Goal: Information Seeking & Learning: Learn about a topic

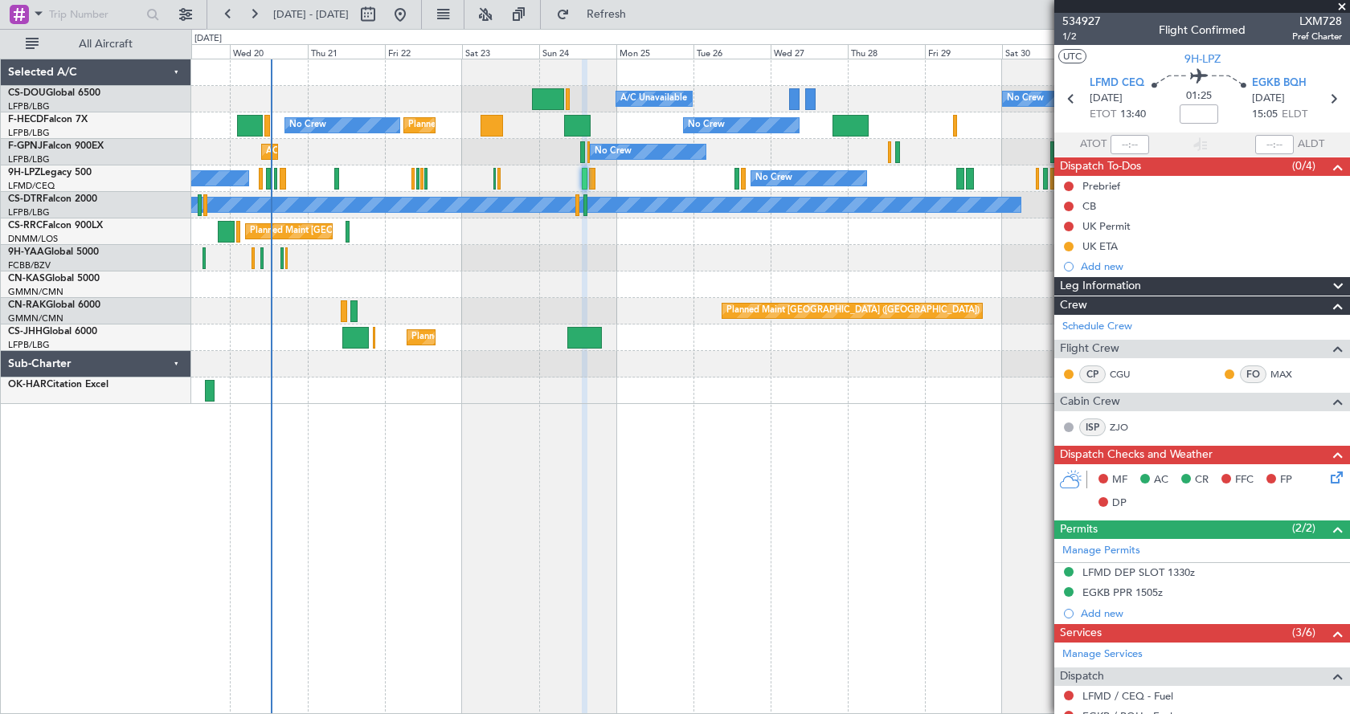
scroll to position [337, 0]
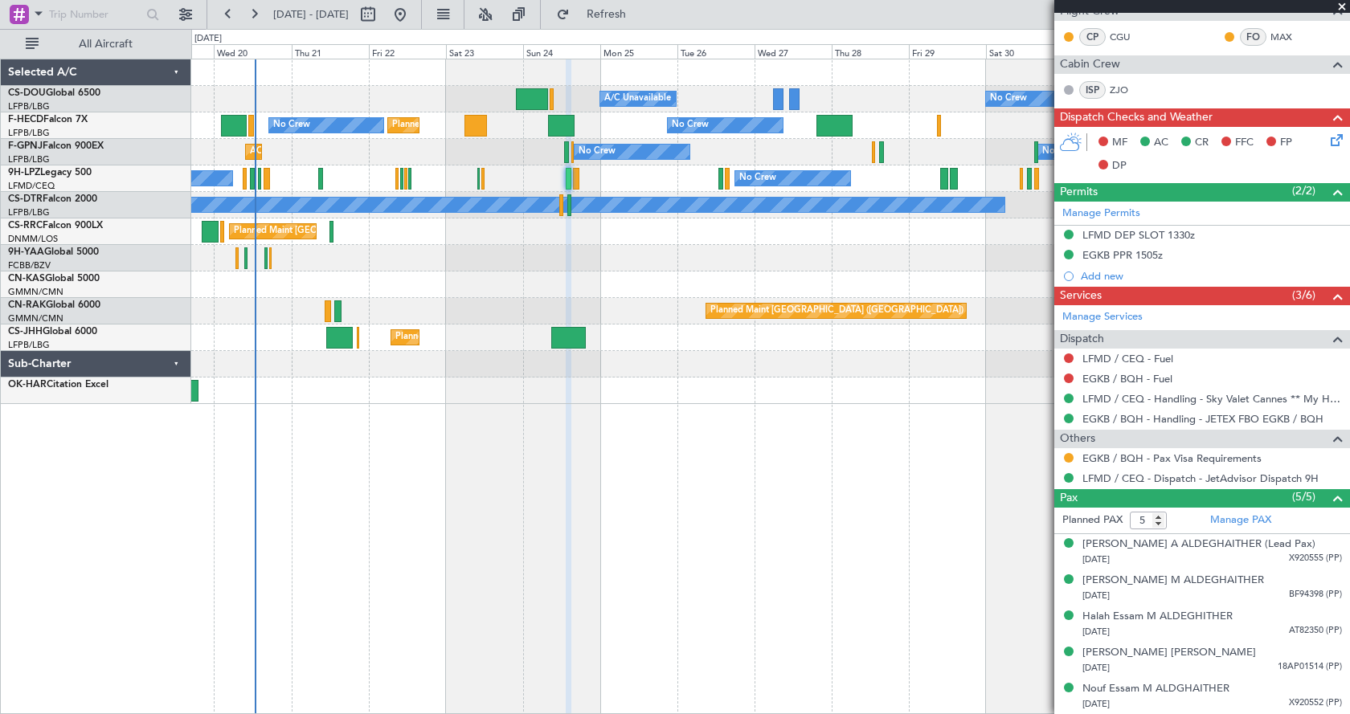
click at [658, 513] on div "No Crew Planned Maint [GEOGRAPHIC_DATA] ([GEOGRAPHIC_DATA]) A/C Unavailable Pla…" at bounding box center [770, 387] width 1159 height 656
click at [498, 10] on button at bounding box center [485, 15] width 26 height 26
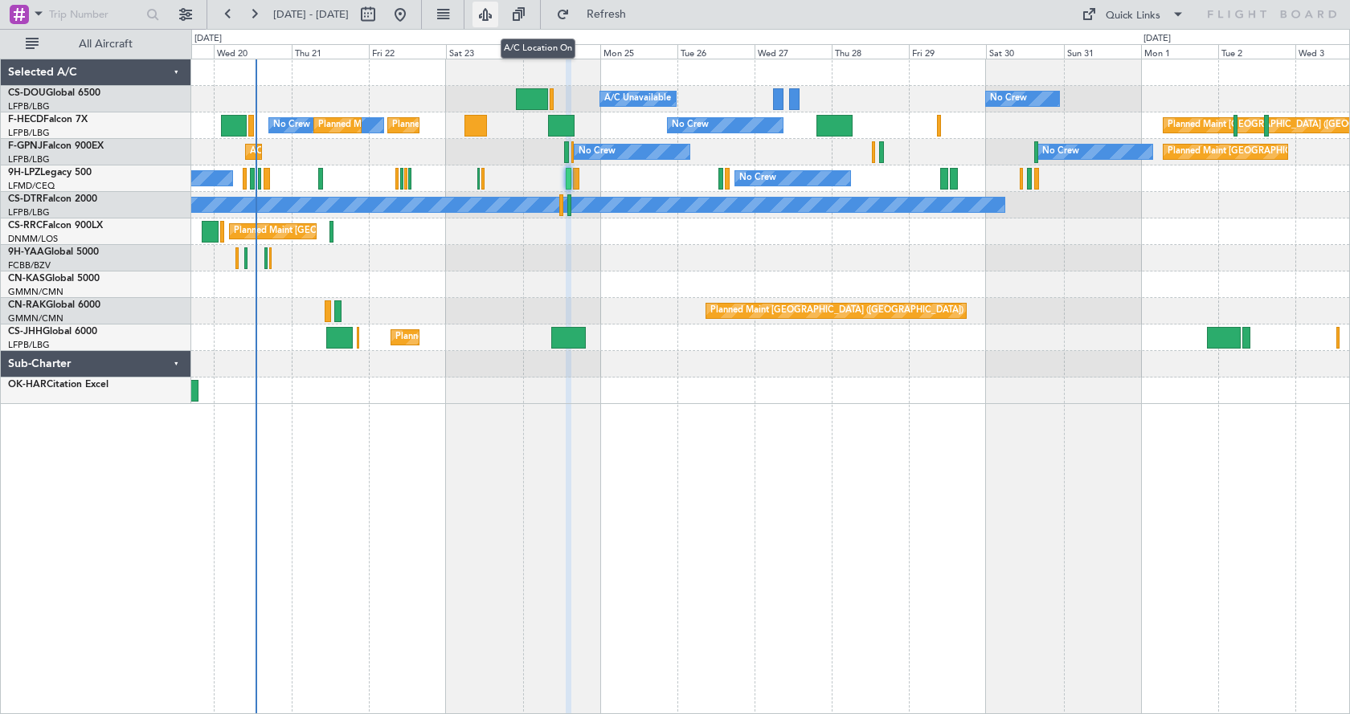
type input "0"
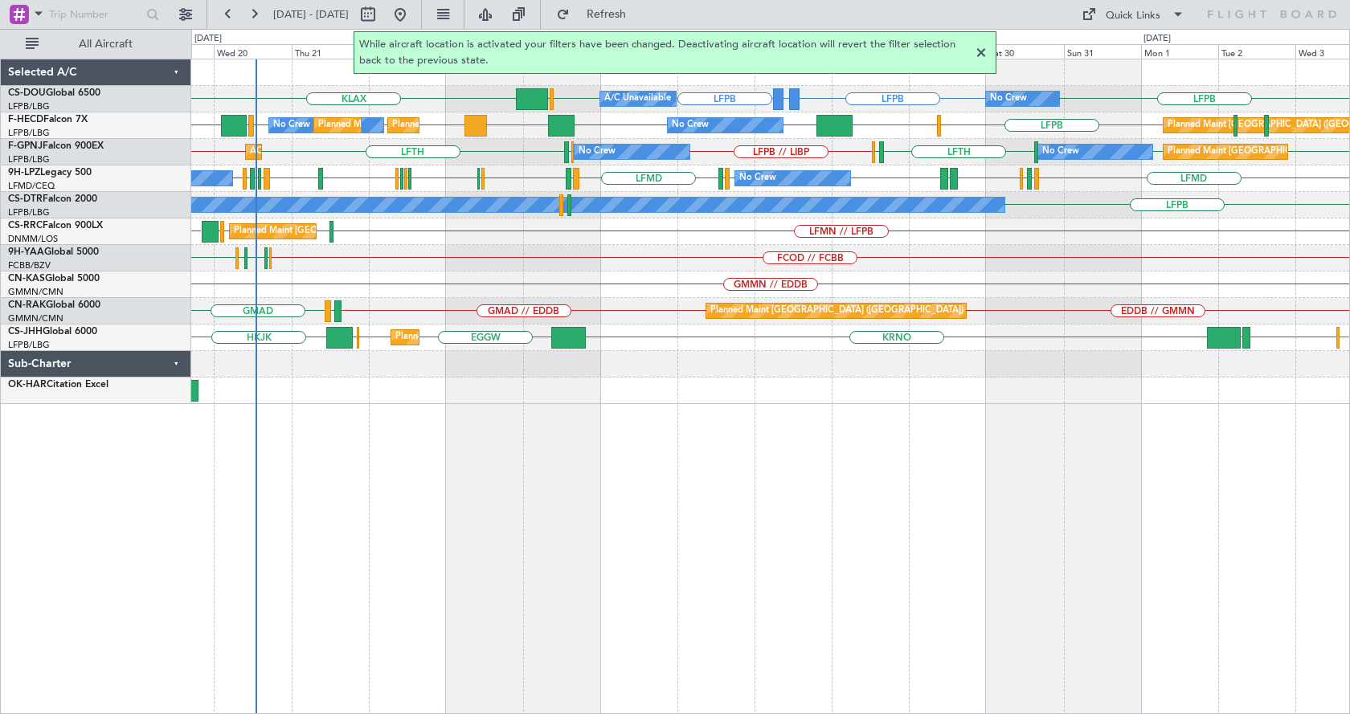
click at [977, 56] on div at bounding box center [980, 52] width 19 height 19
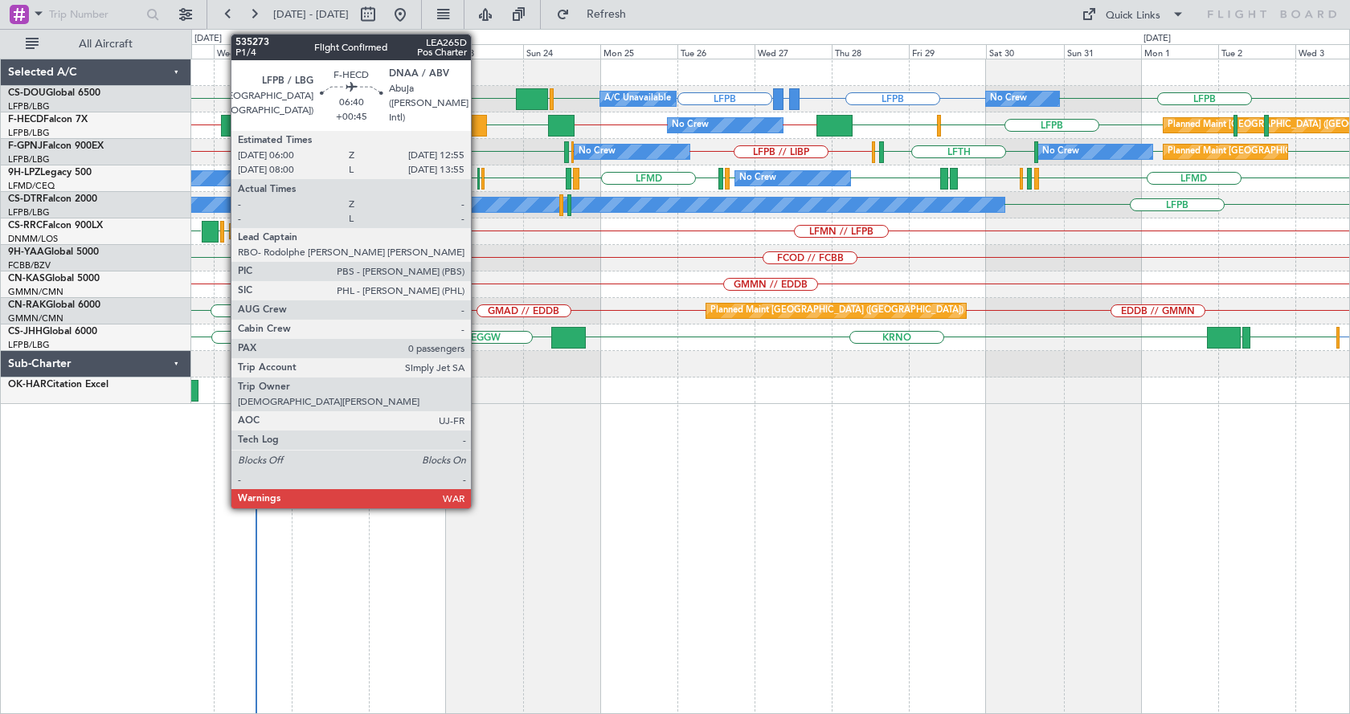
click at [479, 122] on div at bounding box center [475, 126] width 22 height 22
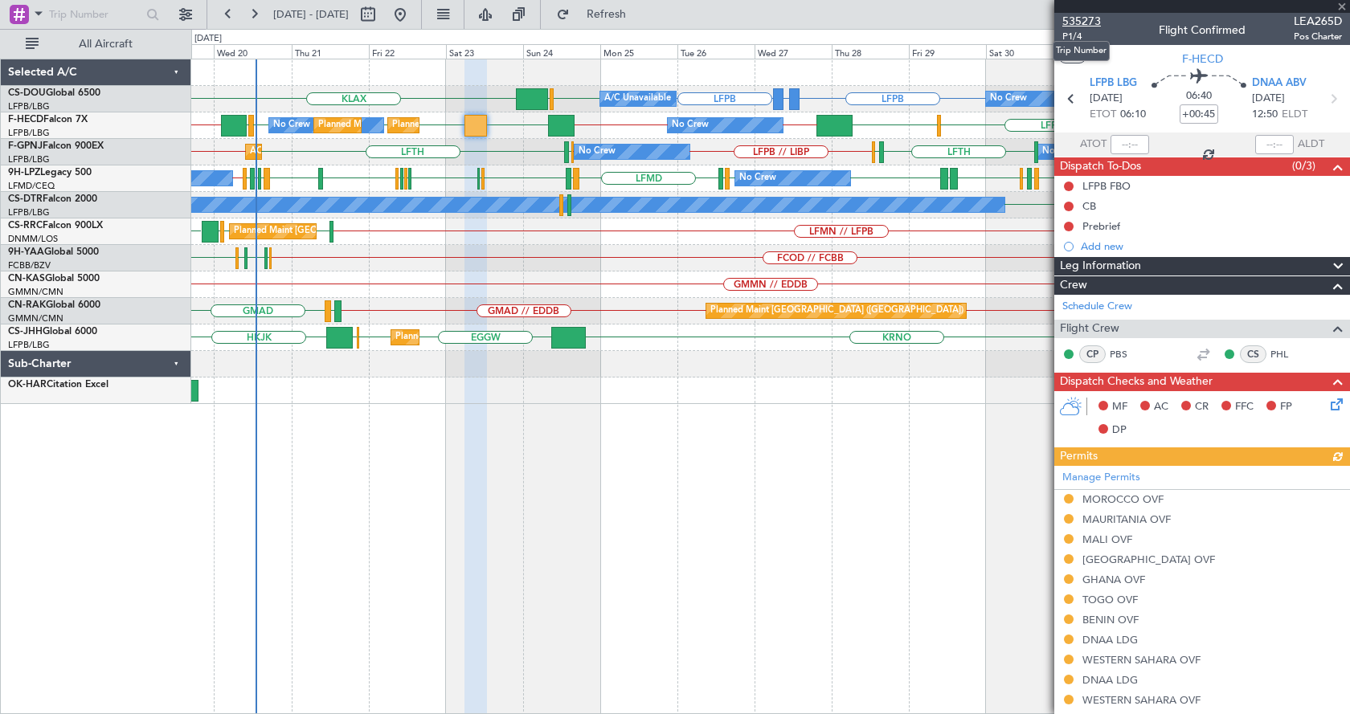
click at [1094, 21] on span "535273" at bounding box center [1081, 21] width 39 height 17
click at [1341, 4] on span at bounding box center [1342, 7] width 16 height 14
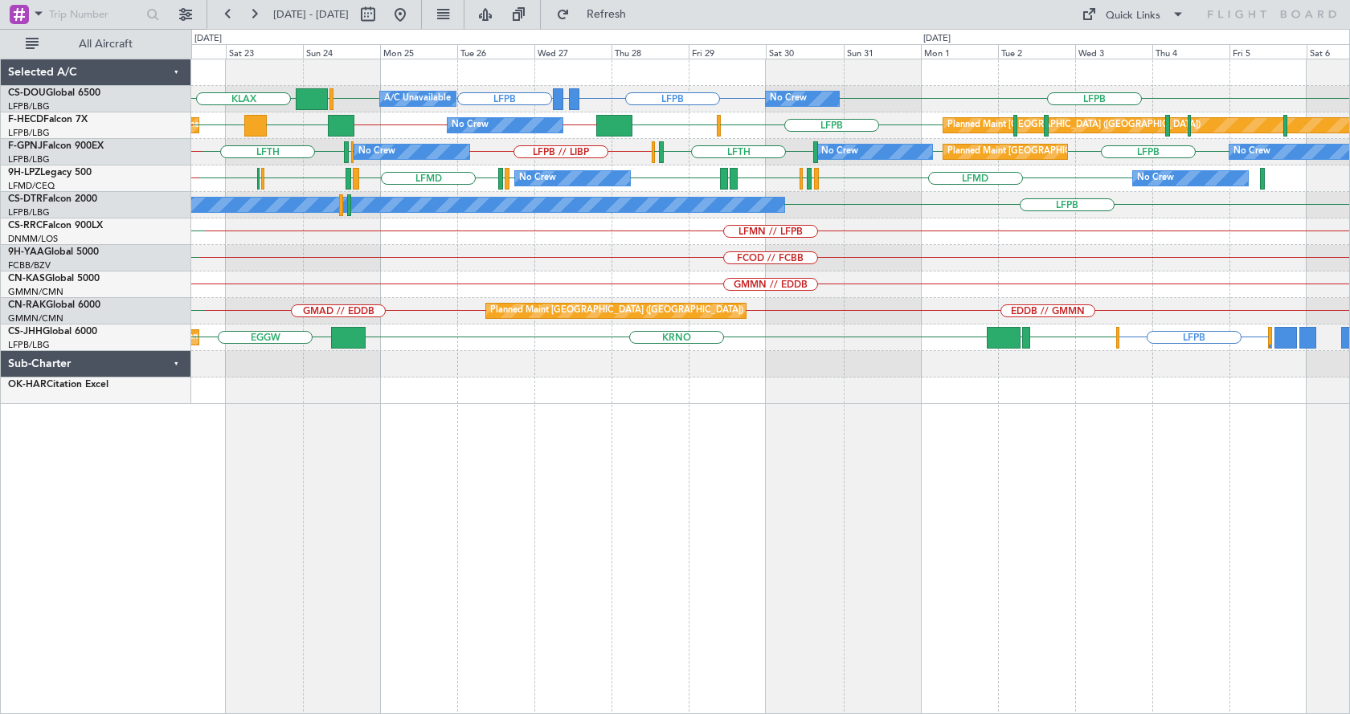
click at [628, 477] on div "GMMX or LFPB LFPB LFPB KLAX LFPB LFPB EGGW Planned Maint [GEOGRAPHIC_DATA] ([GE…" at bounding box center [770, 387] width 1159 height 656
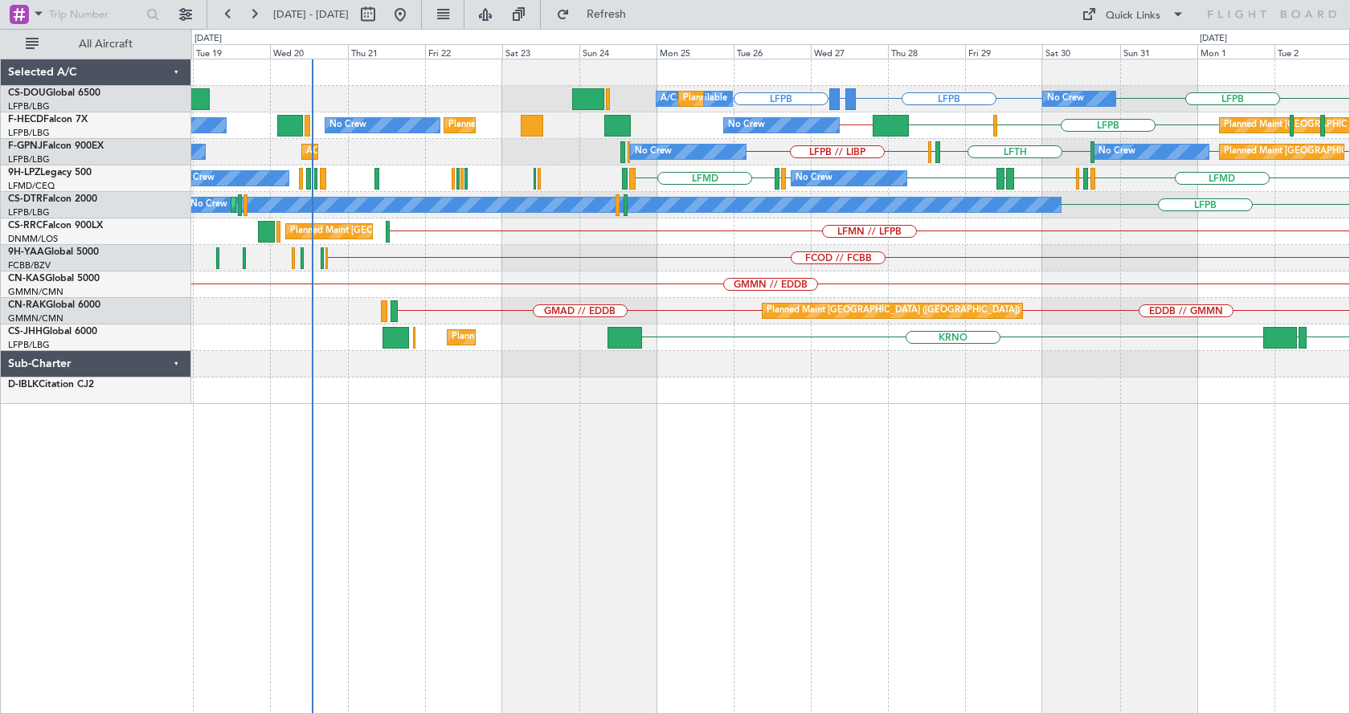
click at [845, 580] on div "GMMX or LFPB LFPB LFPB LFPB No Crew A/C Unavailable Planned Maint [GEOGRAPHIC_D…" at bounding box center [770, 387] width 1159 height 656
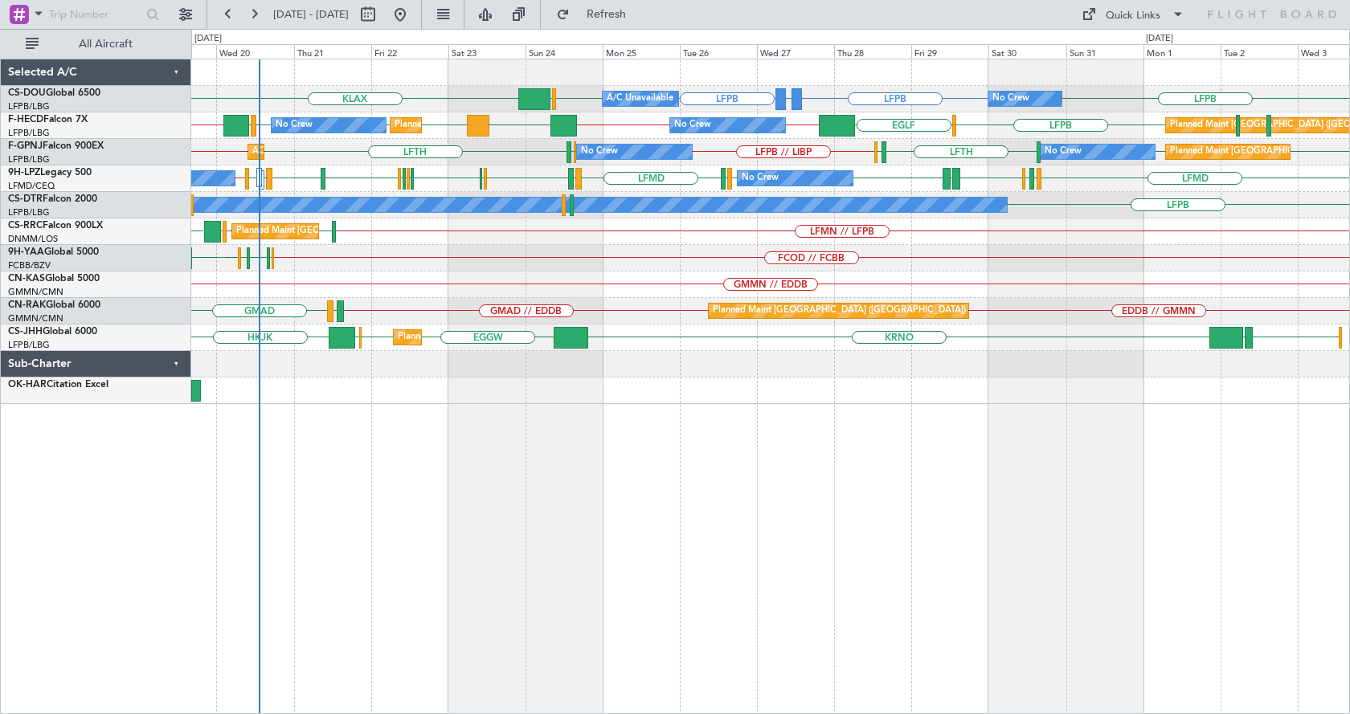
click at [473, 577] on div "GMMX or LFPB LFPB LFPB KLAX LFPB EGGW LFPB Planned Maint [GEOGRAPHIC_DATA] ([GE…" at bounding box center [770, 387] width 1159 height 656
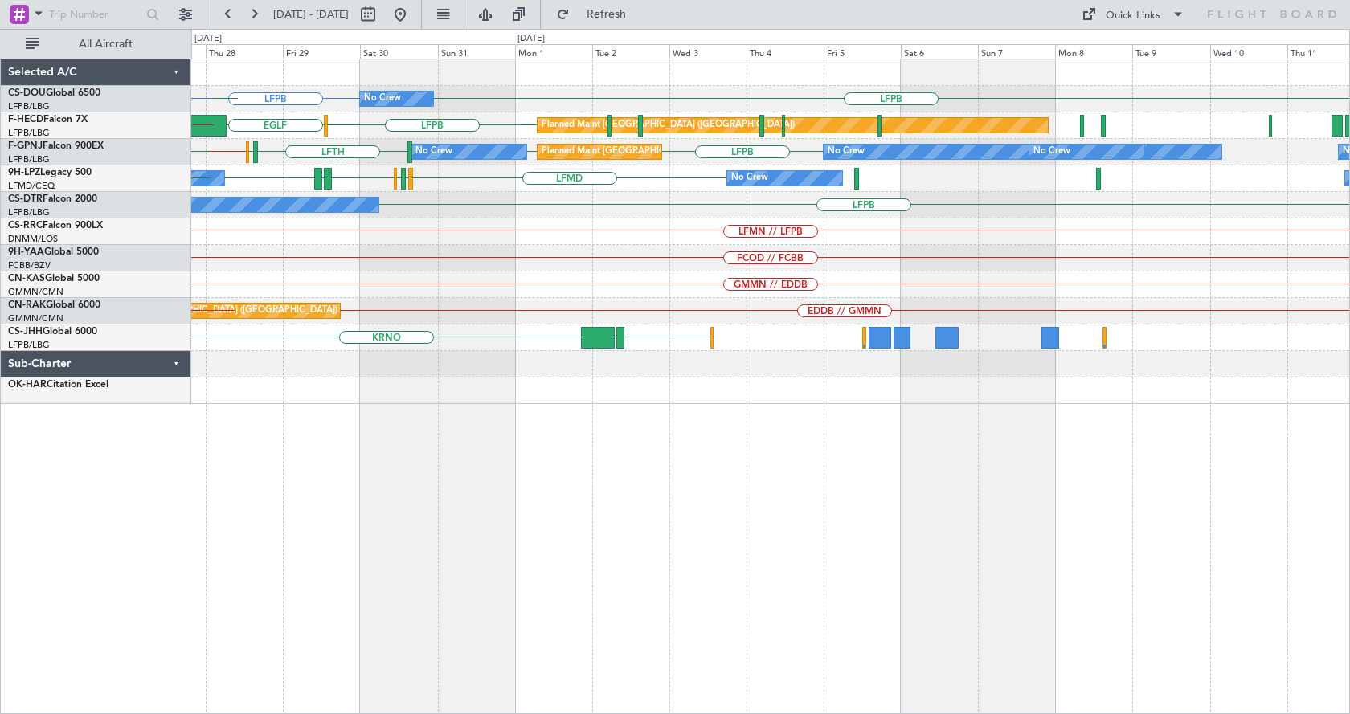
click at [350, 578] on div "LFPB LFPB No Crew EGGW LFPB A/C Unavailable Planned Maint [GEOGRAPHIC_DATA] ([G…" at bounding box center [770, 387] width 1159 height 656
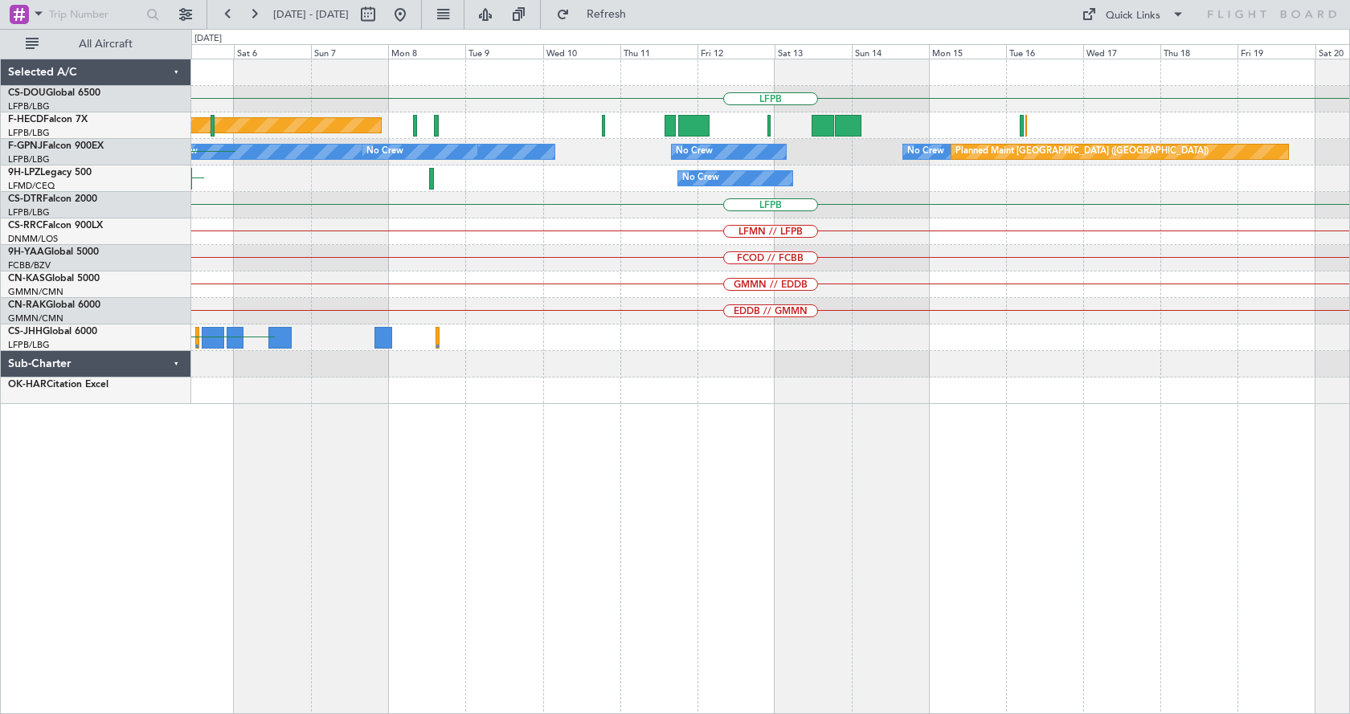
click at [454, 558] on div "LFPB Planned Maint [GEOGRAPHIC_DATA] ([GEOGRAPHIC_DATA]) No Crew No Crew No Cre…" at bounding box center [770, 387] width 1159 height 656
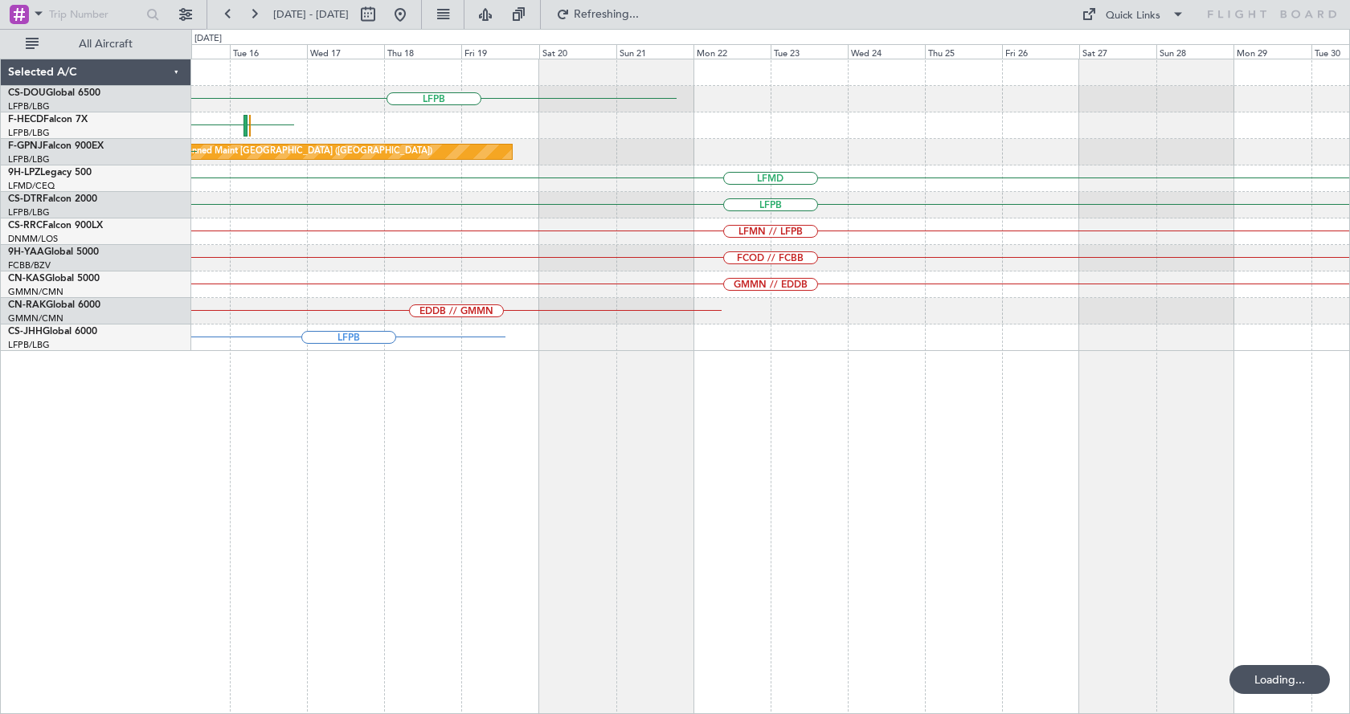
click at [840, 511] on div "LFPB EGGW [GEOGRAPHIC_DATA] LFPB RJBB UAAA No Crew Planned Maint [GEOGRAPHIC_DA…" at bounding box center [770, 387] width 1159 height 656
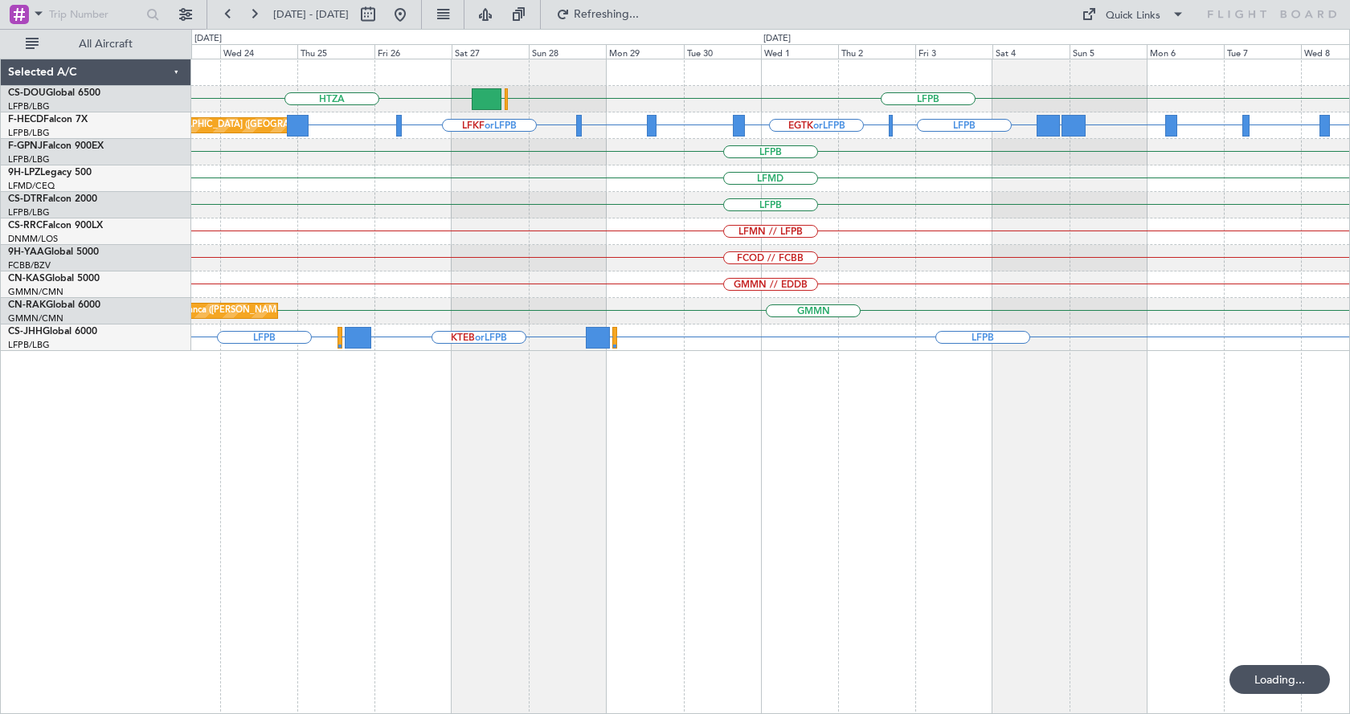
click at [660, 551] on div "HTZA LFPB [GEOGRAPHIC_DATA] Planned Maint [GEOGRAPHIC_DATA] ([GEOGRAPHIC_DATA])…" at bounding box center [770, 387] width 1159 height 656
click at [789, 573] on div "HTZA LFPB [GEOGRAPHIC_DATA] Planned Maint [GEOGRAPHIC_DATA] ([GEOGRAPHIC_DATA])…" at bounding box center [770, 387] width 1159 height 656
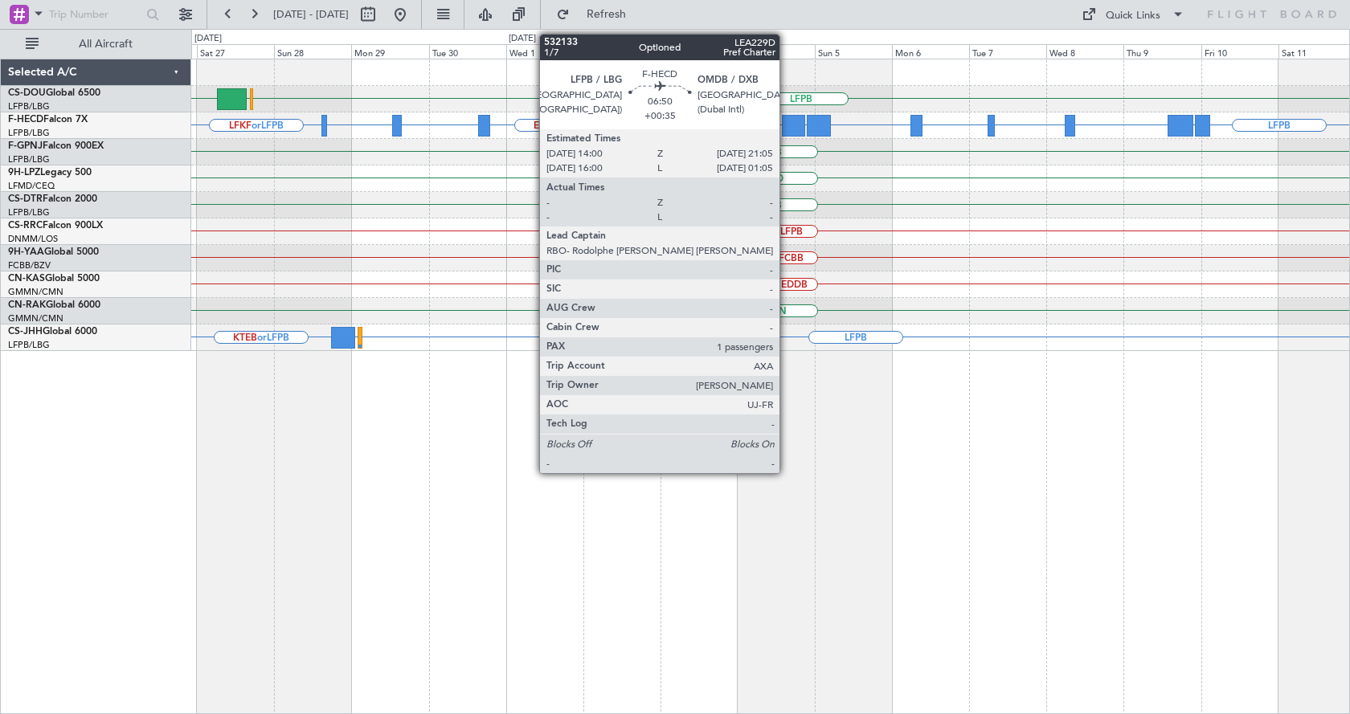
click at [787, 123] on div at bounding box center [793, 126] width 23 height 22
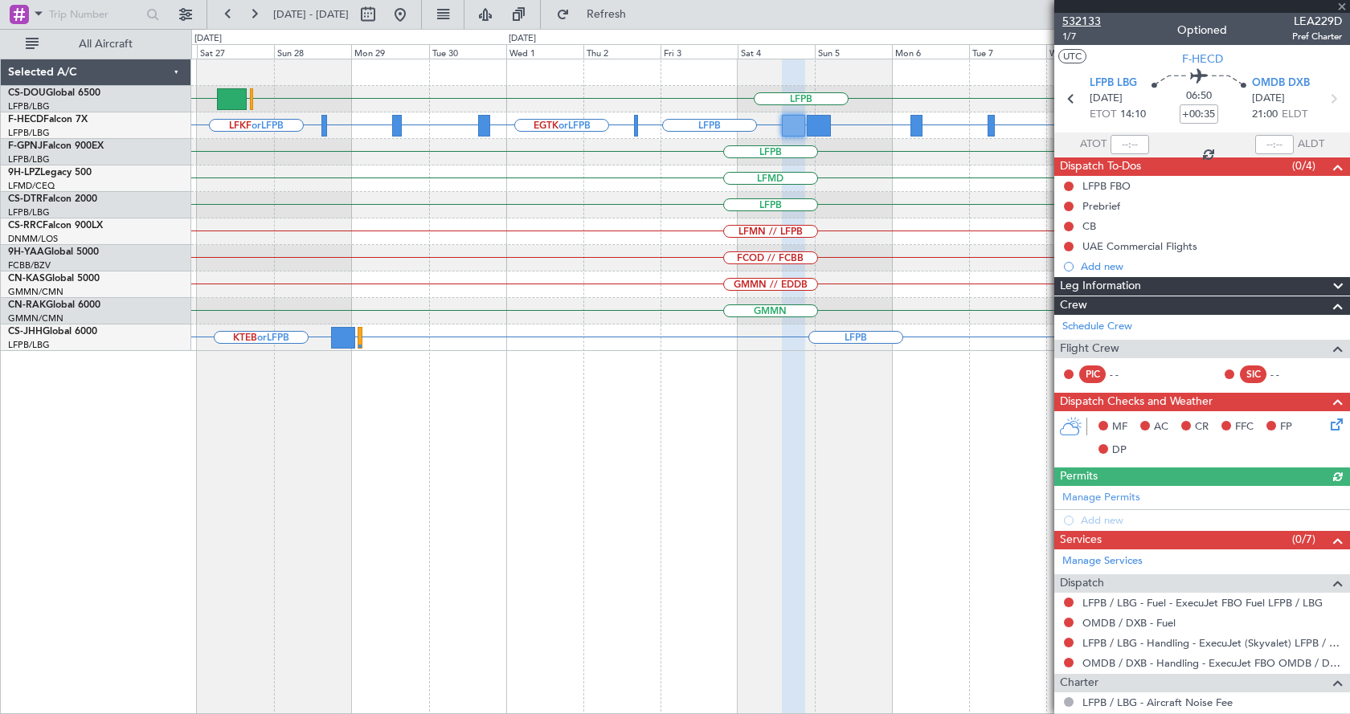
click at [1083, 20] on span "532133" at bounding box center [1081, 21] width 39 height 17
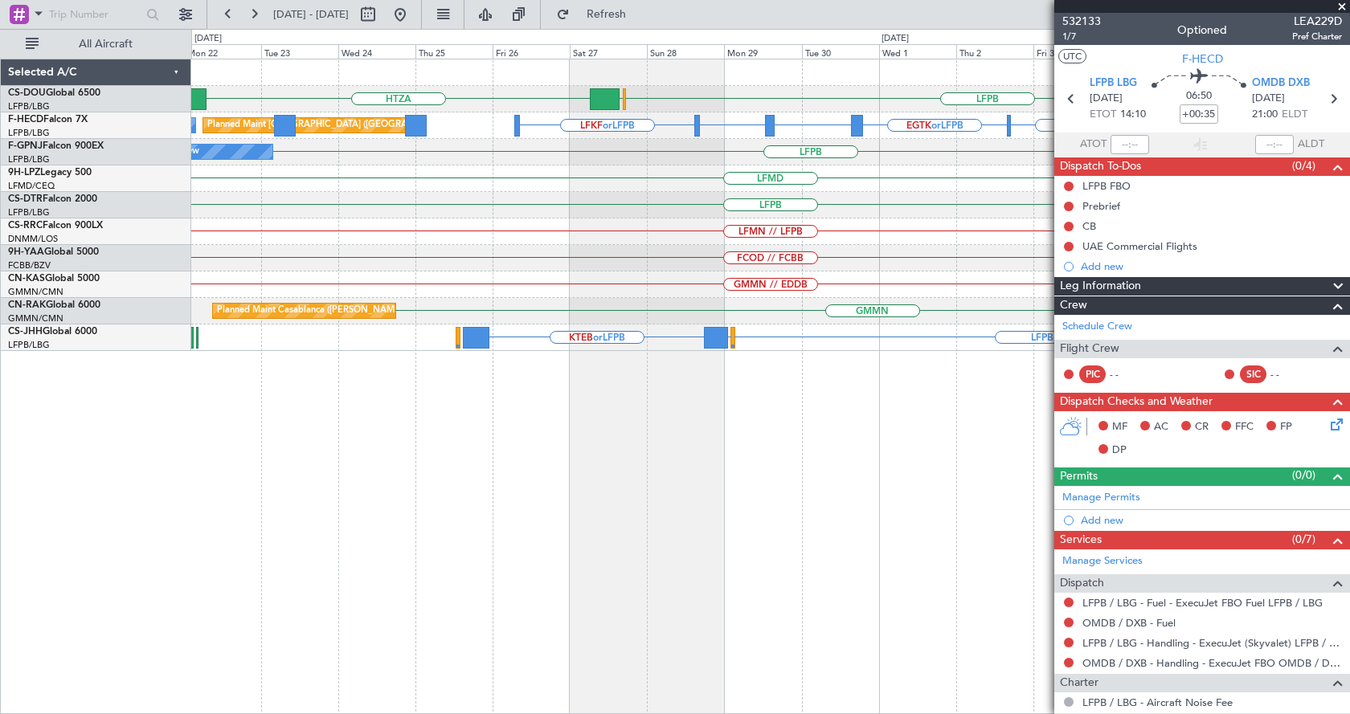
click at [805, 444] on div "LFPB [GEOGRAPHIC_DATA] HTZA WSSL or LFPB OMDB or LFPB LFPB EGTK or LFPB RPLL or…" at bounding box center [770, 387] width 1159 height 656
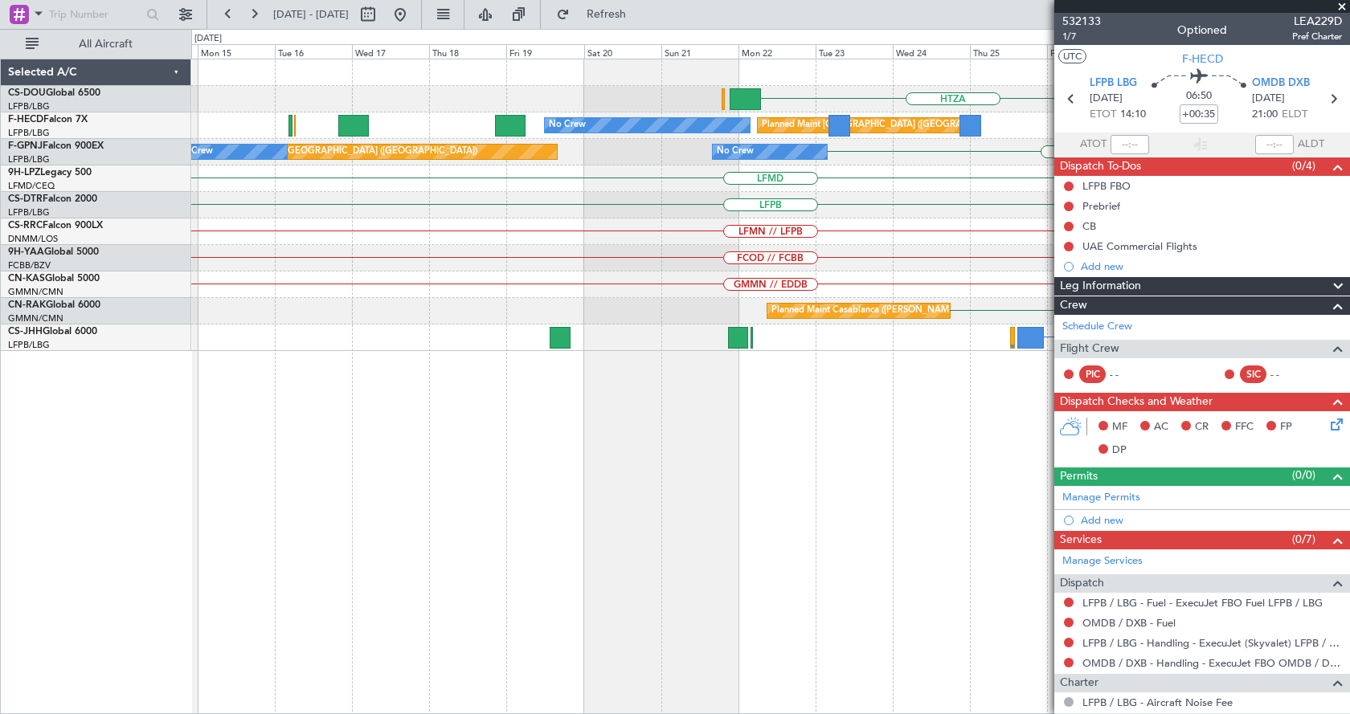
click at [1061, 490] on fb-app "[DATE] - [DATE] Refresh Quick Links All Aircraft LFPB [GEOGRAPHIC_DATA] HTZA LT…" at bounding box center [675, 363] width 1350 height 702
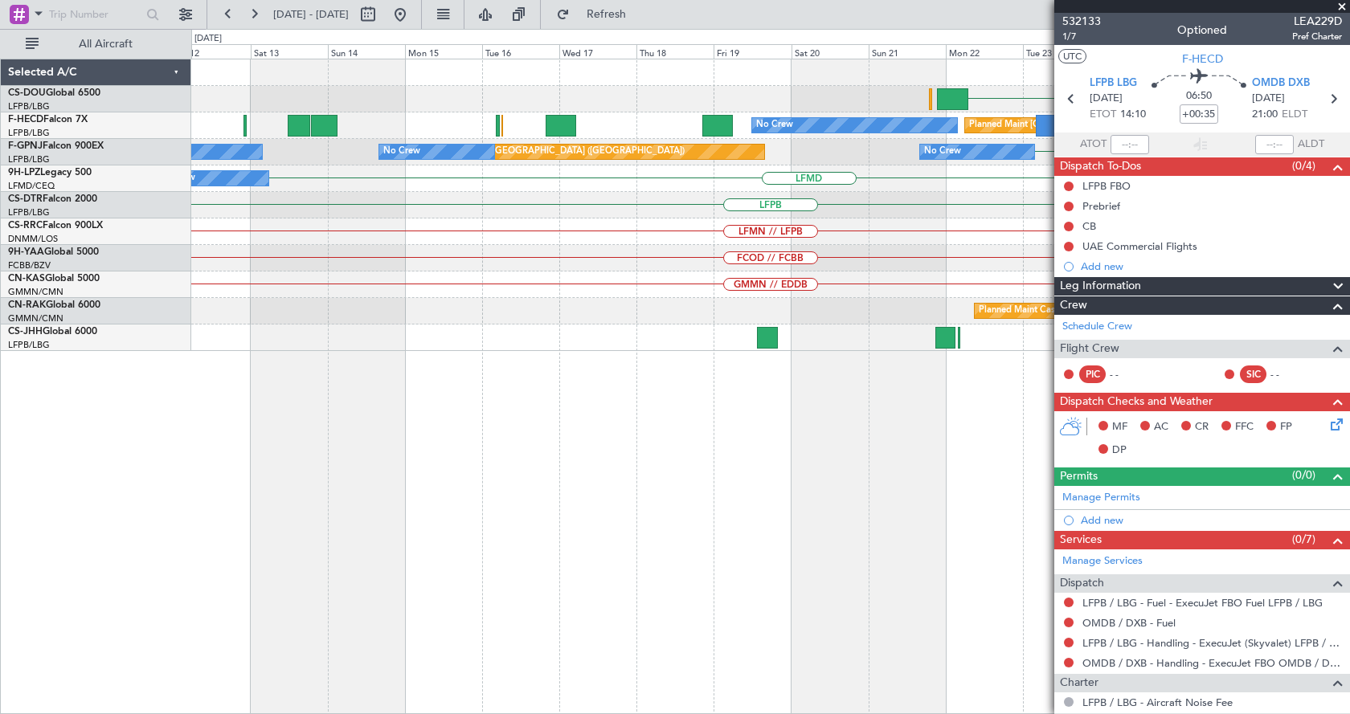
click at [860, 494] on div "HTZA [GEOGRAPHIC_DATA] LFPB LFKF or LFPB Planned Maint [GEOGRAPHIC_DATA] ([GEOG…" at bounding box center [770, 387] width 1159 height 656
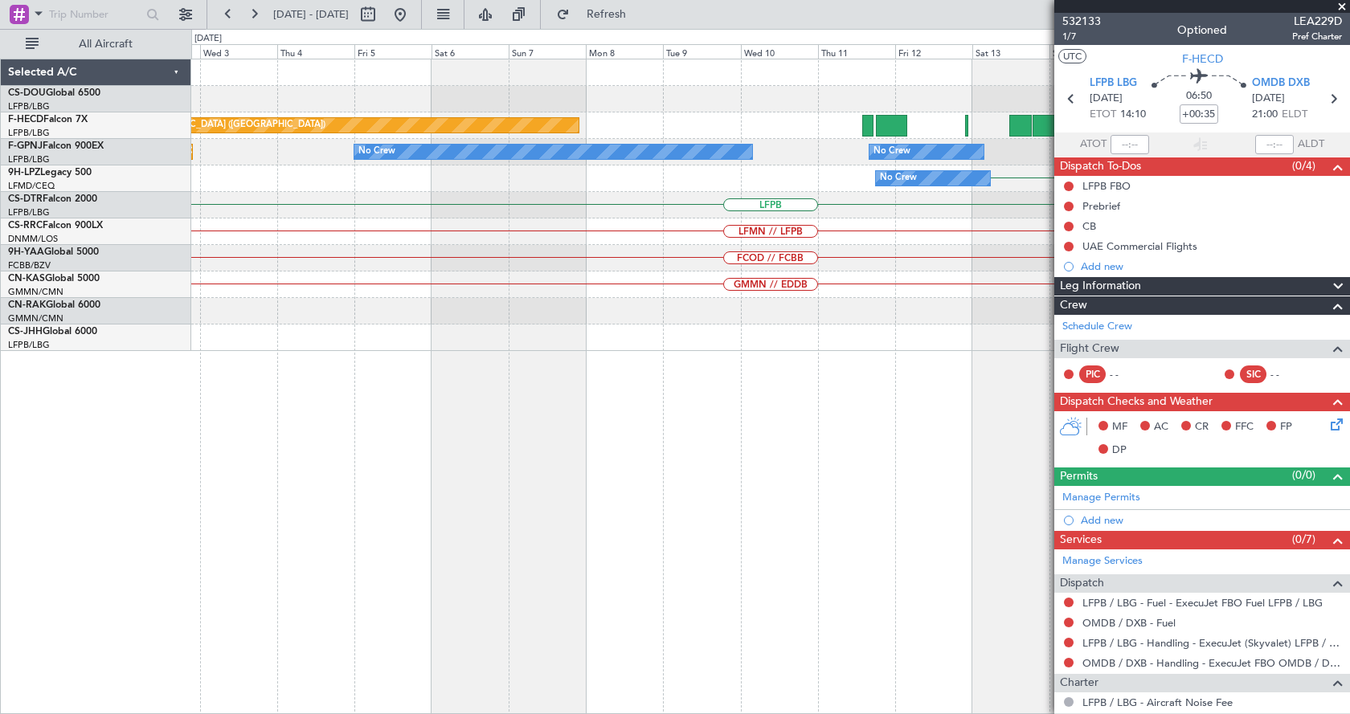
click at [771, 530] on div "Planned Maint [GEOGRAPHIC_DATA] ([GEOGRAPHIC_DATA]) No Crew Planned Maint [GEOG…" at bounding box center [770, 387] width 1159 height 656
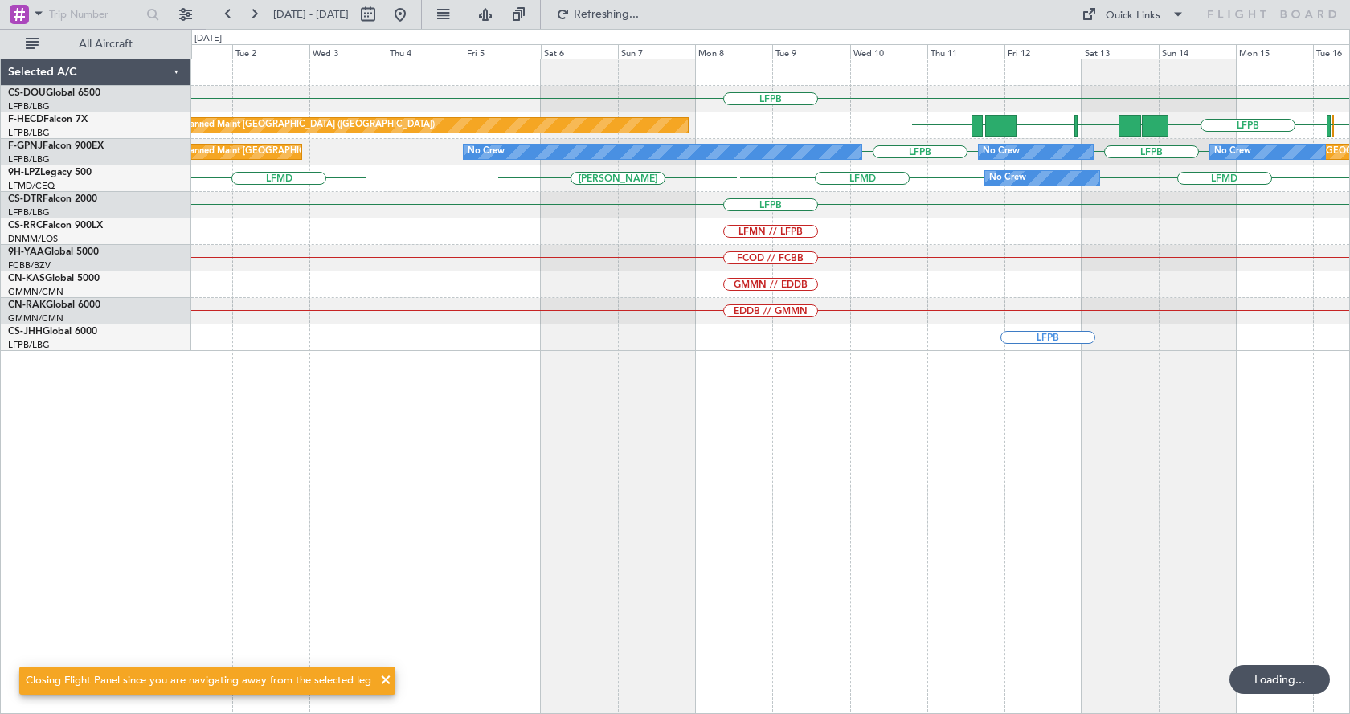
click at [352, 509] on div "LFPB EGGW [GEOGRAPHIC_DATA] LFPB UAAA RJBB [GEOGRAPHIC_DATA] UGTB [GEOGRAPHIC_D…" at bounding box center [770, 387] width 1159 height 656
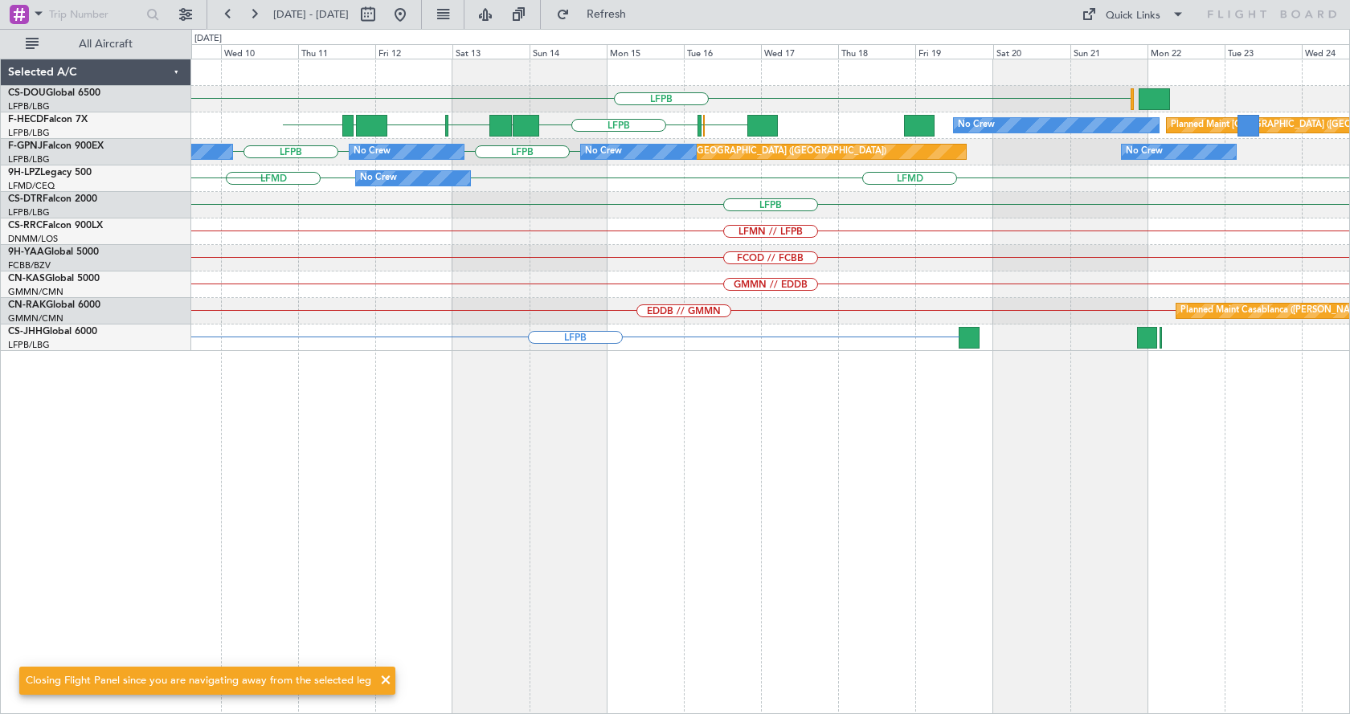
click at [484, 519] on div "LFPB EGGW [GEOGRAPHIC_DATA] LFPB UAAA RJBB [GEOGRAPHIC_DATA] UGTB [GEOGRAPHIC_D…" at bounding box center [770, 387] width 1159 height 656
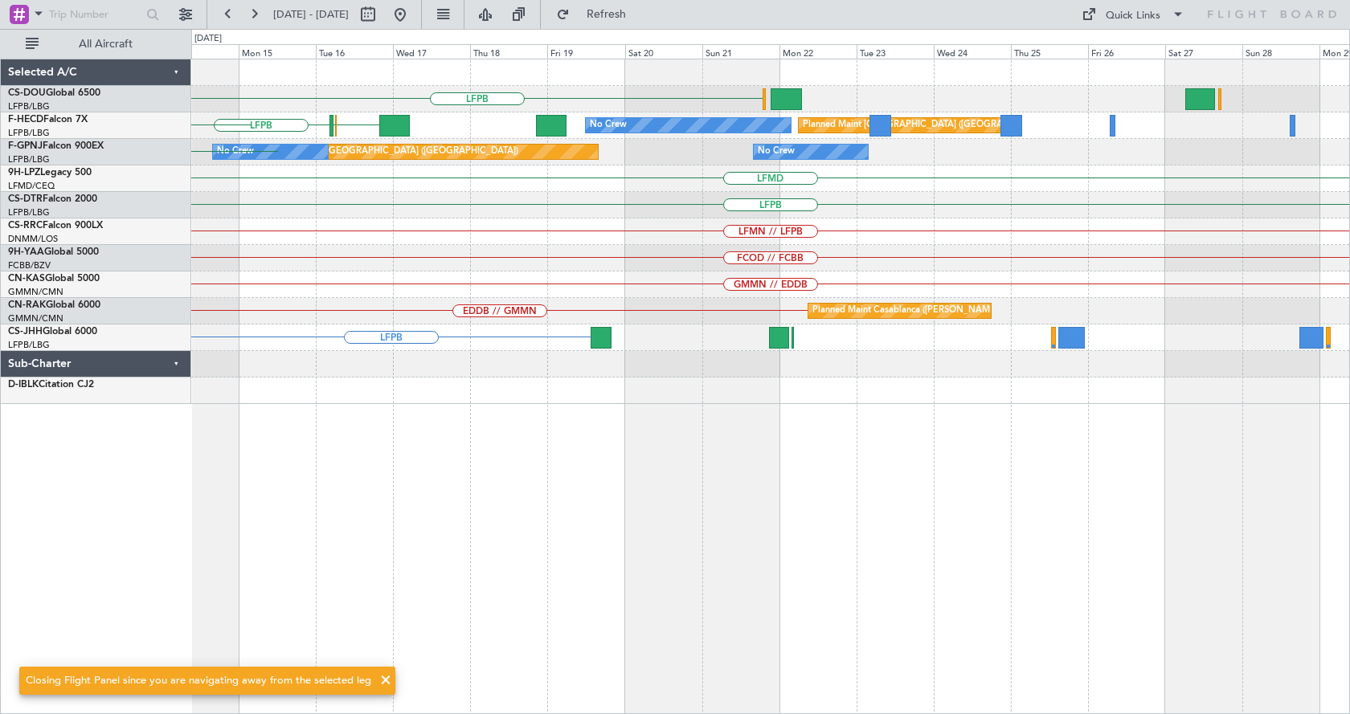
click at [748, 513] on div "LFPB EGGW [GEOGRAPHIC_DATA] LFPB No Crew Planned Maint [GEOGRAPHIC_DATA] ([GEOG…" at bounding box center [770, 387] width 1159 height 656
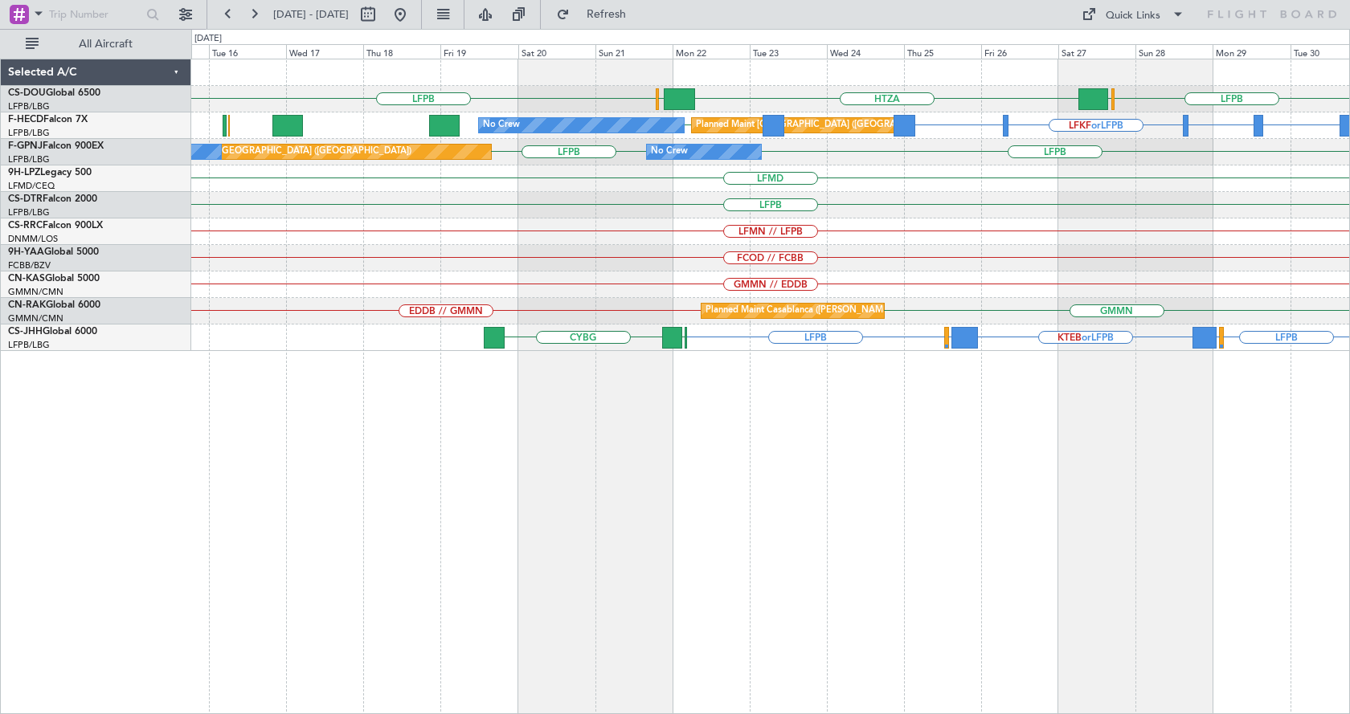
click at [992, 449] on div "LFPB LFPB [GEOGRAPHIC_DATA] HTZA [GEOGRAPHIC_DATA] LTBA or LFPB LFPB LFKF or LF…" at bounding box center [770, 387] width 1159 height 656
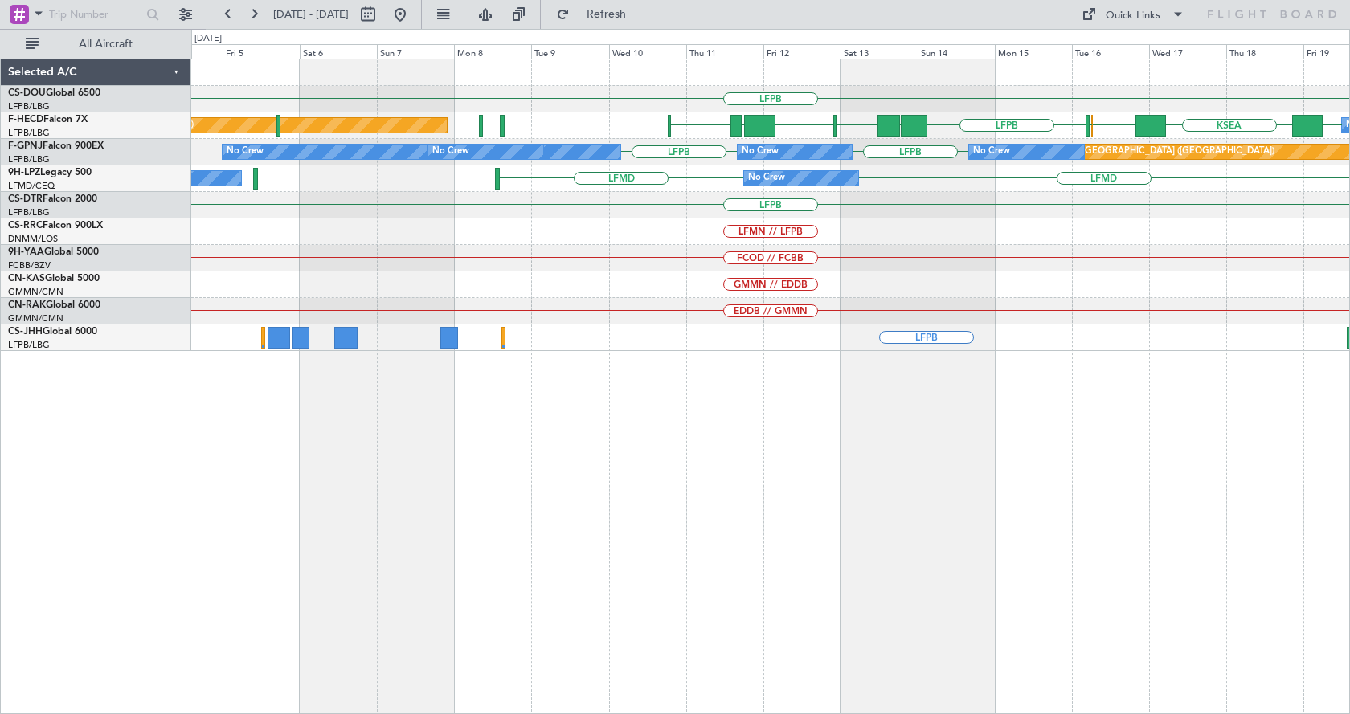
click at [1090, 542] on div "LFPB [GEOGRAPHIC_DATA] HTZA No Crew EGGW [GEOGRAPHIC_DATA] LFPB UAAA RJBB [GEOG…" at bounding box center [770, 387] width 1159 height 656
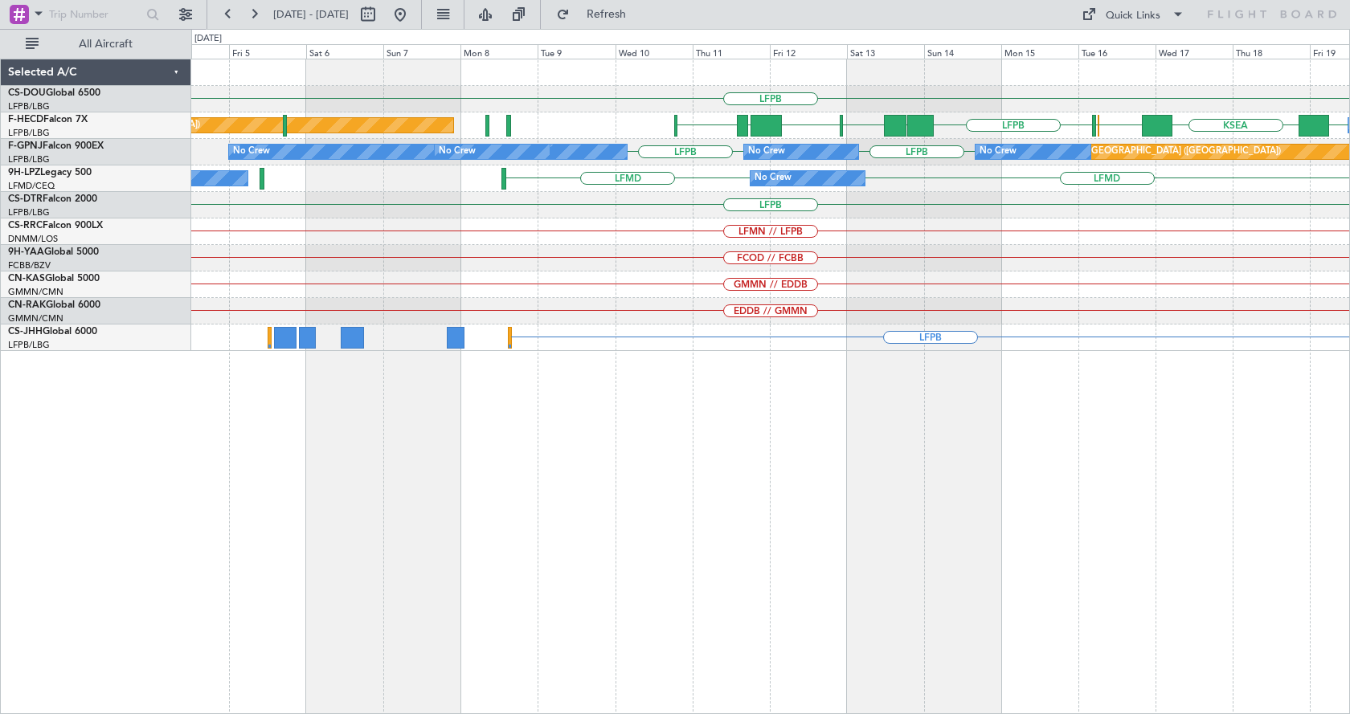
click at [1012, 521] on div "LFPB [GEOGRAPHIC_DATA] HTZA No Crew EGGW [GEOGRAPHIC_DATA] LFPB UAAA RJBB [GEOG…" at bounding box center [770, 387] width 1159 height 656
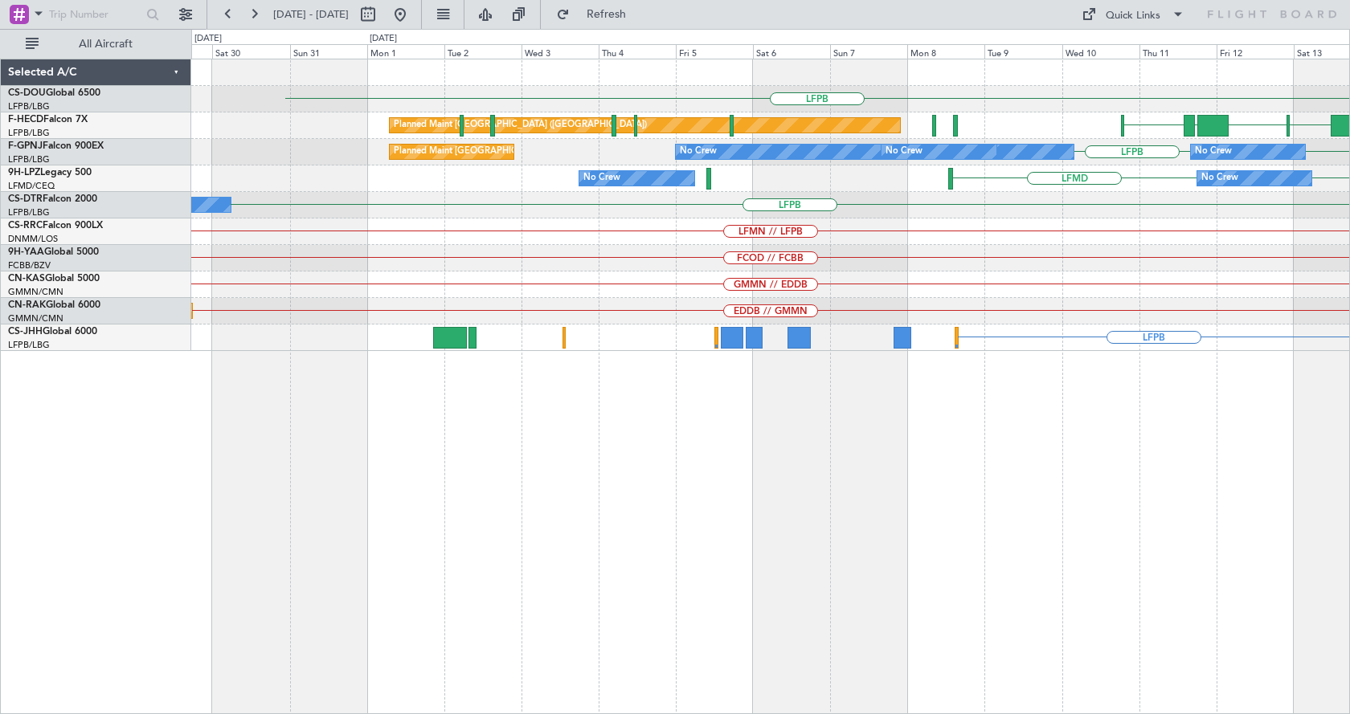
click at [828, 549] on div "LFPB RJBB [GEOGRAPHIC_DATA] UGTB [GEOGRAPHIC_DATA] Planned Maint [GEOGRAPHIC_DA…" at bounding box center [770, 387] width 1159 height 656
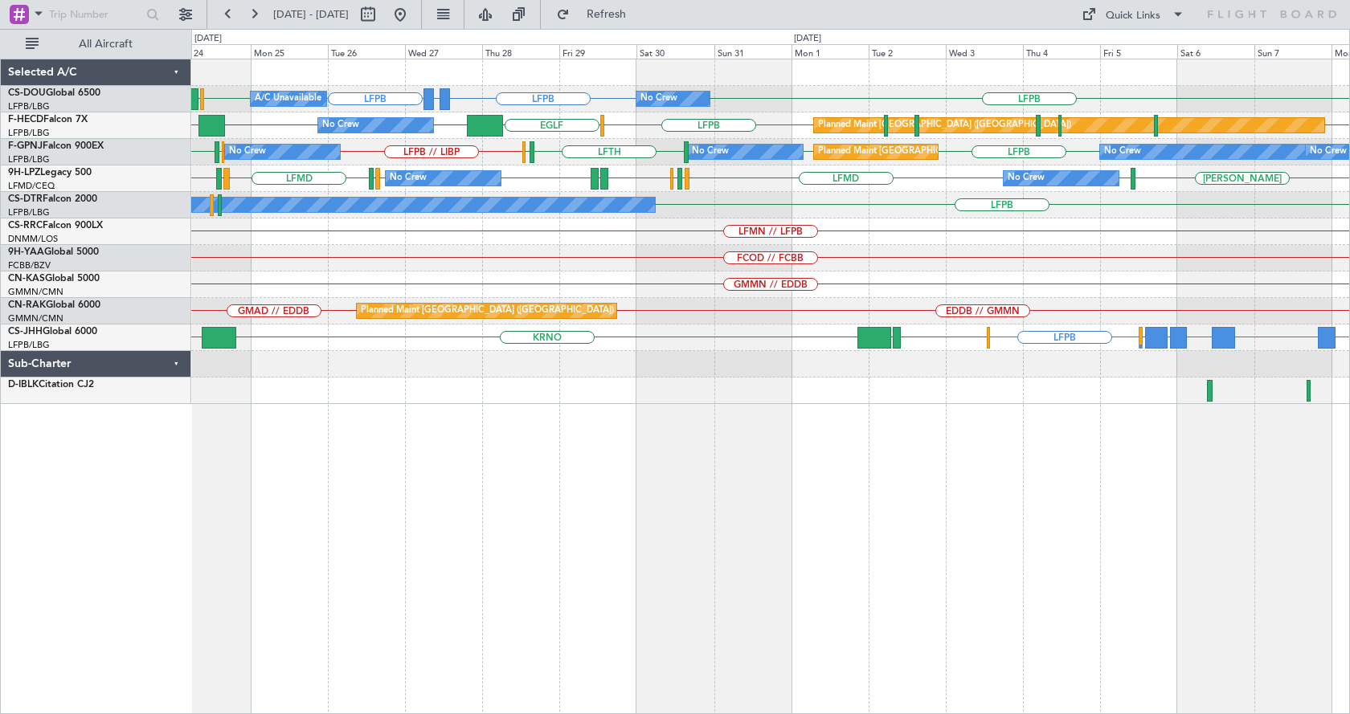
click at [894, 523] on div "GMMX or LFPB LFPB LFPB LFPB LFPB EGGW No Crew Planned Maint [GEOGRAPHIC_DATA] (…" at bounding box center [770, 387] width 1159 height 656
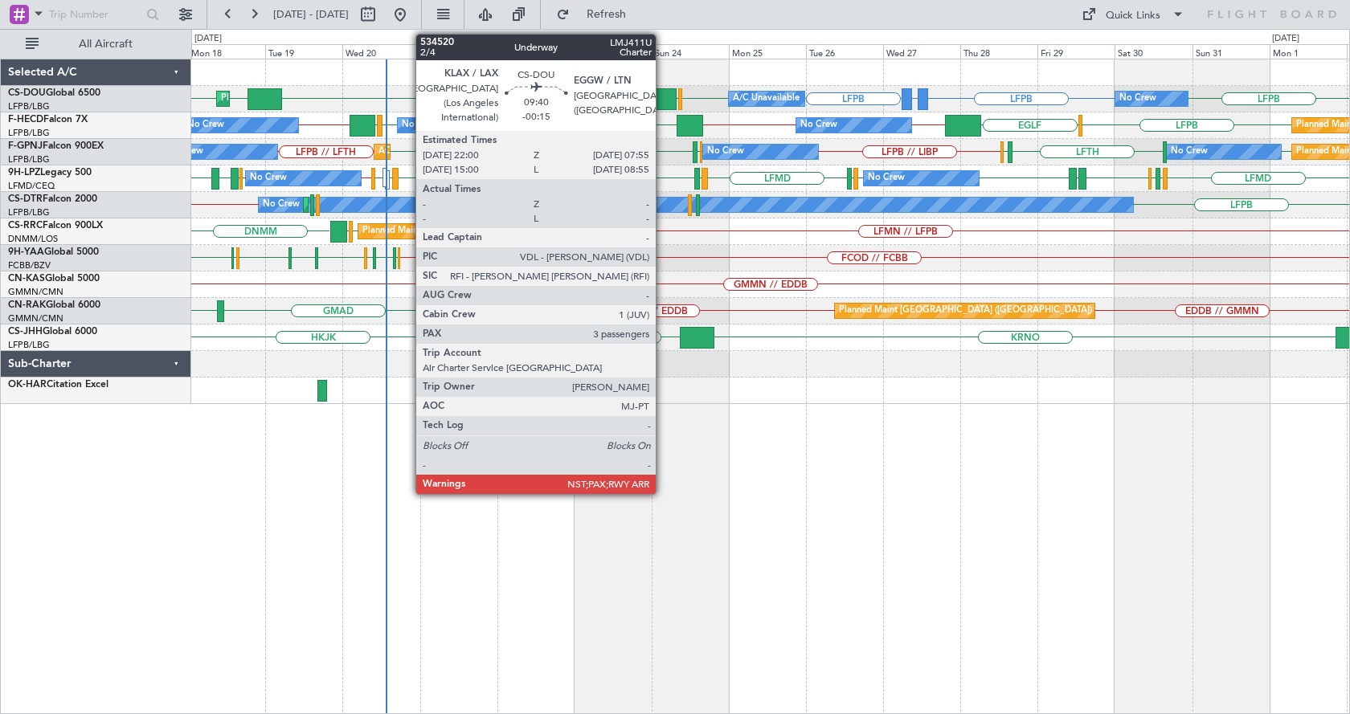
click at [663, 94] on div at bounding box center [660, 99] width 32 height 22
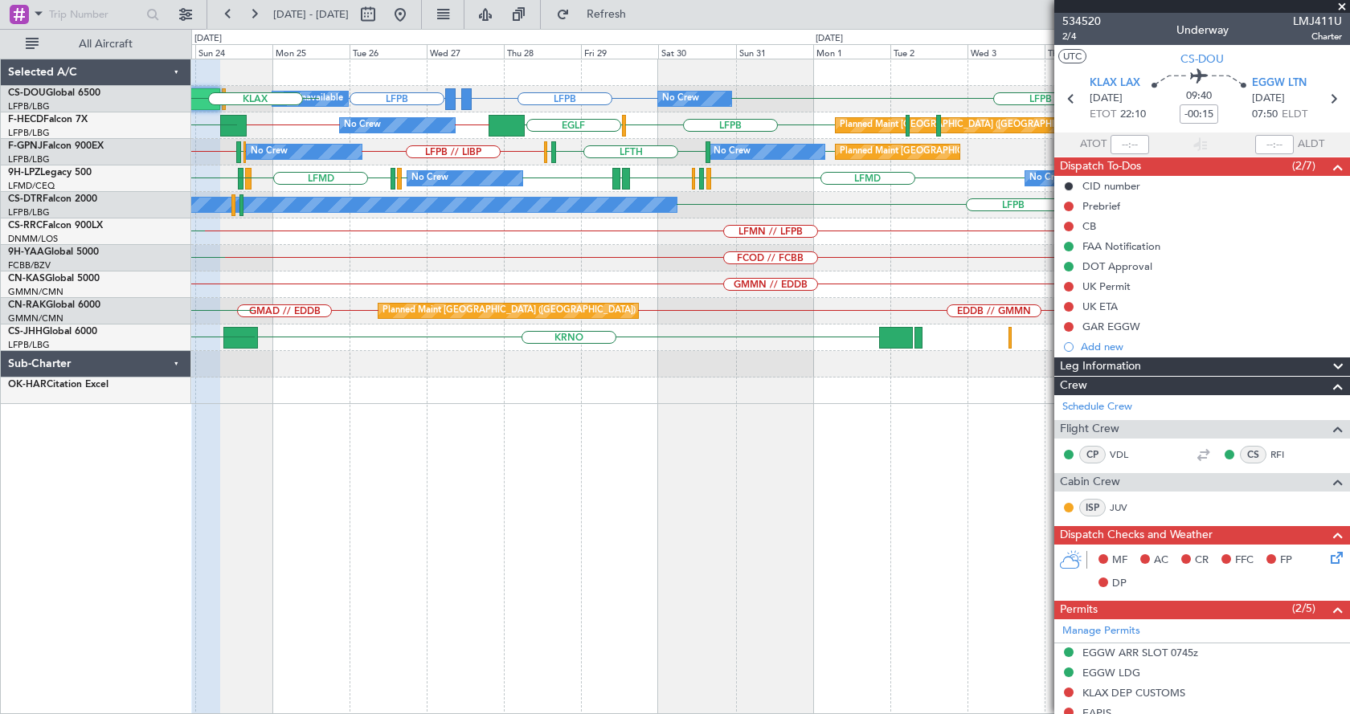
click at [293, 472] on div "GMMX or LFPB LFPB LFPB LFPB LFPB EGGW No Crew Planned Maint [GEOGRAPHIC_DATA] (…" at bounding box center [770, 387] width 1159 height 656
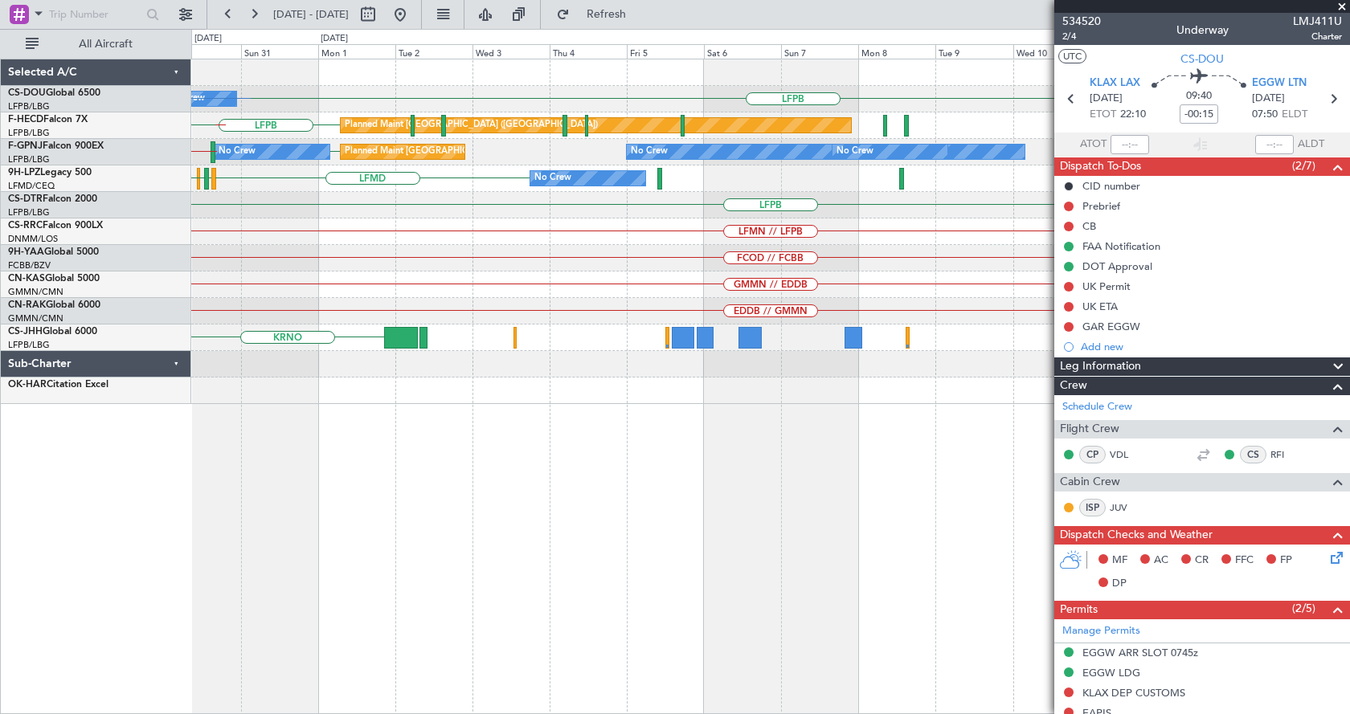
click at [151, 466] on div "LFPB No Crew GMMX or LFPB LFPB LFPB LFPB Planned Maint [GEOGRAPHIC_DATA] ([GEOG…" at bounding box center [675, 371] width 1350 height 685
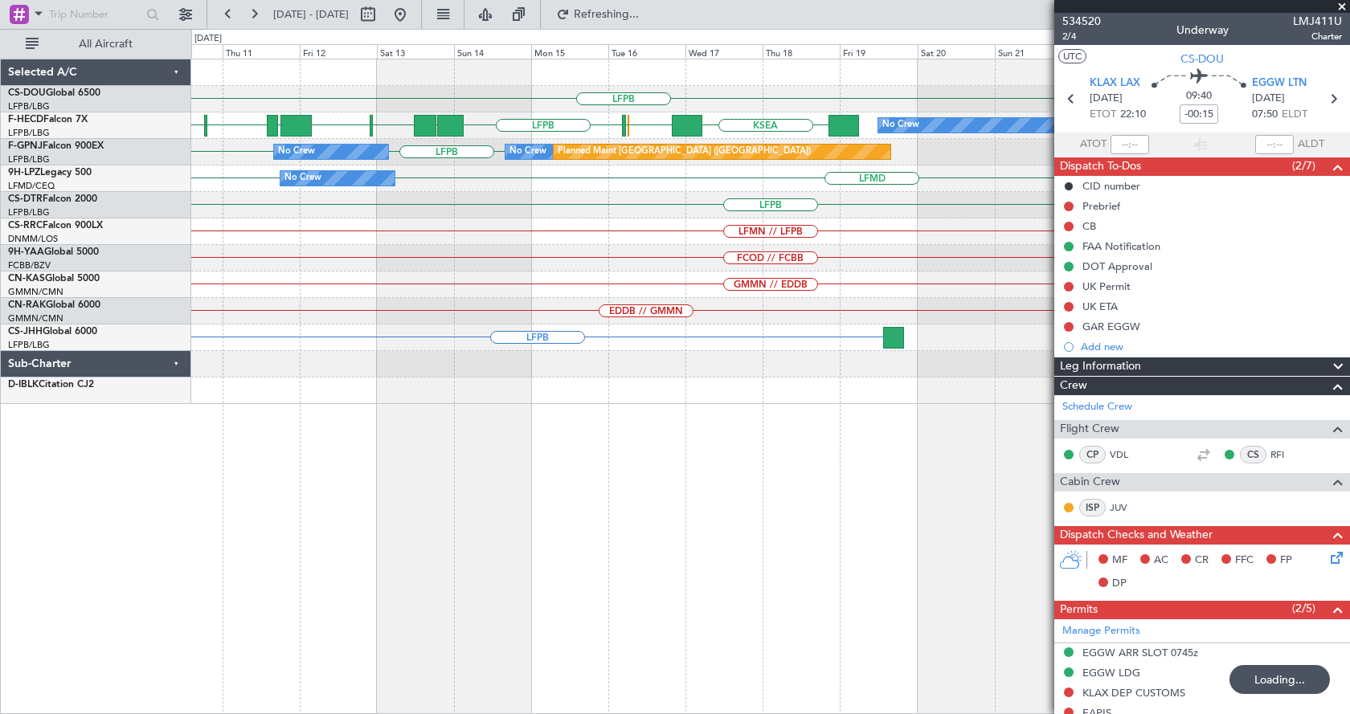
click at [422, 256] on div "LFPB EGGW [GEOGRAPHIC_DATA] LFPB UAAA RJBB [GEOGRAPHIC_DATA] UGTB [GEOGRAPHIC_D…" at bounding box center [770, 231] width 1158 height 345
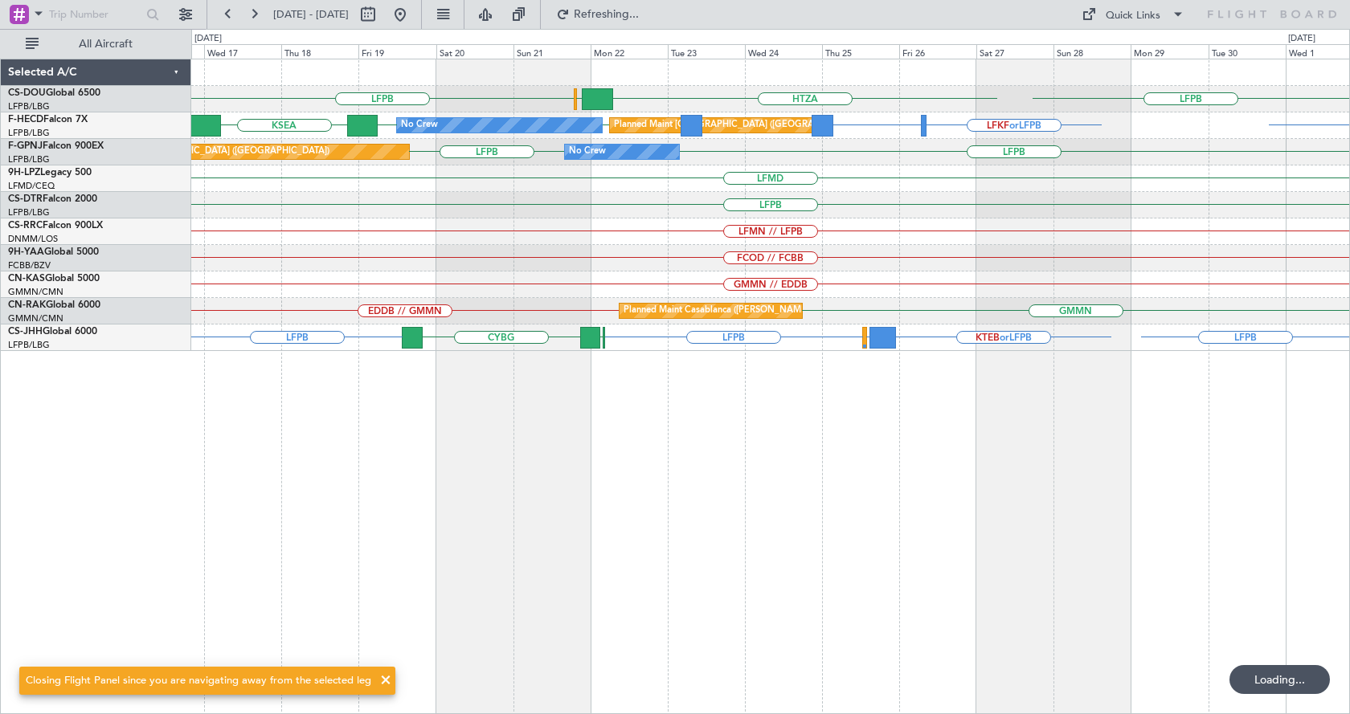
click at [723, 242] on div "LFMN // LFPB" at bounding box center [770, 232] width 1158 height 27
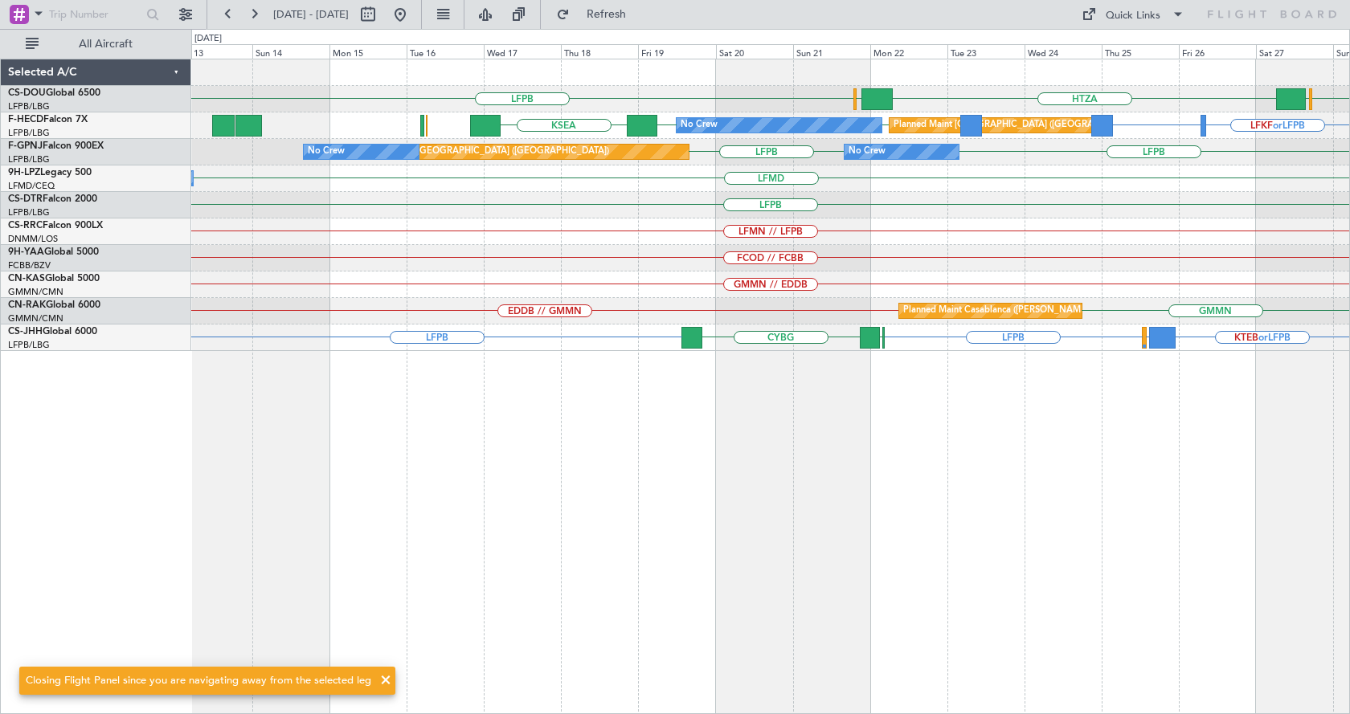
click at [963, 211] on div "LFPB LFPB HTZA [GEOGRAPHIC_DATA] [GEOGRAPHIC_DATA] LFKF or LFPB LFPB LFPB KSEA …" at bounding box center [770, 205] width 1158 height 292
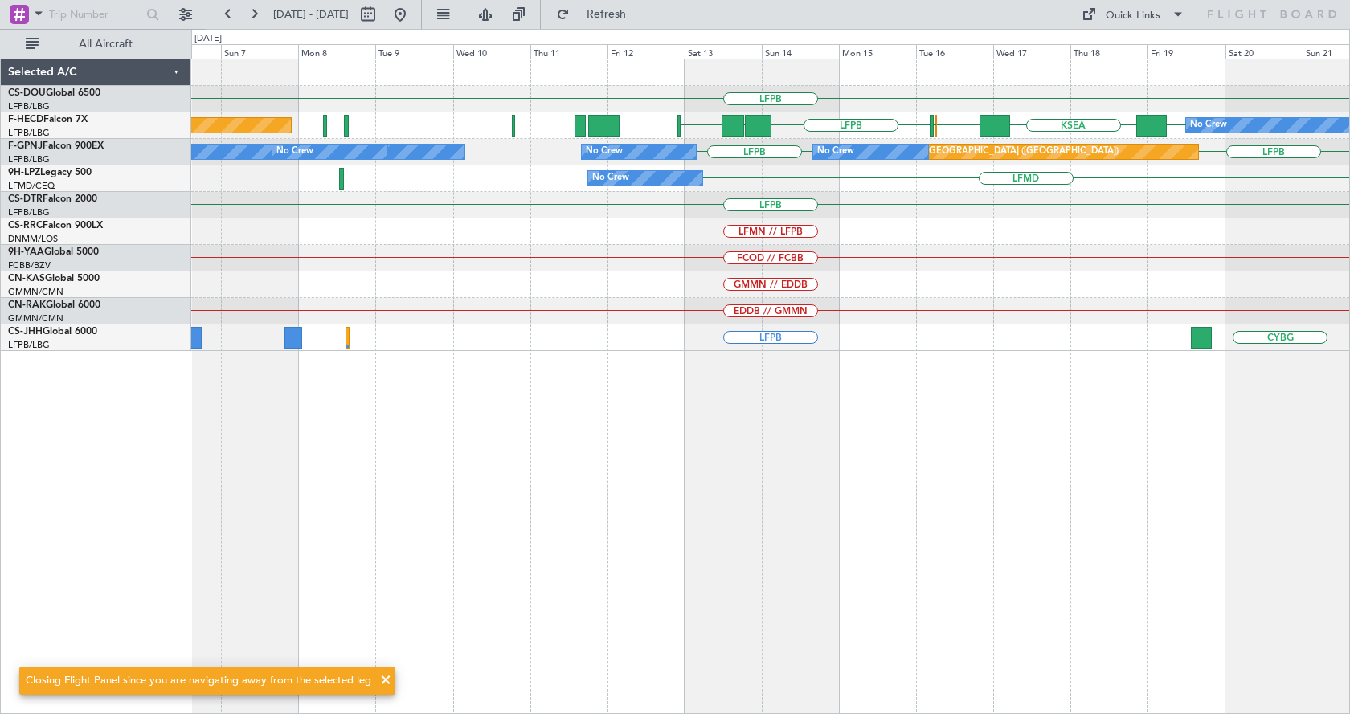
click at [663, 220] on div "LFPB [GEOGRAPHIC_DATA] HTZA No Crew EGGW [GEOGRAPHIC_DATA] LFPB UAAA RJBB LFPB …" at bounding box center [770, 205] width 1158 height 292
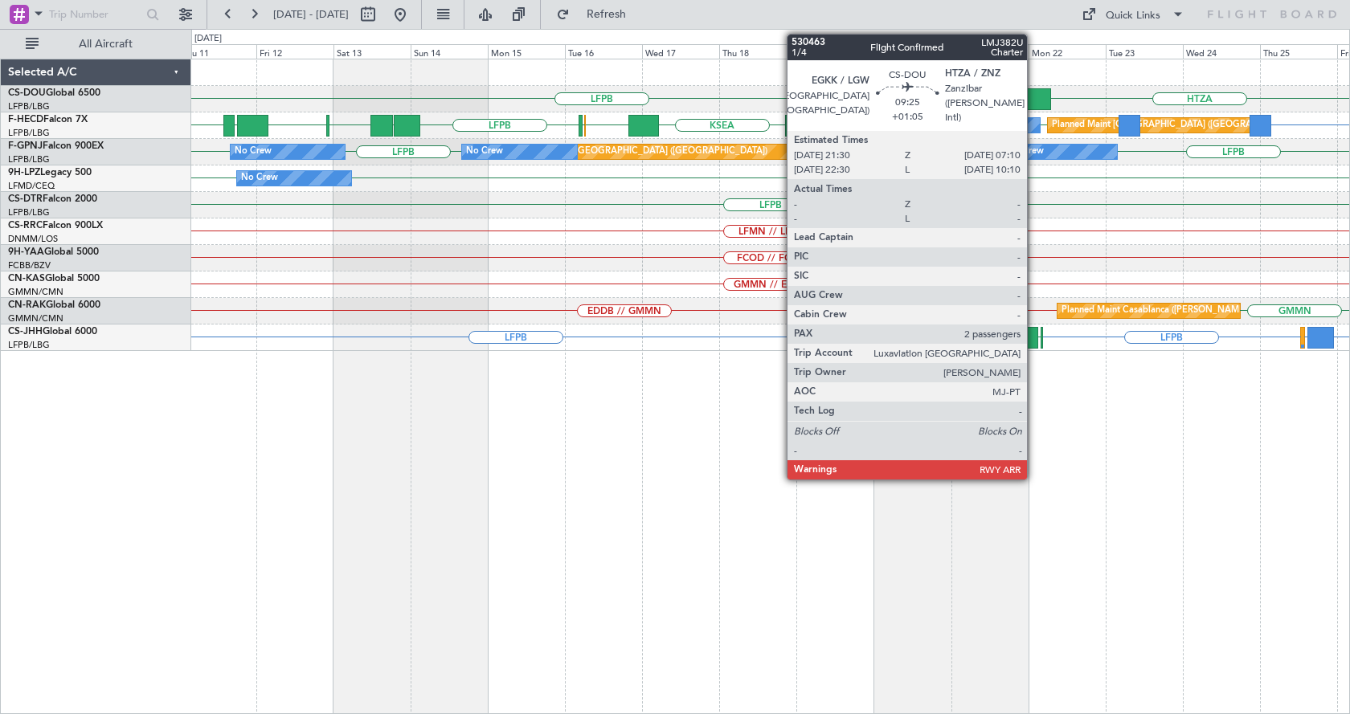
click at [1034, 100] on div at bounding box center [1035, 99] width 31 height 22
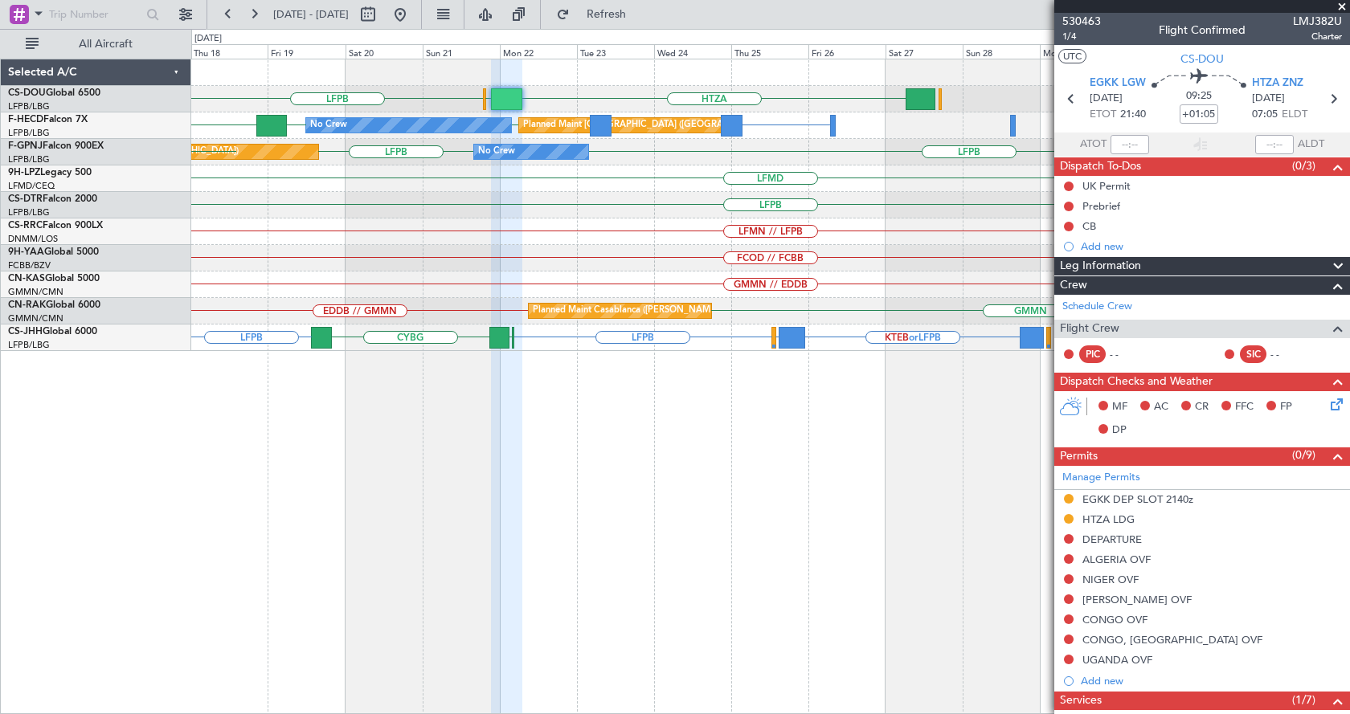
click at [360, 489] on div "LFPB HTZA [GEOGRAPHIC_DATA] LFPB LFPB KSEA LFPB No Crew Planned Maint [GEOGRAPH…" at bounding box center [770, 387] width 1159 height 656
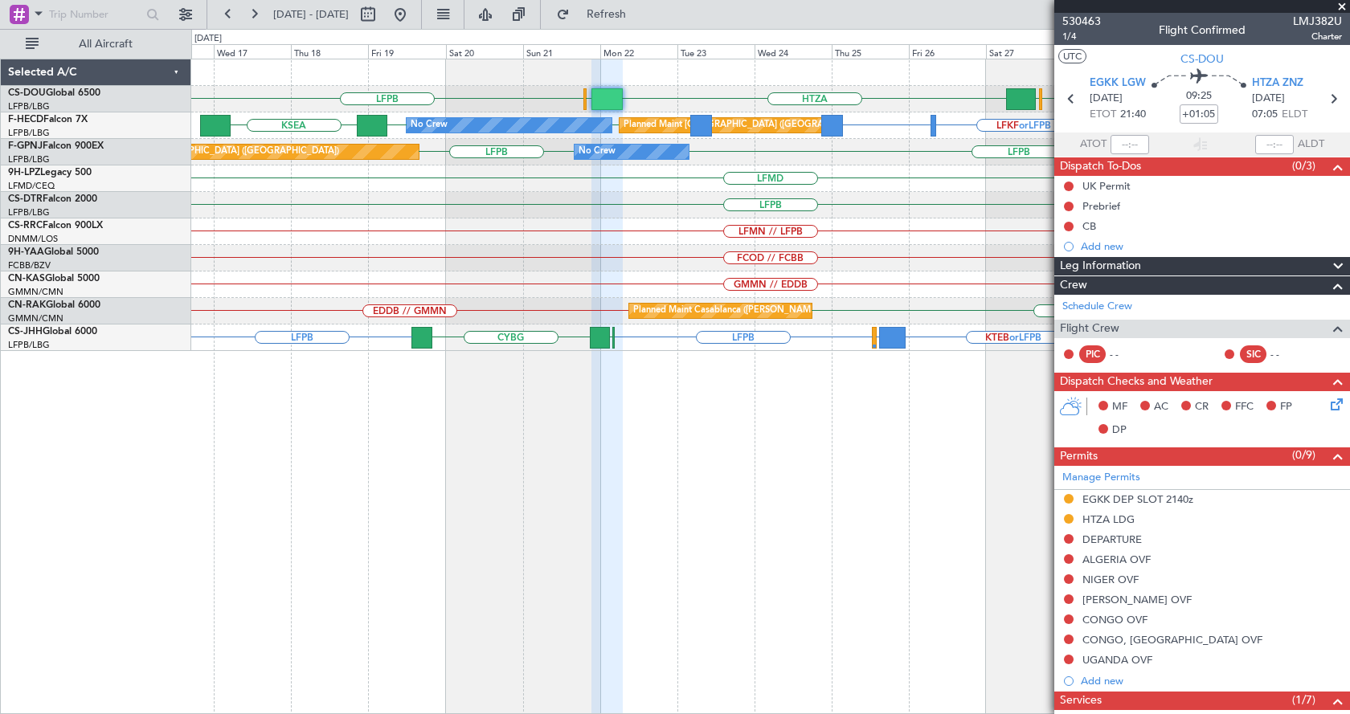
click at [722, 476] on div "LFPB LFPB HTZA [GEOGRAPHIC_DATA] [GEOGRAPHIC_DATA] No Crew Planned Maint [GEOGR…" at bounding box center [770, 387] width 1159 height 656
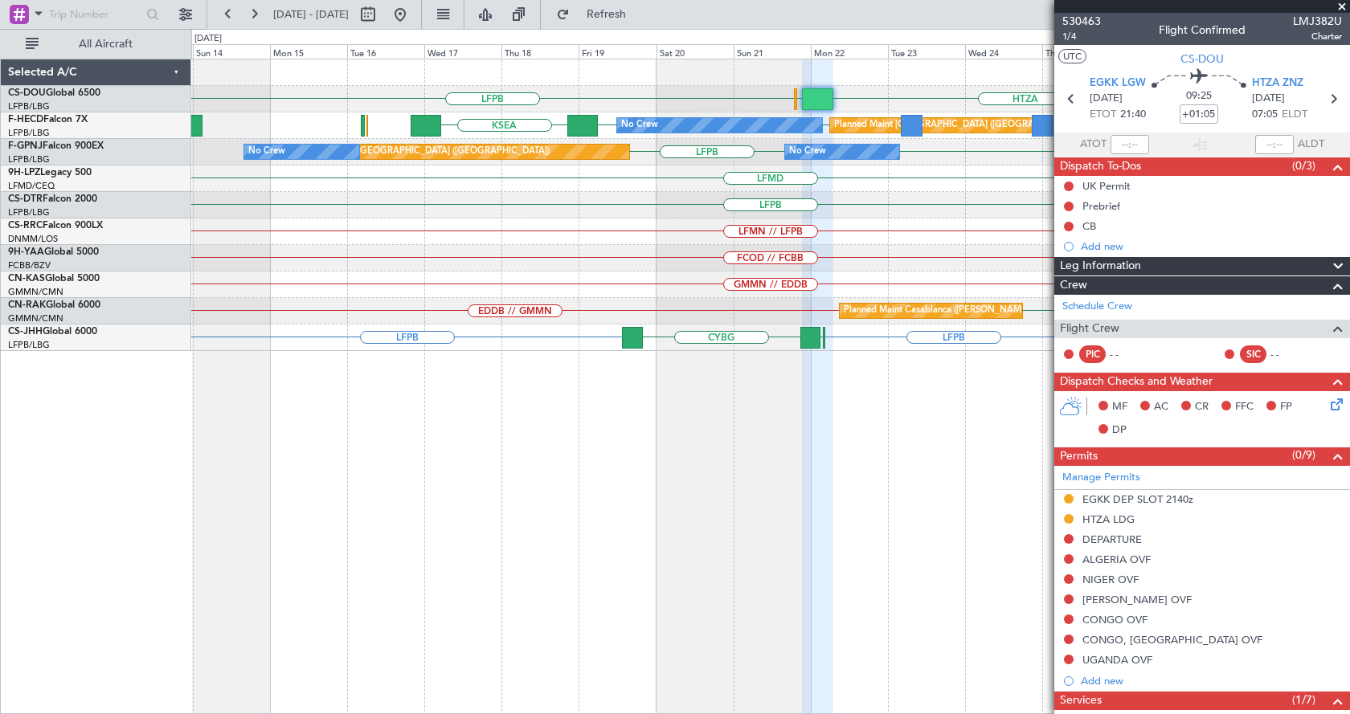
click at [926, 568] on div "LFPB LFPB HTZA [GEOGRAPHIC_DATA] [GEOGRAPHIC_DATA] No Crew Planned Maint [GEOGR…" at bounding box center [770, 387] width 1159 height 656
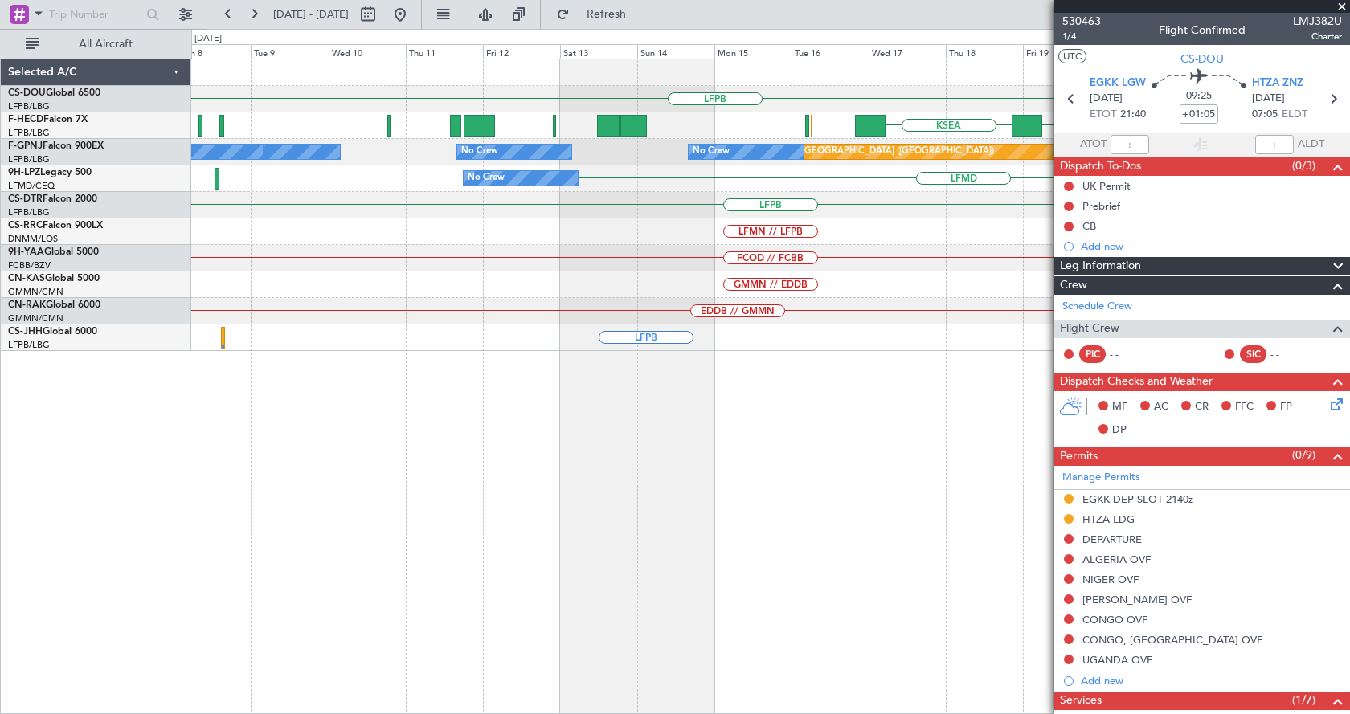
click at [764, 601] on div "LFPB HTZA [GEOGRAPHIC_DATA] No Crew Planned Maint [GEOGRAPHIC_DATA] ([GEOGRAPHI…" at bounding box center [770, 387] width 1159 height 656
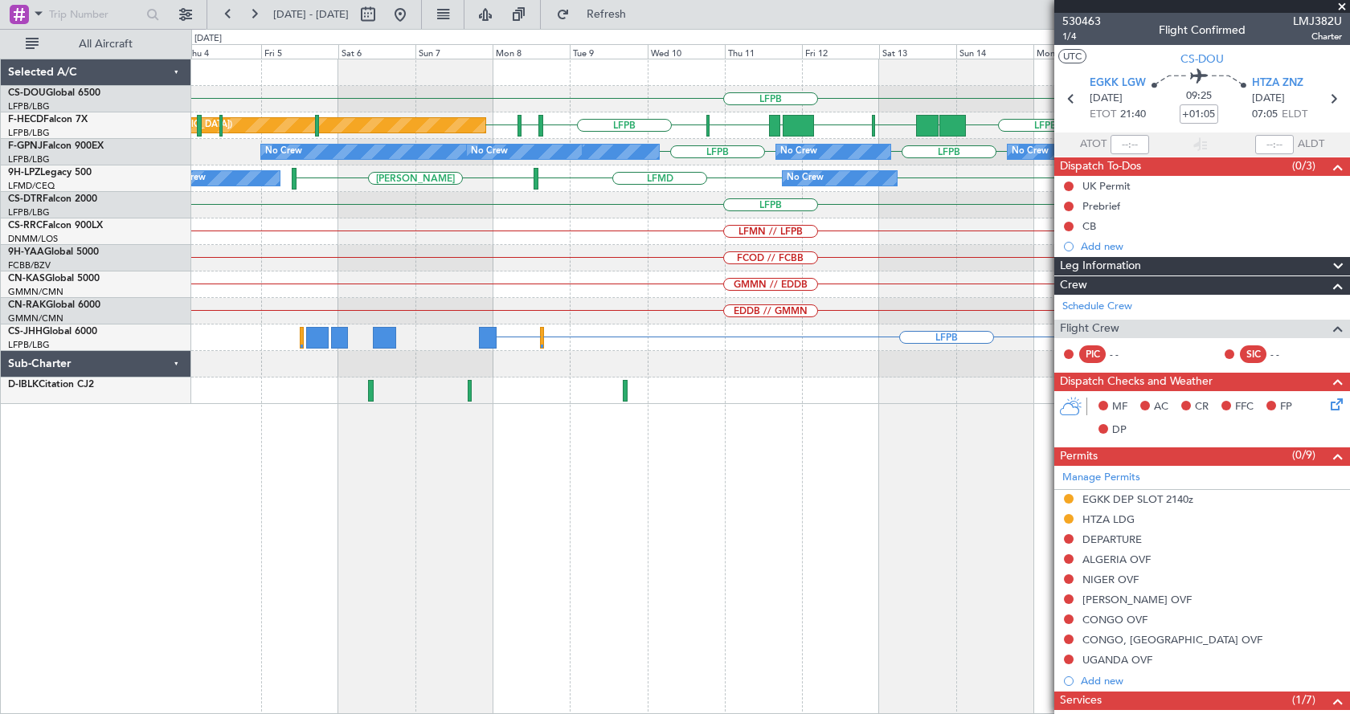
click at [858, 553] on div "LFPB [GEOGRAPHIC_DATA] HTZA EGGW [GEOGRAPHIC_DATA] LFPB UAAA RJBB [GEOGRAPHIC_D…" at bounding box center [770, 387] width 1159 height 656
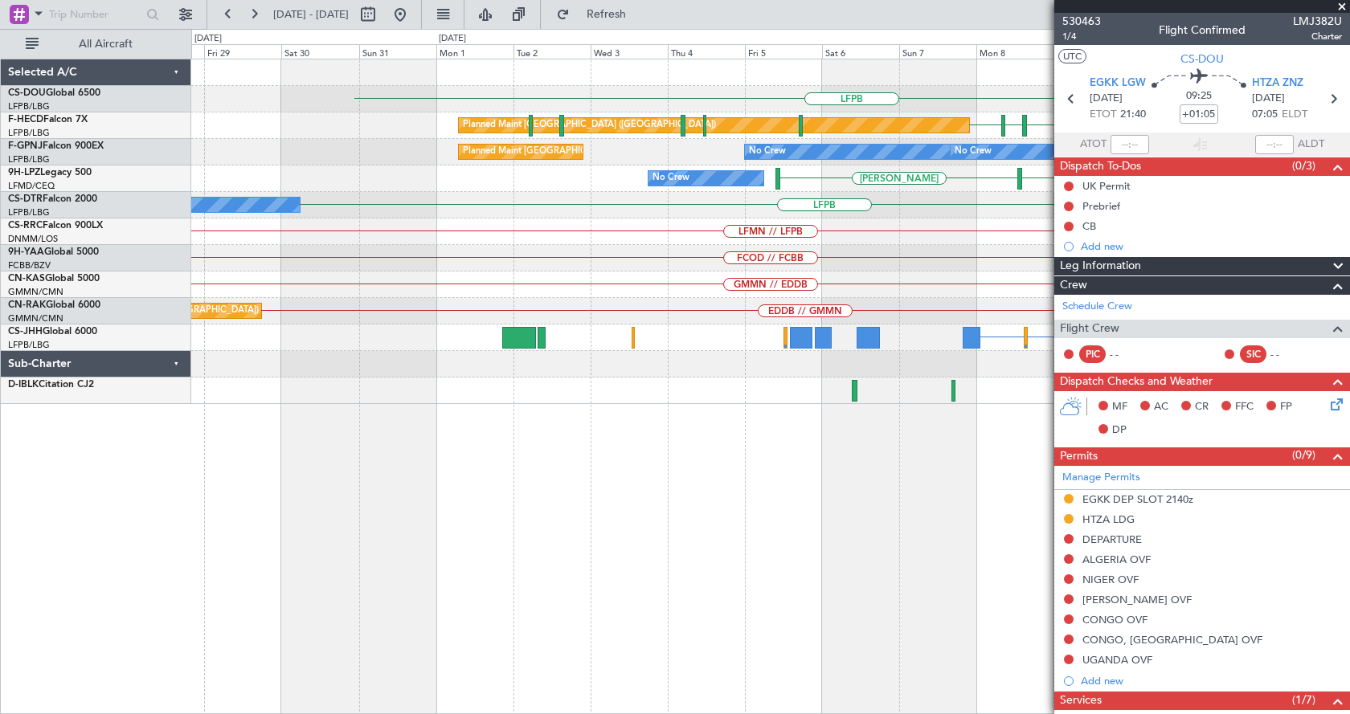
click at [434, 528] on div "LFPB [GEOGRAPHIC_DATA] UGTB [GEOGRAPHIC_DATA] LFPB EDDV LFPB Planned Maint [GEO…" at bounding box center [770, 387] width 1159 height 656
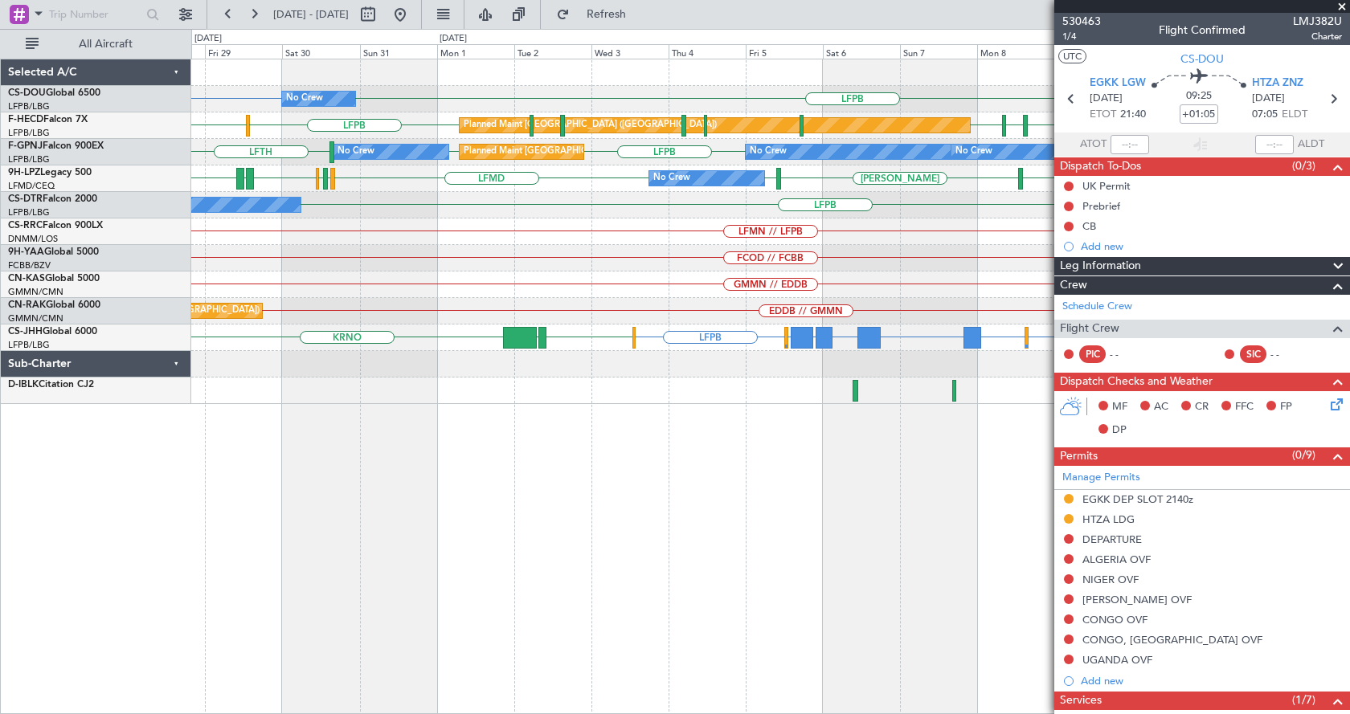
click at [523, 542] on div "LFPB LFPB No Crew Planned Maint [GEOGRAPHIC_DATA] ([GEOGRAPHIC_DATA]) A/C Unava…" at bounding box center [770, 387] width 1159 height 656
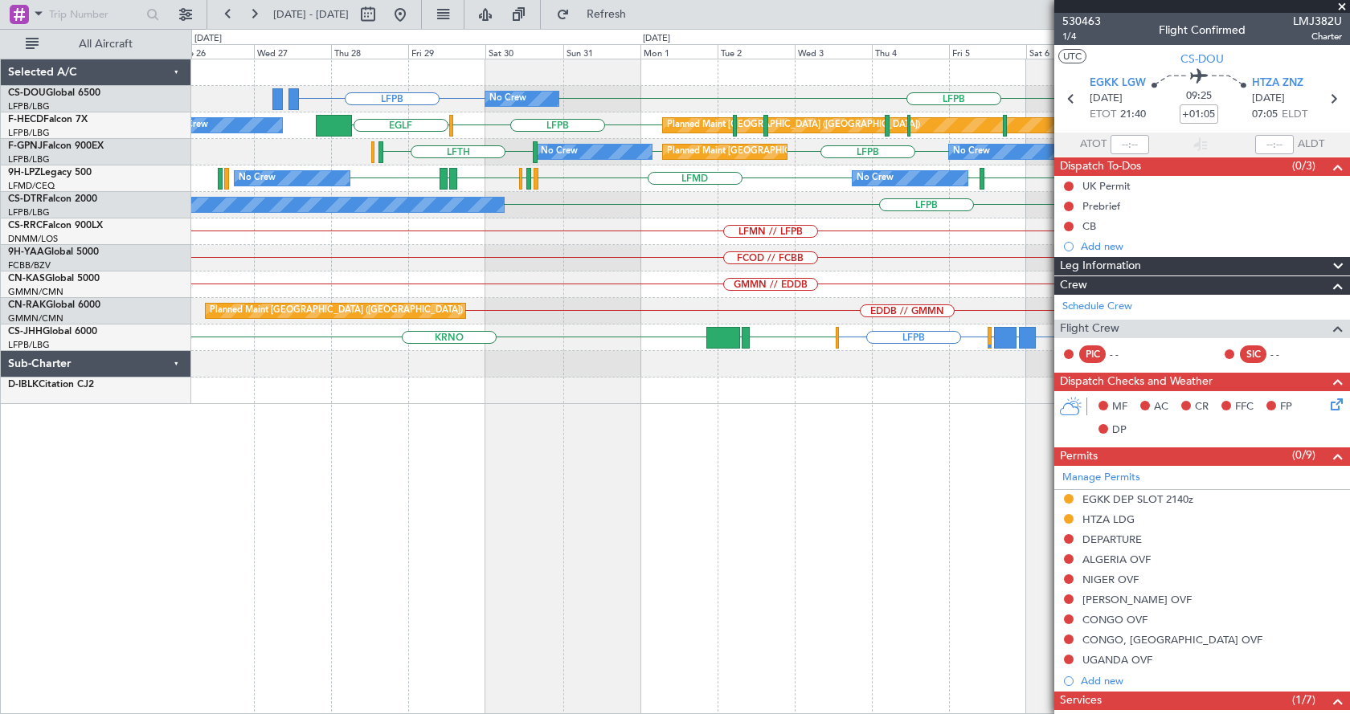
click at [602, 554] on div "LFPB LFPB No Crew Planned Maint [GEOGRAPHIC_DATA] ([GEOGRAPHIC_DATA]) A/C Unava…" at bounding box center [770, 387] width 1159 height 656
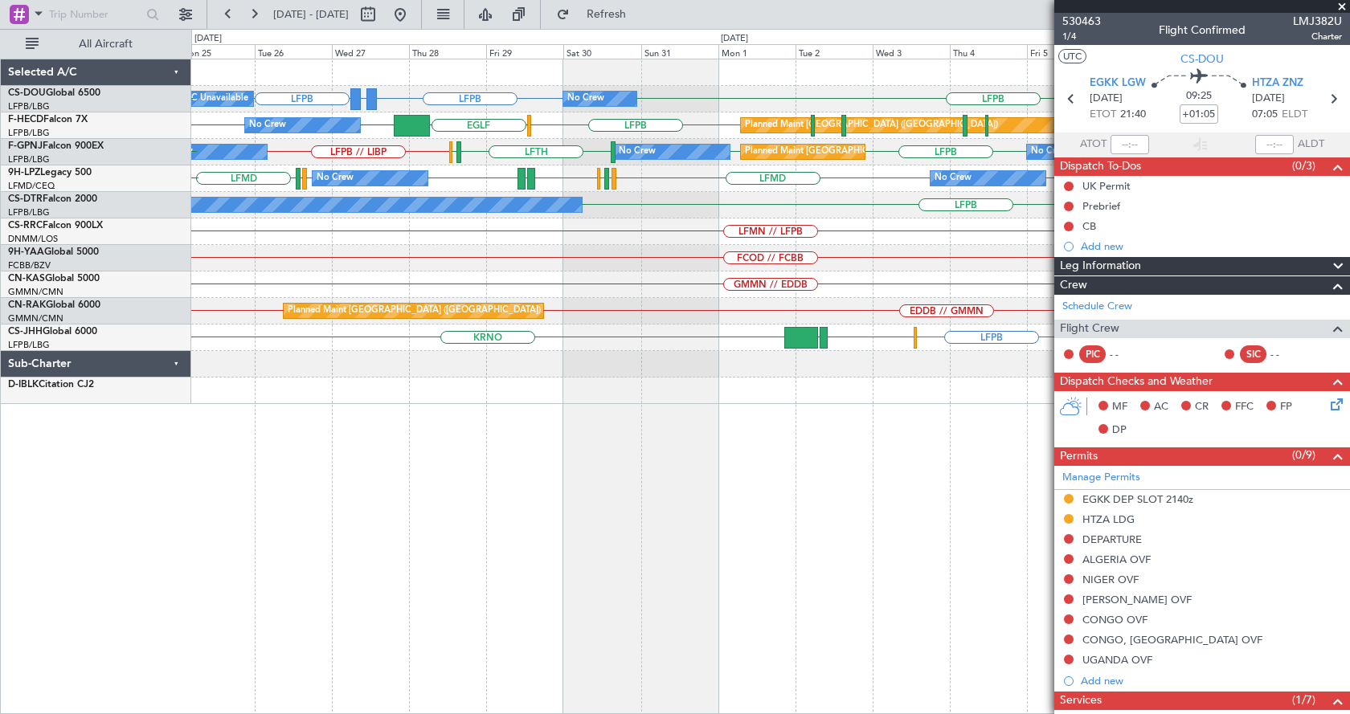
click at [613, 504] on div "GMMX or LFPB LFPB LFPB LFPB No Crew Planned Maint [GEOGRAPHIC_DATA] ([GEOGRAPHI…" at bounding box center [770, 387] width 1159 height 656
click at [773, 436] on div "No Crew Planned Maint [GEOGRAPHIC_DATA] ([GEOGRAPHIC_DATA]) A/C Unavailable GMM…" at bounding box center [770, 387] width 1159 height 656
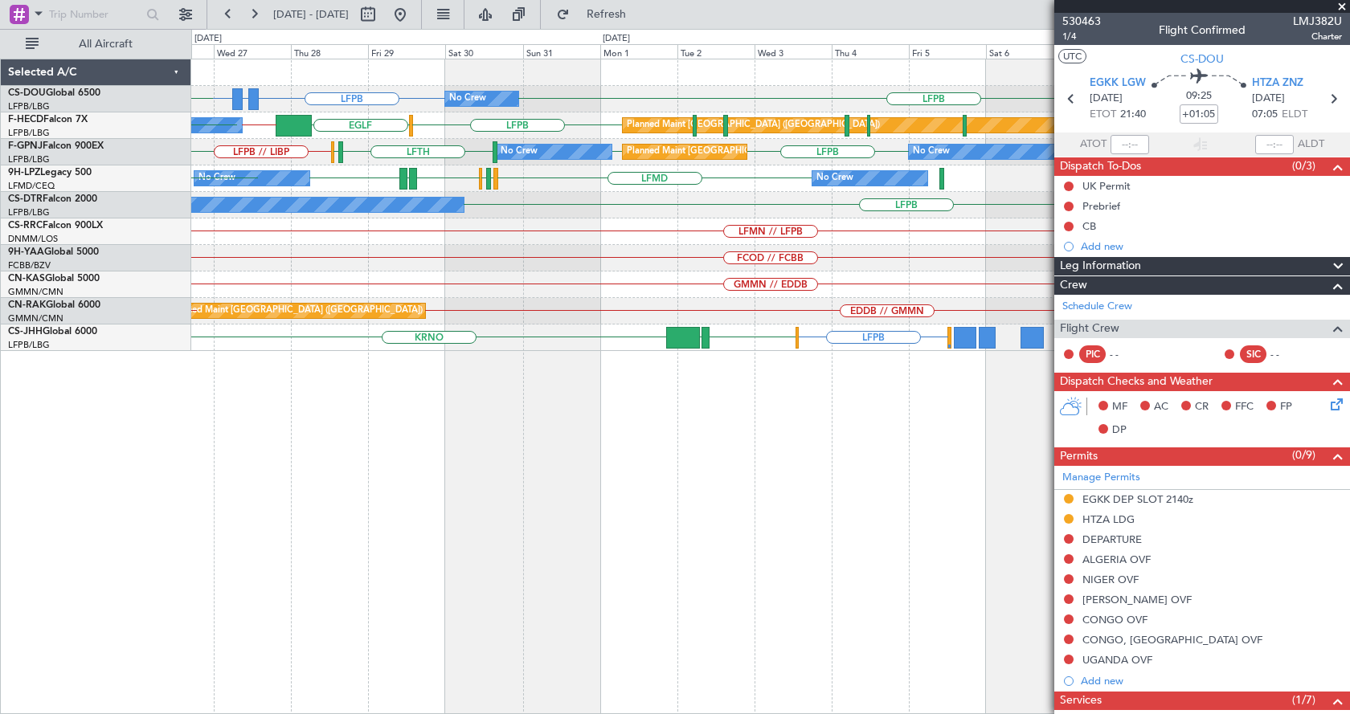
click at [418, 571] on div "LFPB GMMX or LFPB LFPB LFPB No Crew EGGW LFPB A/C Unavailable Planned Maint [GE…" at bounding box center [770, 387] width 1159 height 656
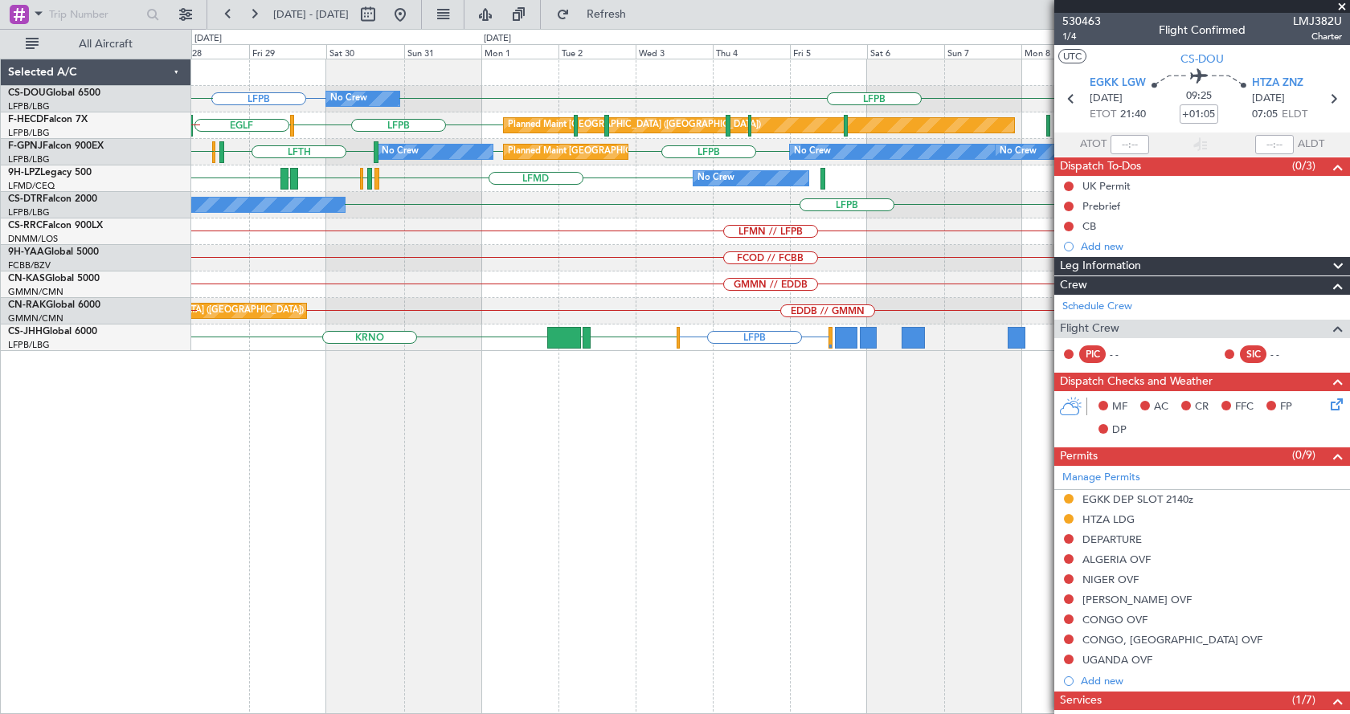
click at [380, 582] on div "LFPB LFPB No Crew GMMX or LFPB LFPB Planned Maint [GEOGRAPHIC_DATA] ([GEOGRAPHI…" at bounding box center [770, 387] width 1159 height 656
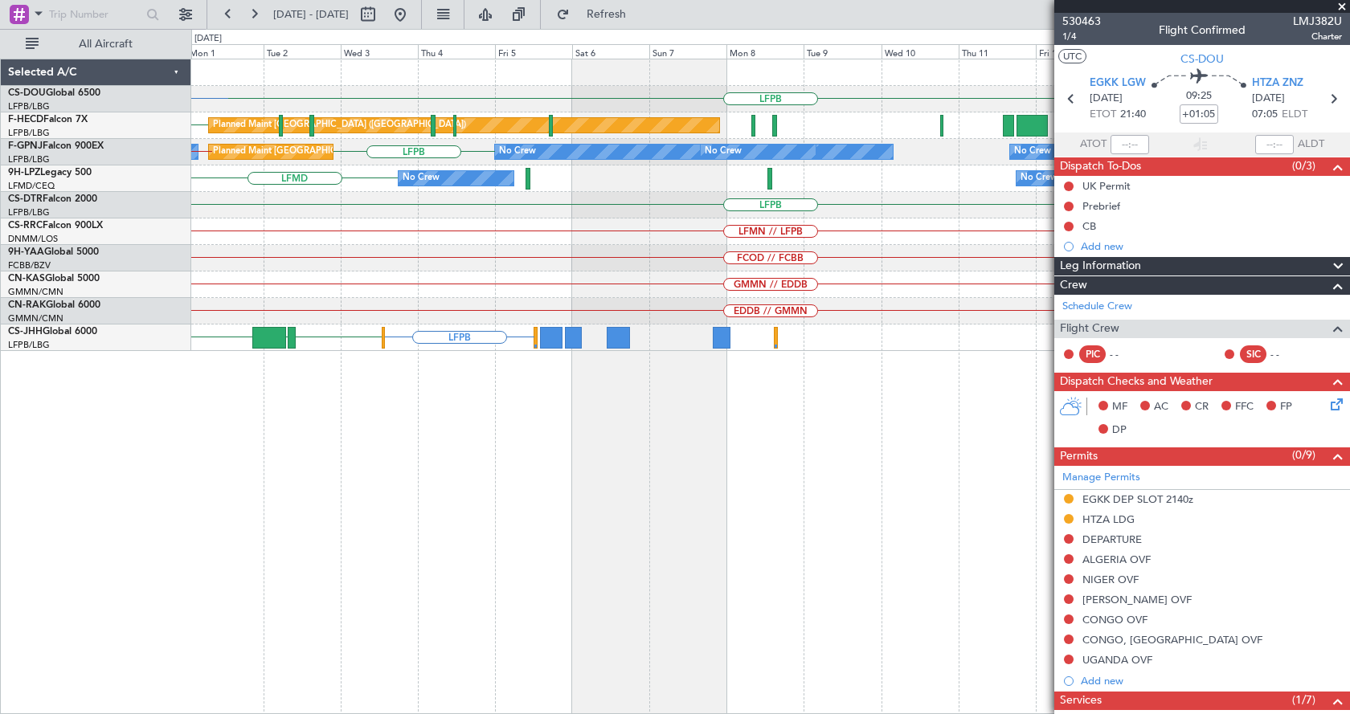
click at [486, 586] on div "LFPB No Crew LFPB LFPB Planned Maint [GEOGRAPHIC_DATA] ([GEOGRAPHIC_DATA]) No C…" at bounding box center [770, 387] width 1159 height 656
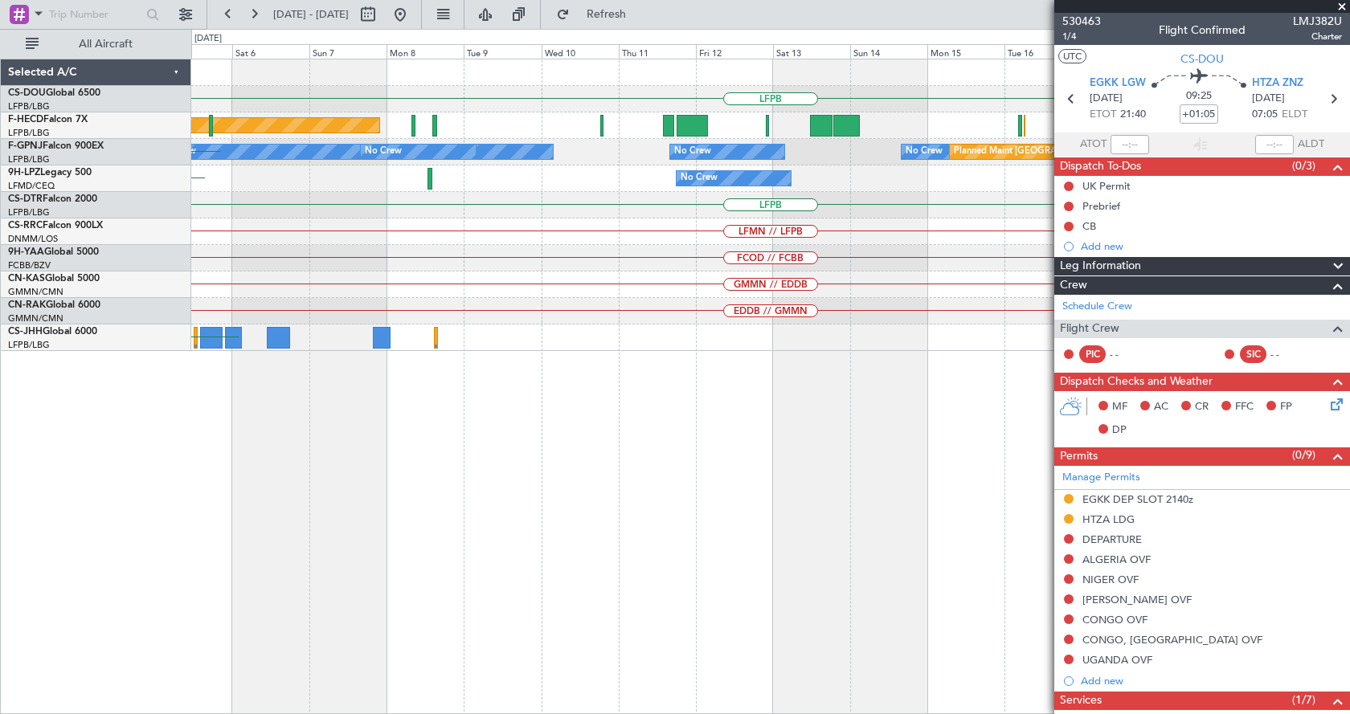
click at [309, 563] on div "LFPB Planned Maint [GEOGRAPHIC_DATA] ([GEOGRAPHIC_DATA]) No Crew Planned Maint …" at bounding box center [770, 387] width 1159 height 656
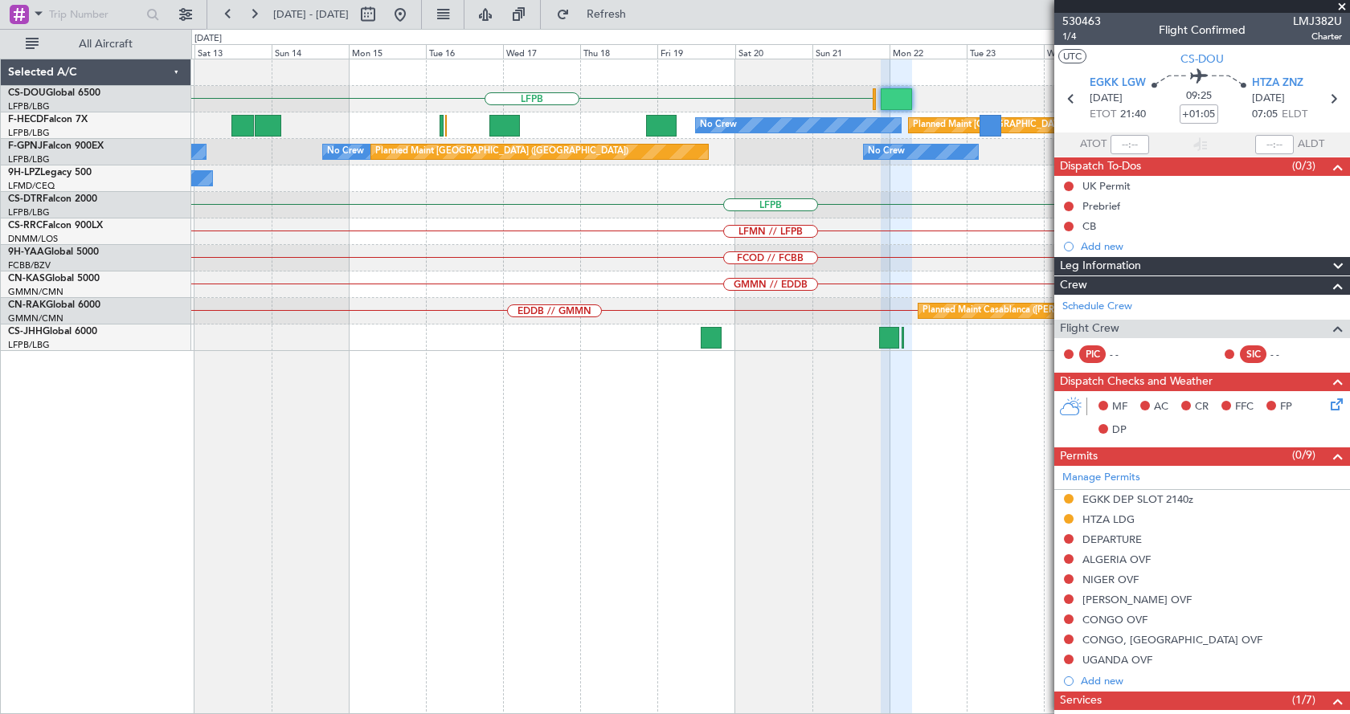
click at [528, 566] on div "LFPB No Crew Planned Maint [GEOGRAPHIC_DATA] ([GEOGRAPHIC_DATA]) No Crew No Cre…" at bounding box center [770, 387] width 1159 height 656
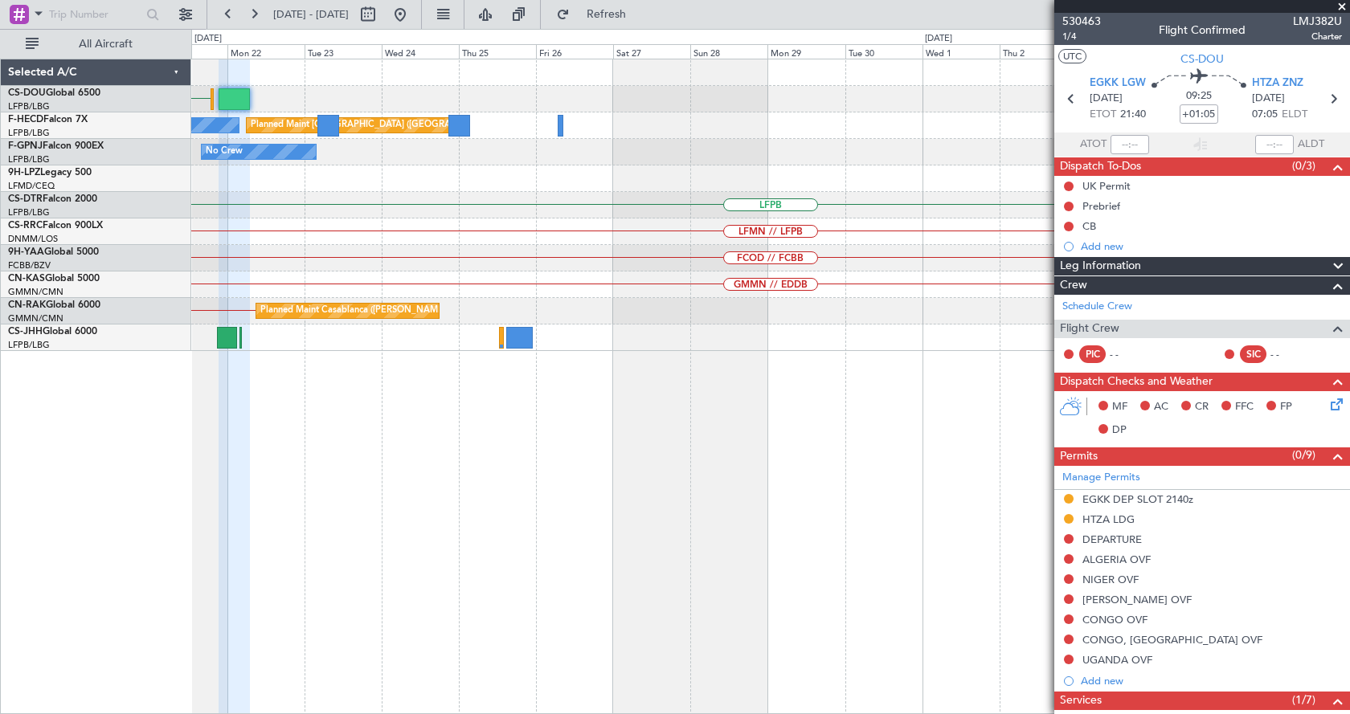
click at [272, 563] on div "LFPB No Crew Planned Maint [GEOGRAPHIC_DATA] ([GEOGRAPHIC_DATA]) No Crew Planne…" at bounding box center [770, 387] width 1159 height 656
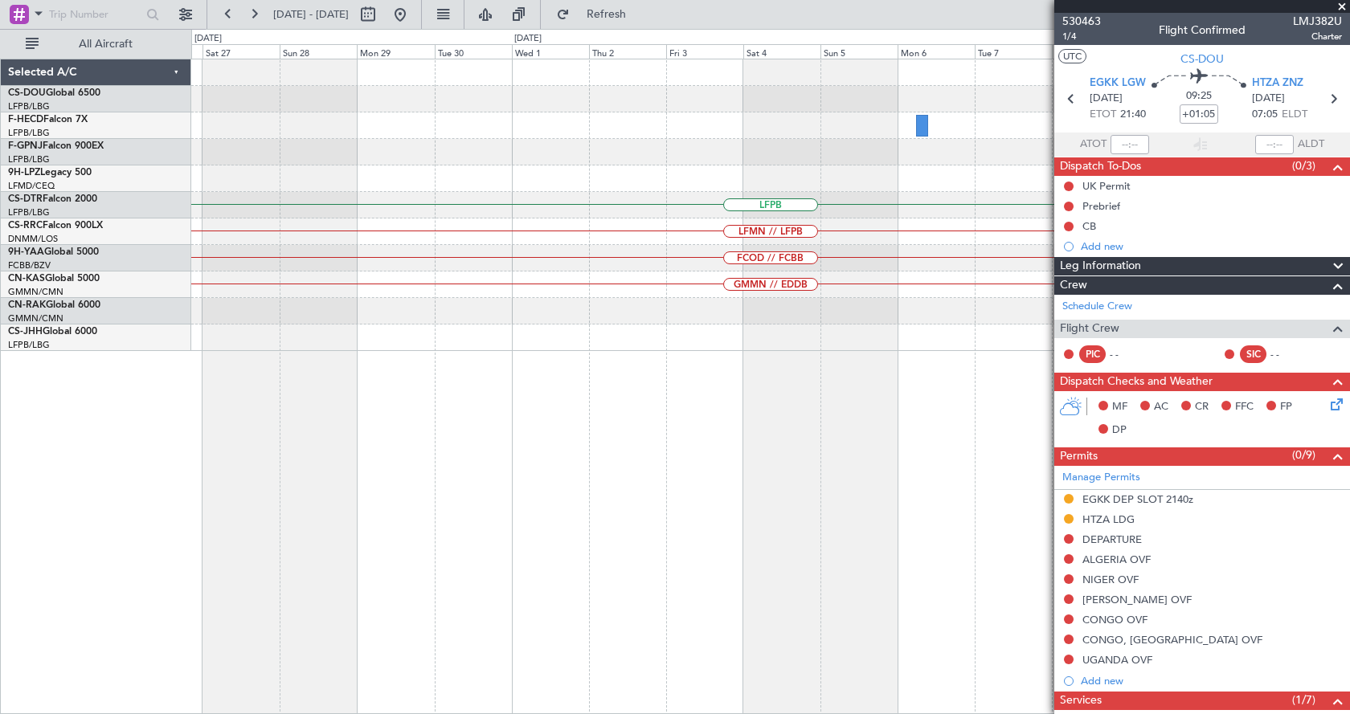
click at [296, 583] on div "Planned Maint [GEOGRAPHIC_DATA] ([GEOGRAPHIC_DATA]) No Crew LFPB LFMN // LFPB F…" at bounding box center [770, 387] width 1159 height 656
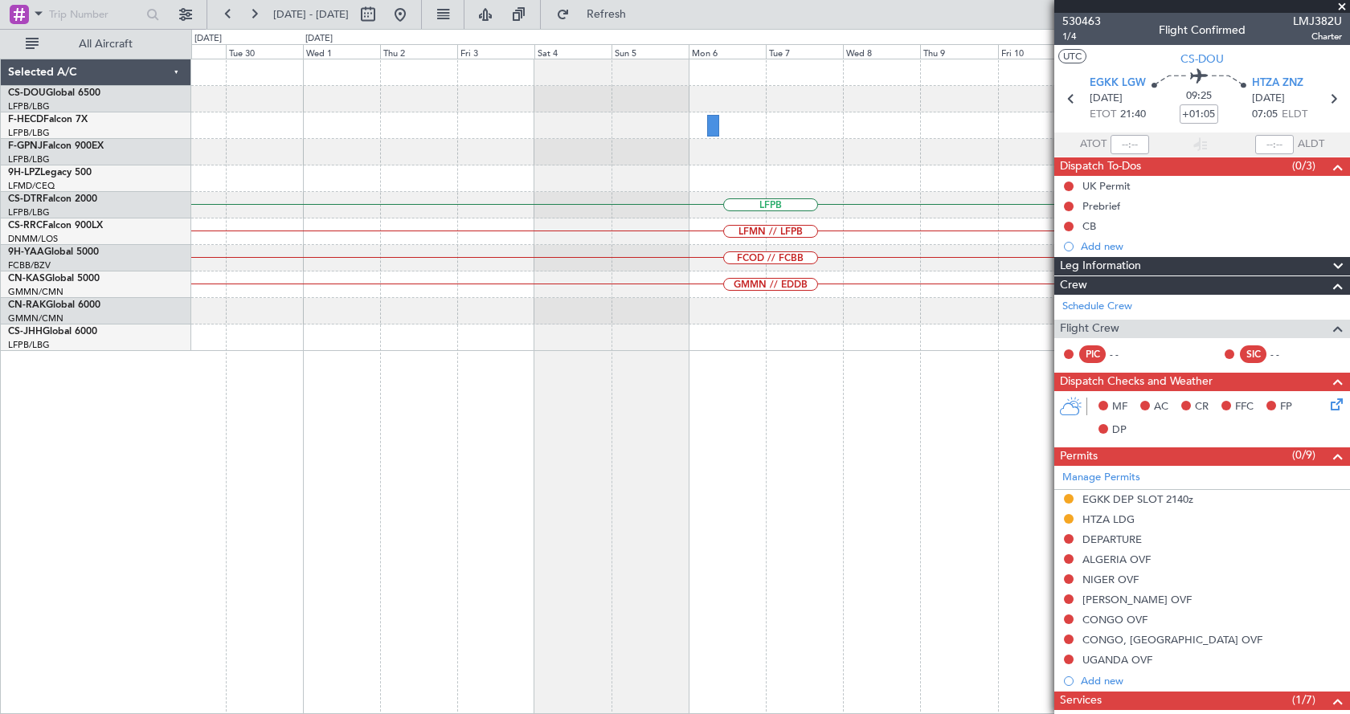
click at [611, 575] on div "LFPB LFMN // LFPB FCOD // FCBB GMMN // EDDB" at bounding box center [770, 387] width 1159 height 656
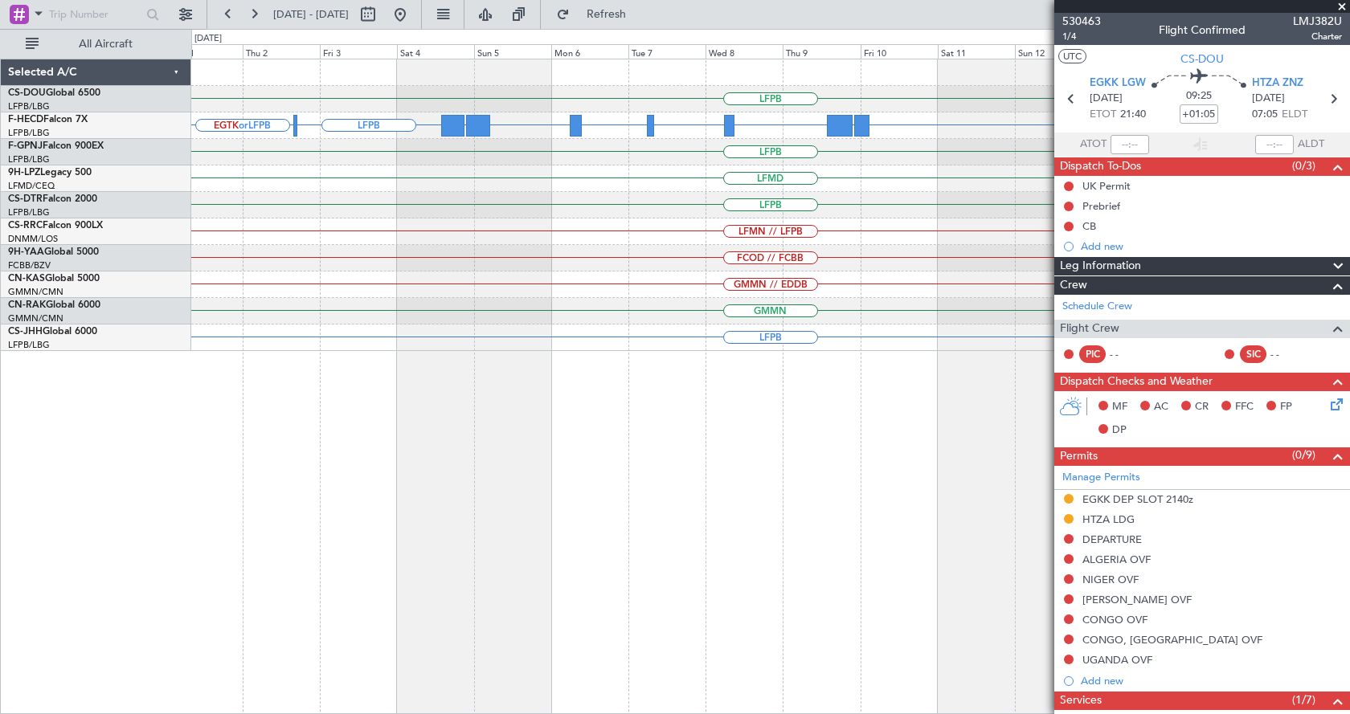
click at [917, 412] on div "LFPB LFPB EGTK or LFPB WSSL or LFPB OMDB or LFPB LFPB UGTB or LFPB ZBAA or LFPB…" at bounding box center [770, 387] width 1159 height 656
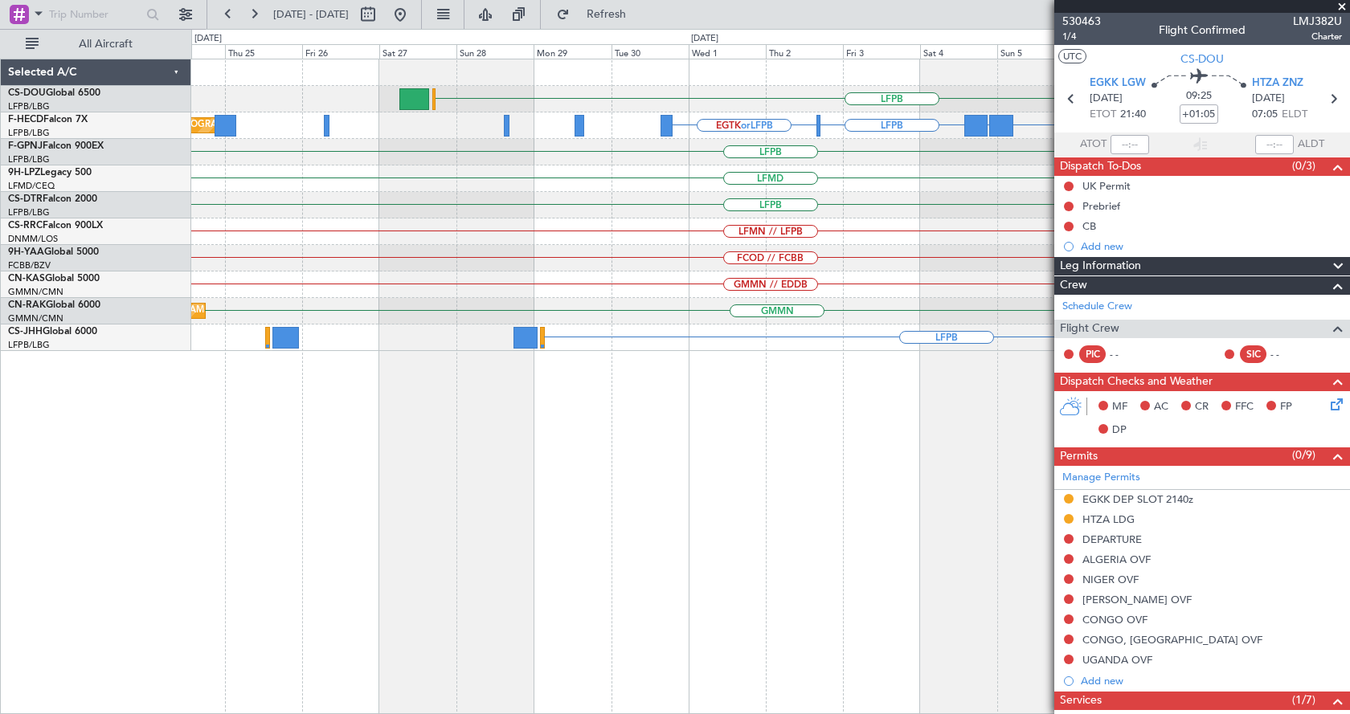
click at [1194, 490] on fb-app "[DATE] - [DATE] Refresh Quick Links All Aircraft LFPB EGTK or LFPB WSSL or LFPB…" at bounding box center [675, 363] width 1350 height 702
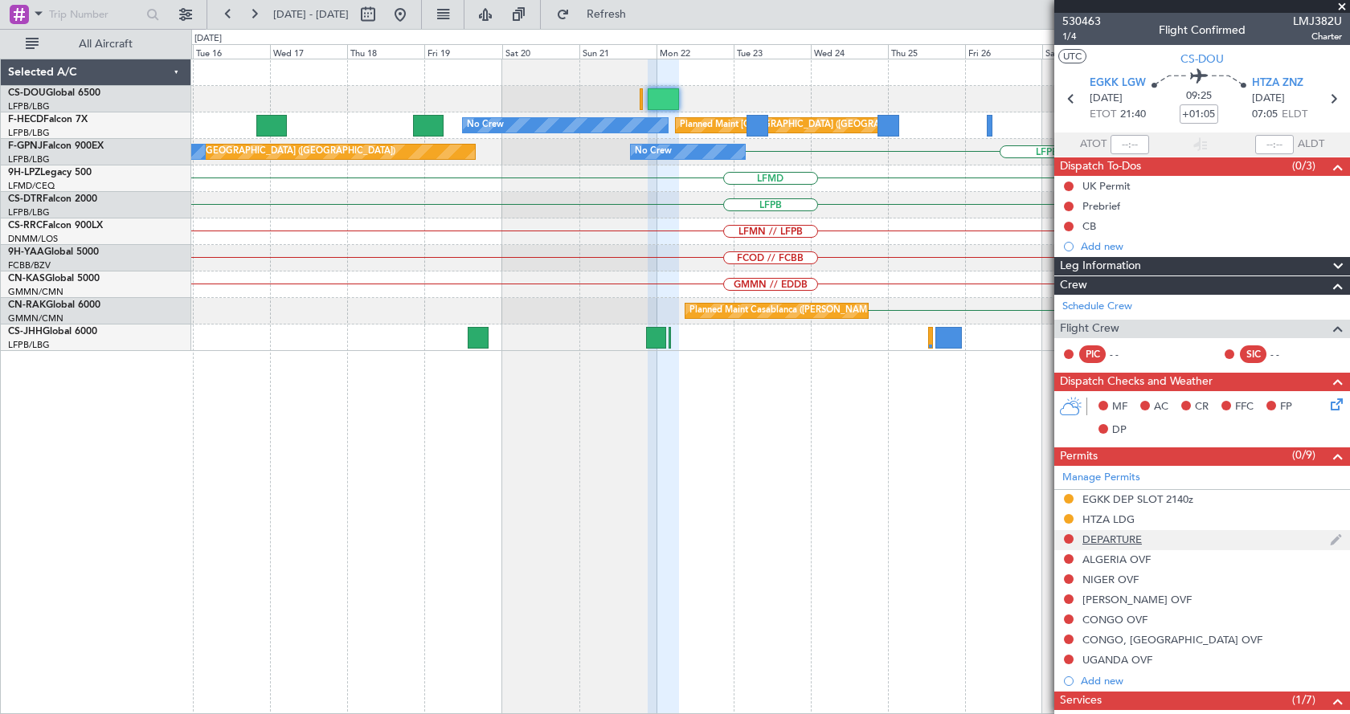
click at [1087, 576] on fb-app "[DATE] - [DATE] Refresh Quick Links All Aircraft LFPB EGTK or LFPB Planned Main…" at bounding box center [675, 363] width 1350 height 702
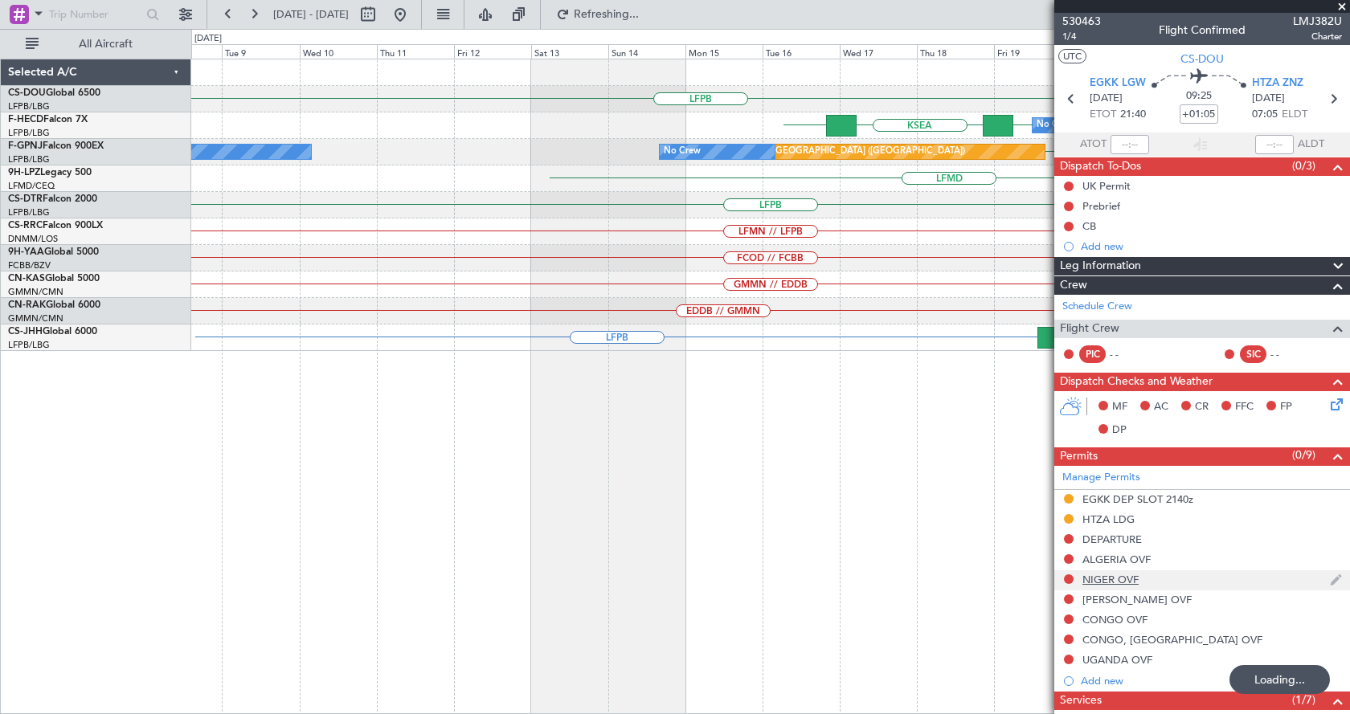
click at [1041, 583] on div "HTZA LFPB [GEOGRAPHIC_DATA] LFPB KSEA EGGW LFPB No Crew Planned Maint [GEOGRAPH…" at bounding box center [770, 387] width 1159 height 656
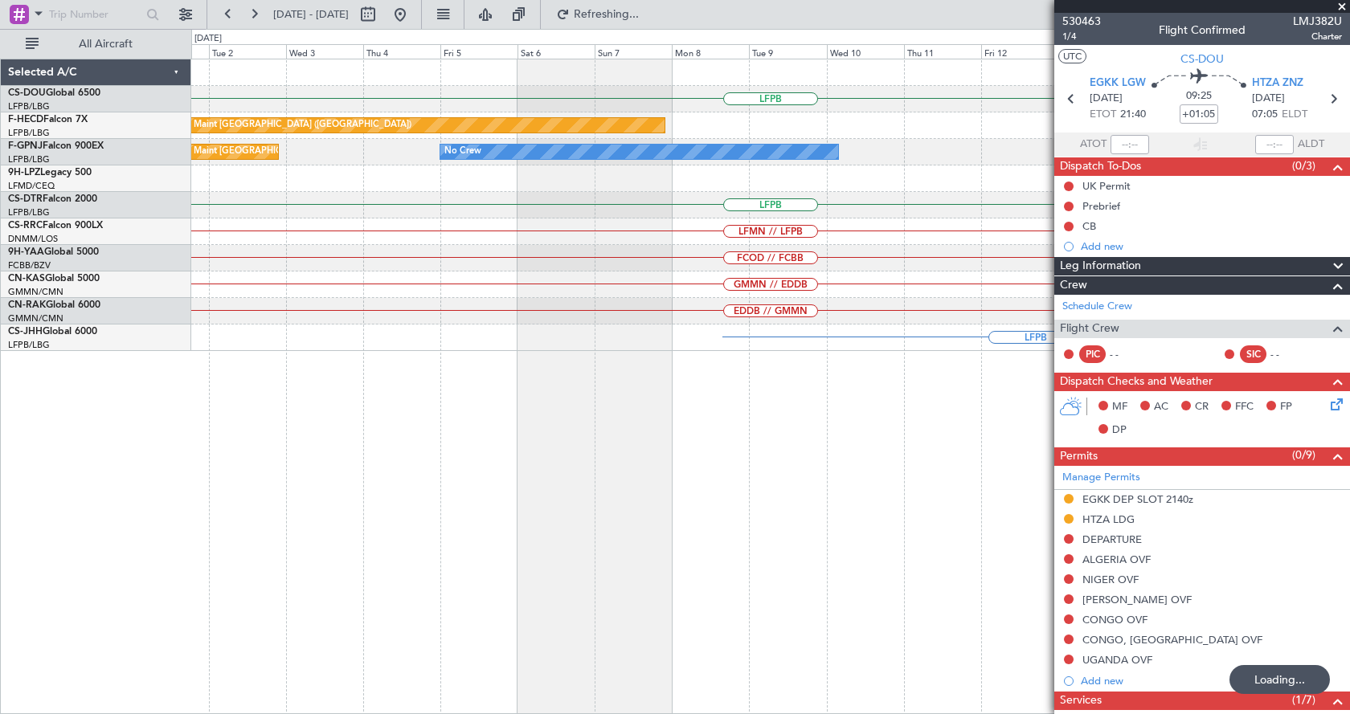
click at [1090, 579] on fb-app "[DATE] - [DATE] Refreshing... Quick Links All Aircraft LFPB EGGW Planned Maint …" at bounding box center [675, 363] width 1350 height 702
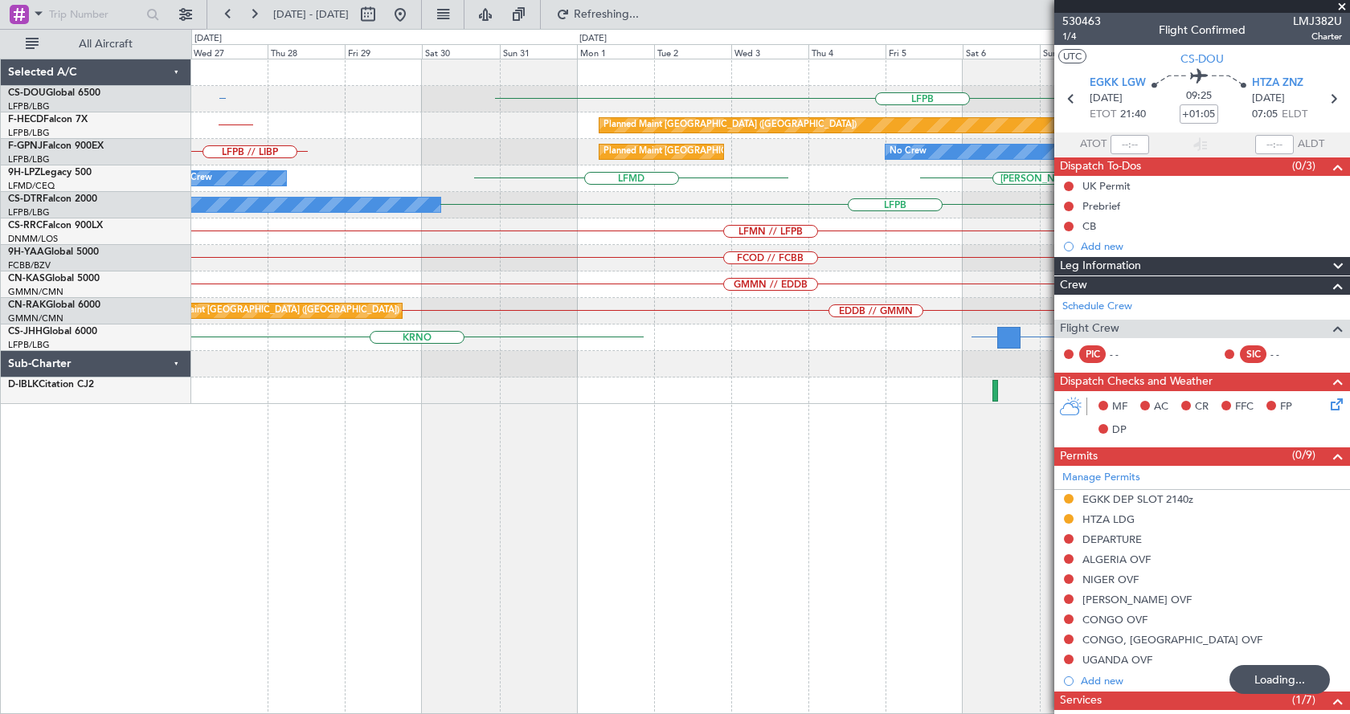
click at [630, 550] on div "GMMX or LFPB LFPB LFPB // SBBR [GEOGRAPHIC_DATA] LFPB EDDV LFPB Planned Maint […" at bounding box center [770, 387] width 1159 height 656
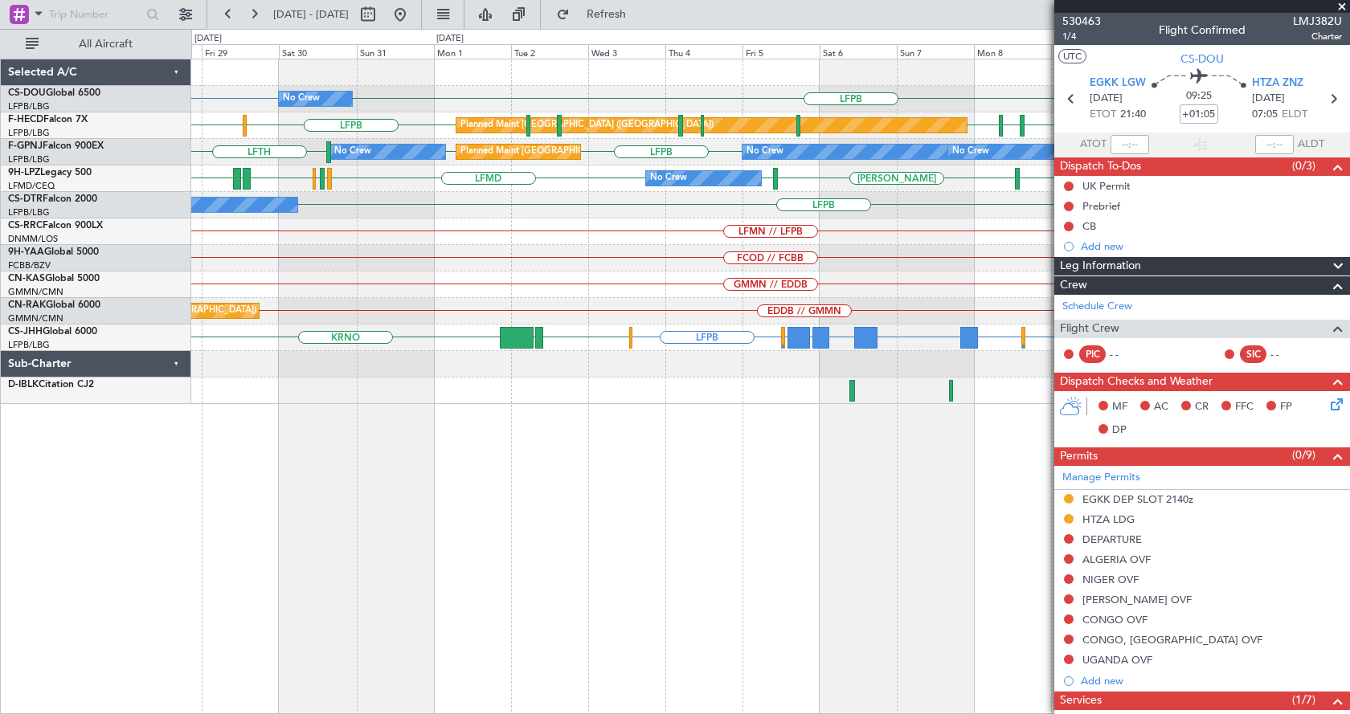
click at [576, 510] on div "LFPB LFPB No Crew Planned Maint [GEOGRAPHIC_DATA] ([GEOGRAPHIC_DATA]) A/C Unava…" at bounding box center [770, 387] width 1159 height 656
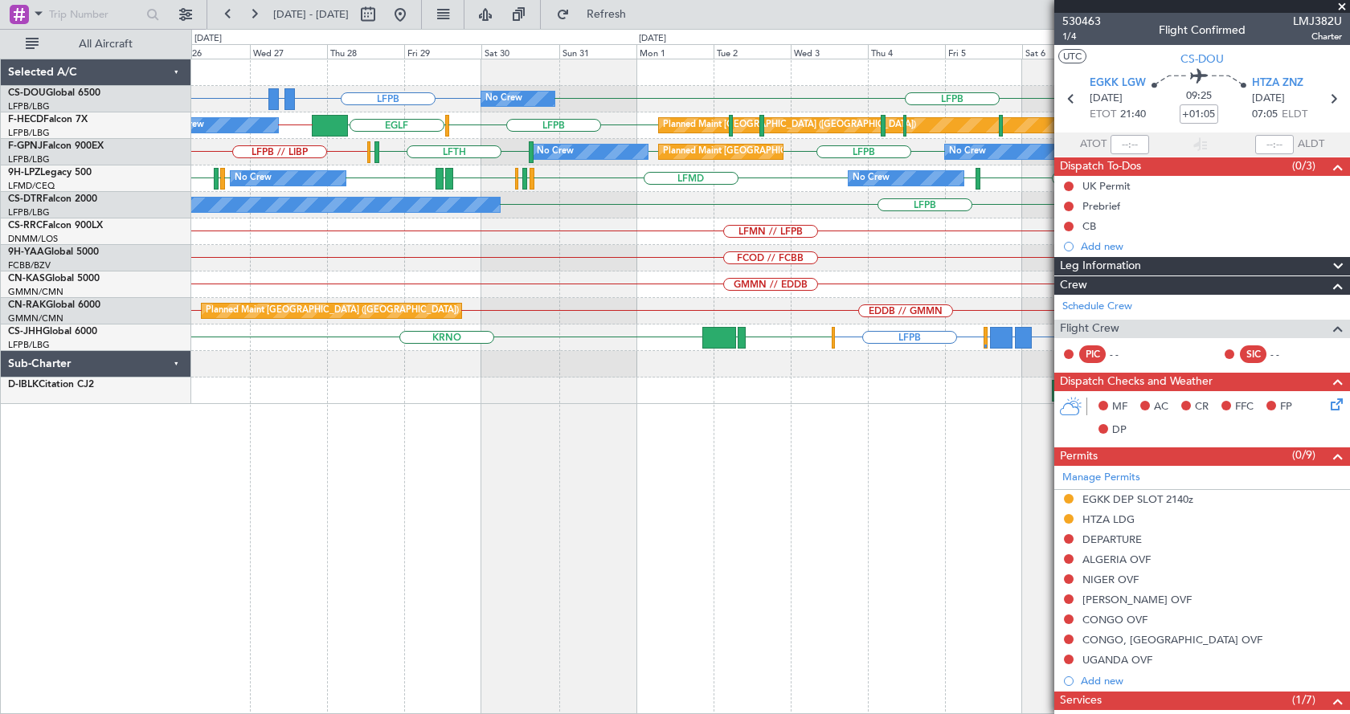
click at [657, 521] on div "No Crew GMMX or LFPB LFPB LFPB LFPB Planned Maint [GEOGRAPHIC_DATA] ([GEOGRAPHI…" at bounding box center [770, 387] width 1159 height 656
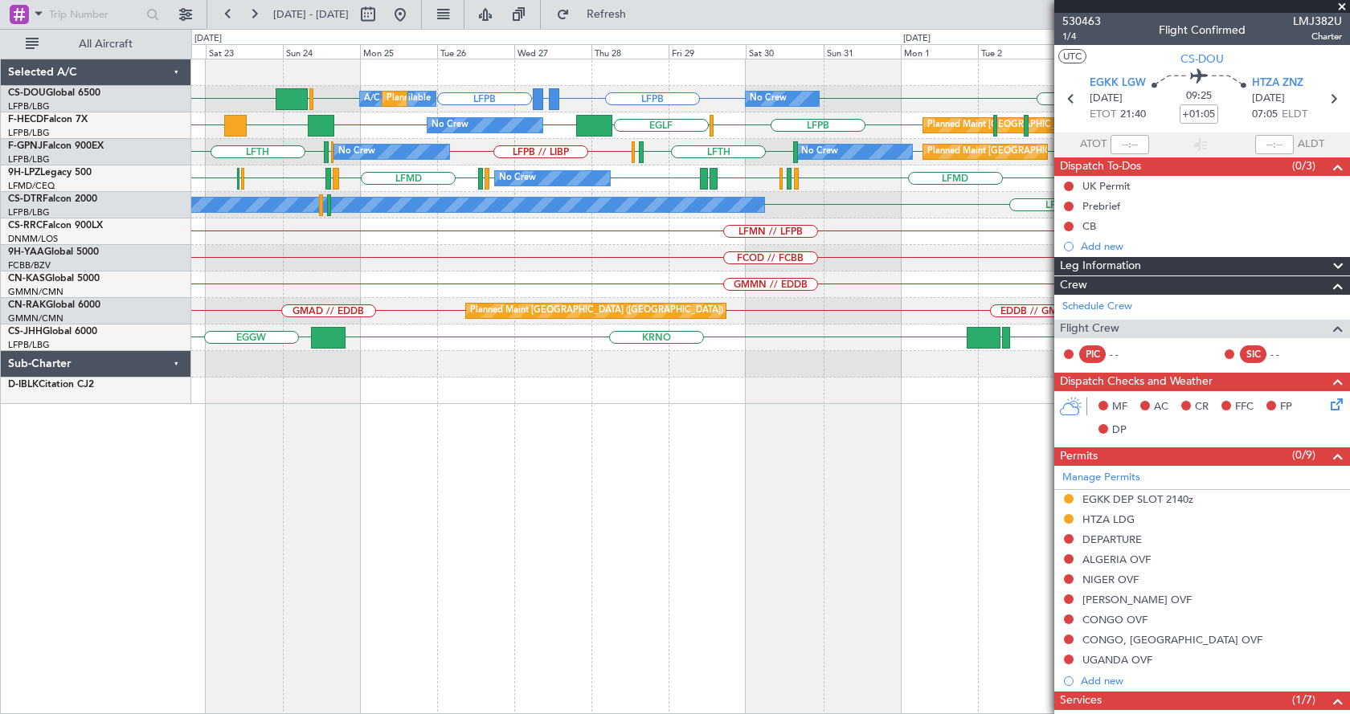
click at [388, 445] on div "No Crew A/C Unavailable Planned Maint [GEOGRAPHIC_DATA] ([GEOGRAPHIC_DATA]) GMM…" at bounding box center [770, 387] width 1159 height 656
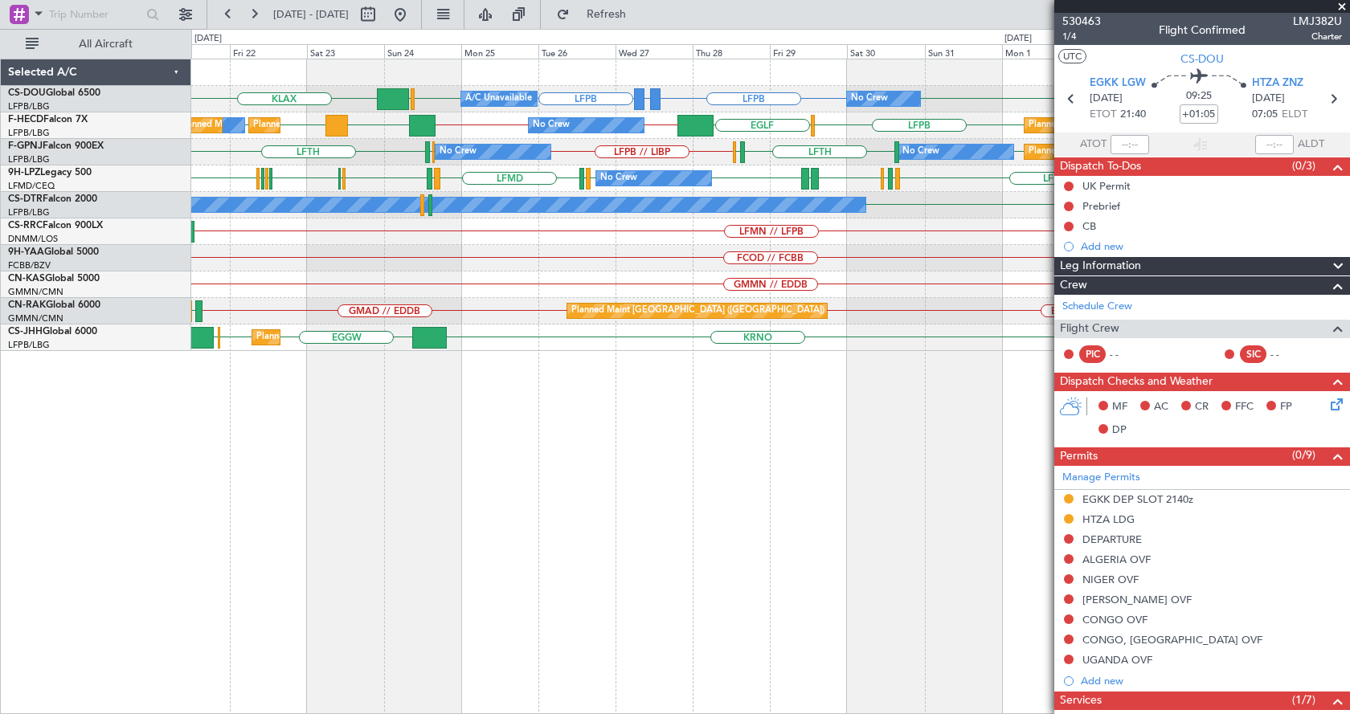
click at [669, 510] on div "GMMX or LFPB LFPB LFPB LFPB KLAX LFPB EGGW Planned Maint [GEOGRAPHIC_DATA] ([GE…" at bounding box center [770, 387] width 1159 height 656
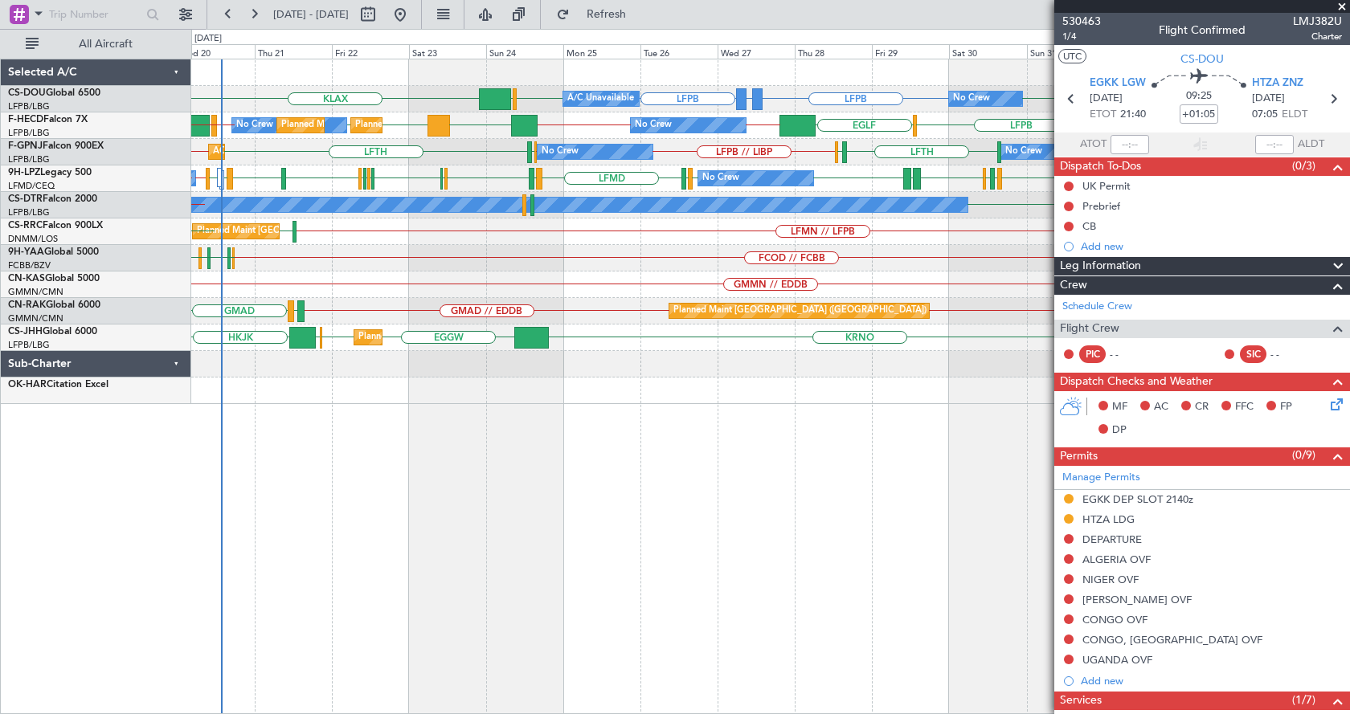
click at [704, 574] on div "Planned Maint [GEOGRAPHIC_DATA] ([GEOGRAPHIC_DATA]) A/C Unavailable No Crew GMM…" at bounding box center [770, 387] width 1159 height 656
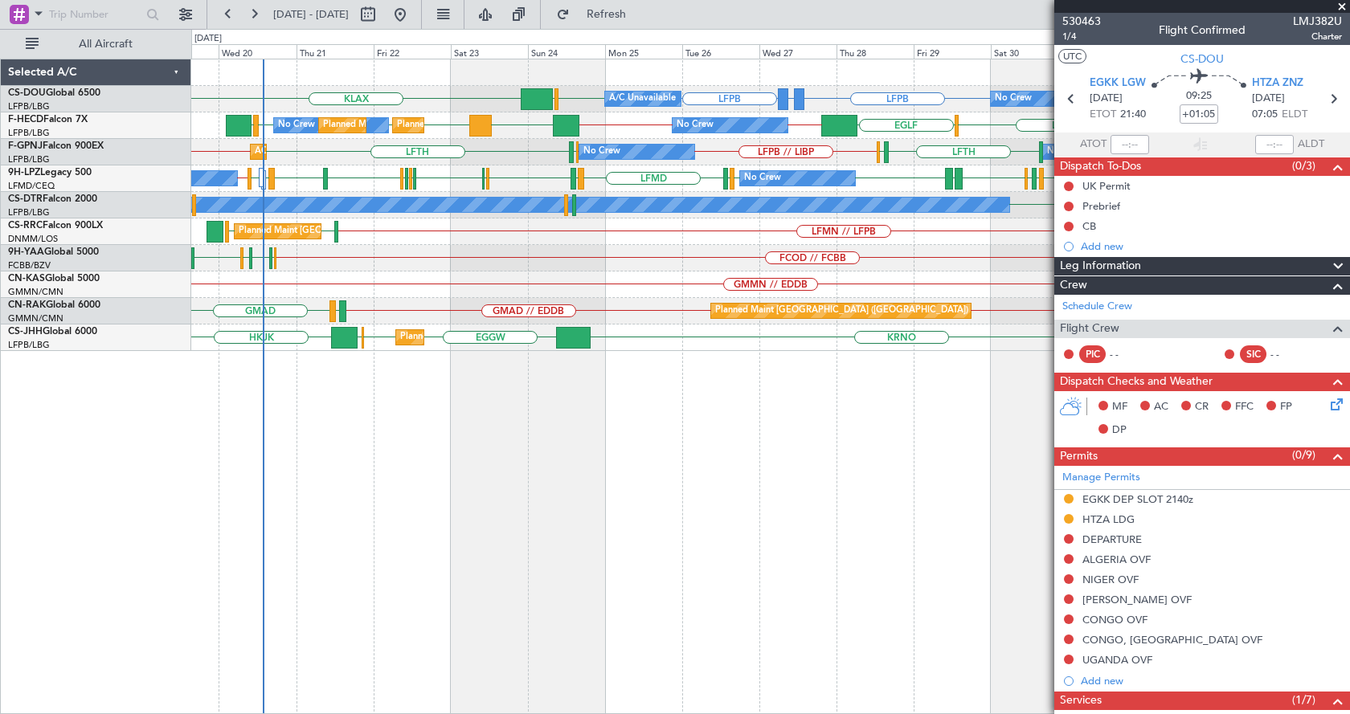
click at [448, 440] on div "Planned Maint [GEOGRAPHIC_DATA] ([GEOGRAPHIC_DATA]) A/C Unavailable No Crew GMM…" at bounding box center [770, 387] width 1159 height 656
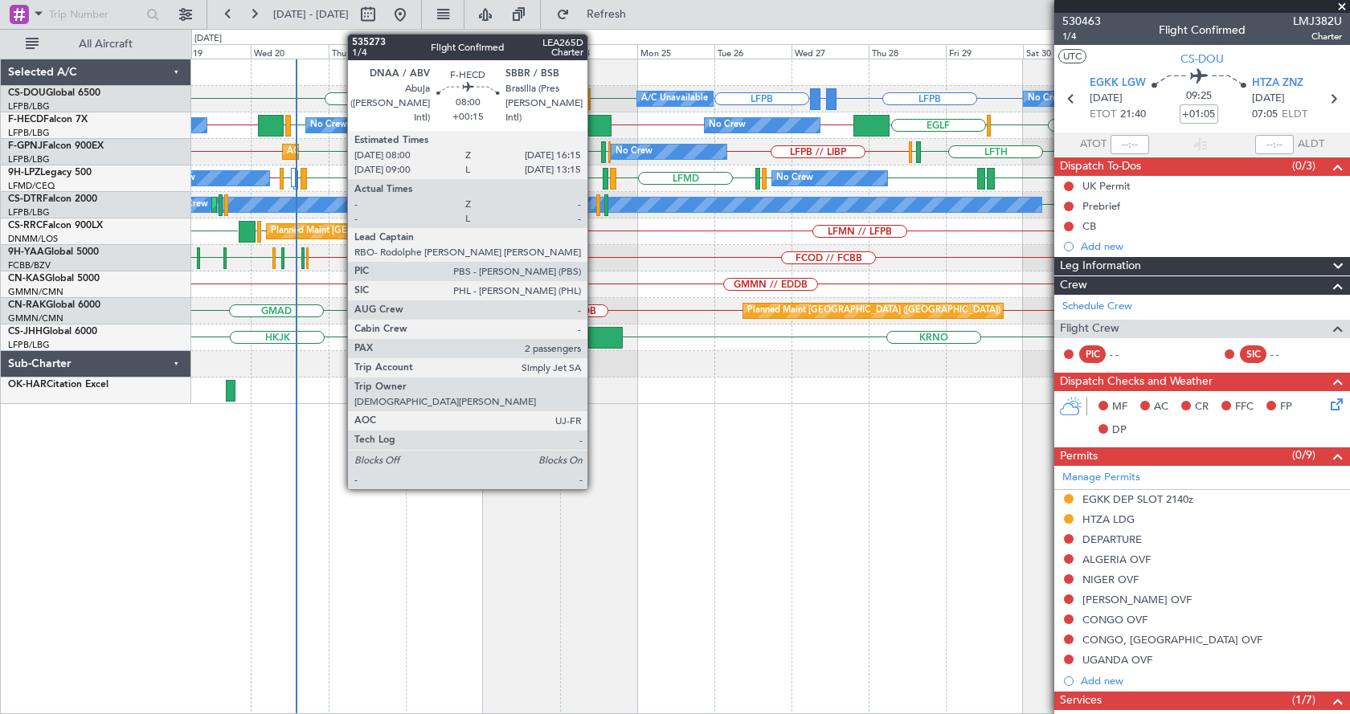
click at [595, 126] on div at bounding box center [598, 126] width 27 height 22
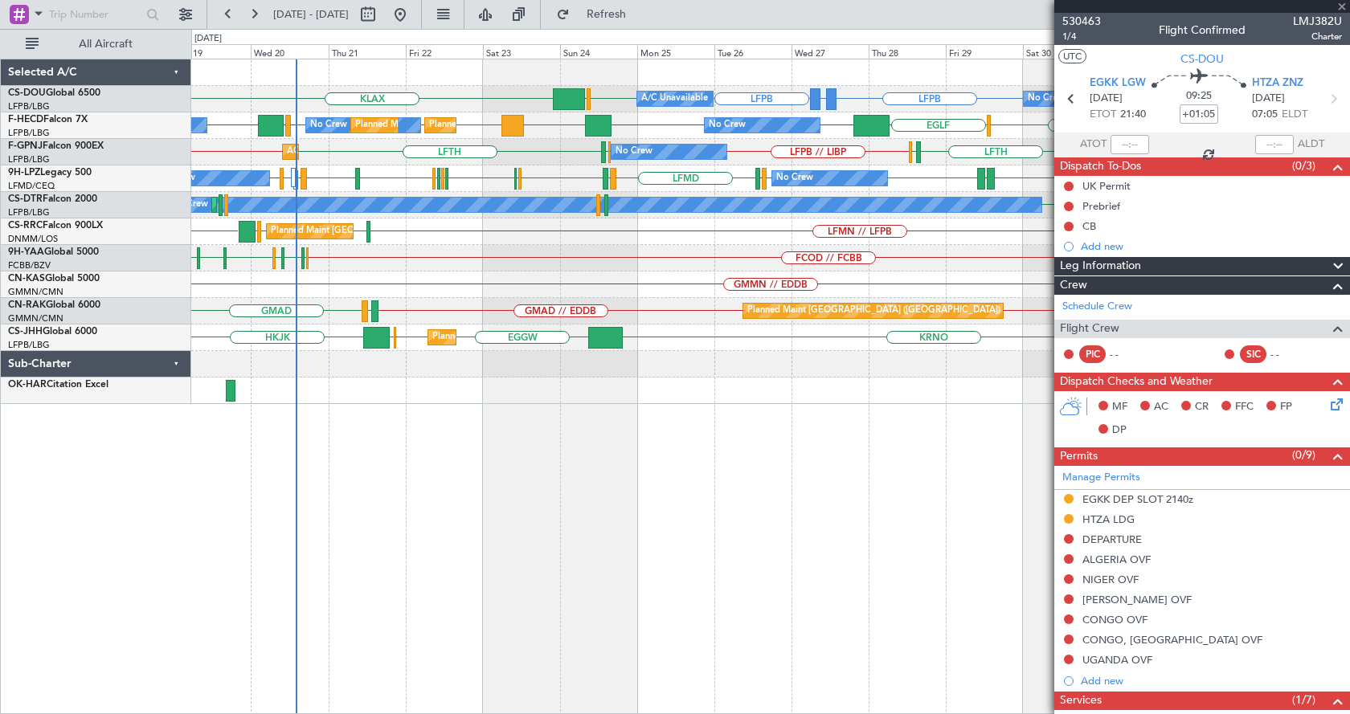
type input "+00:15"
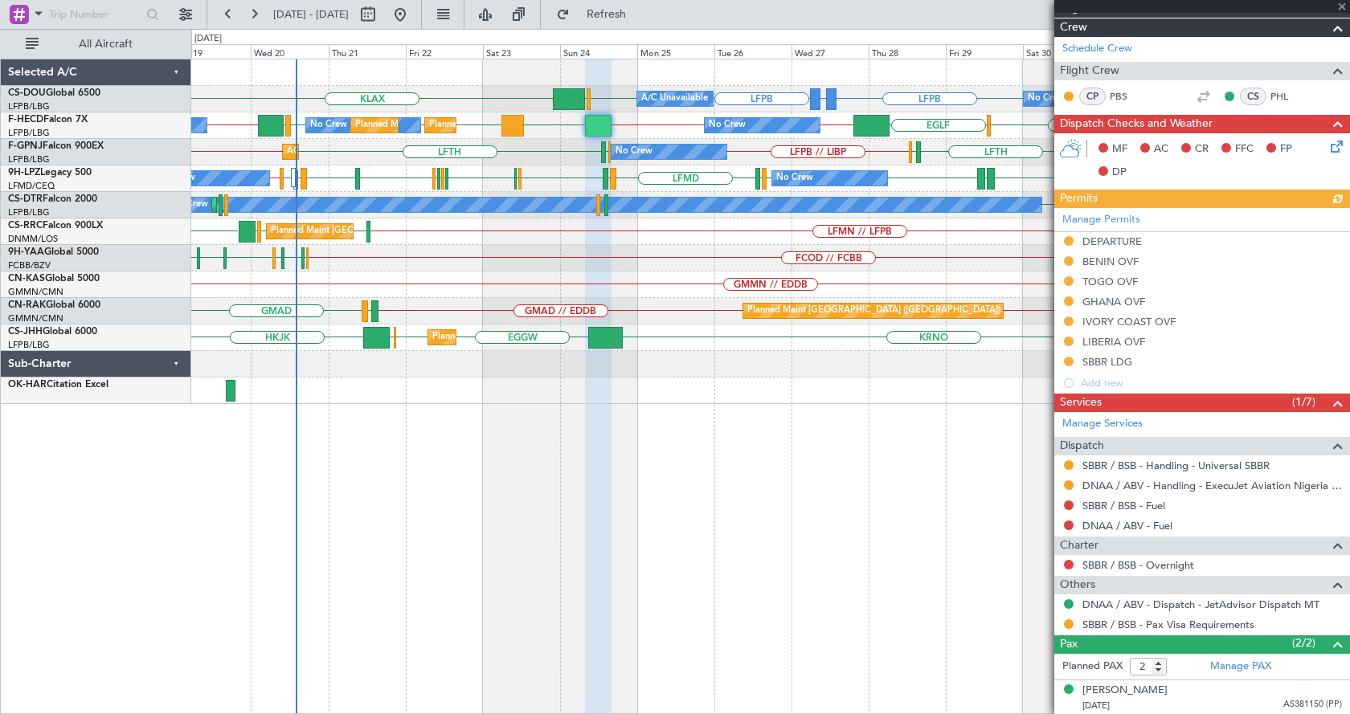
scroll to position [276, 0]
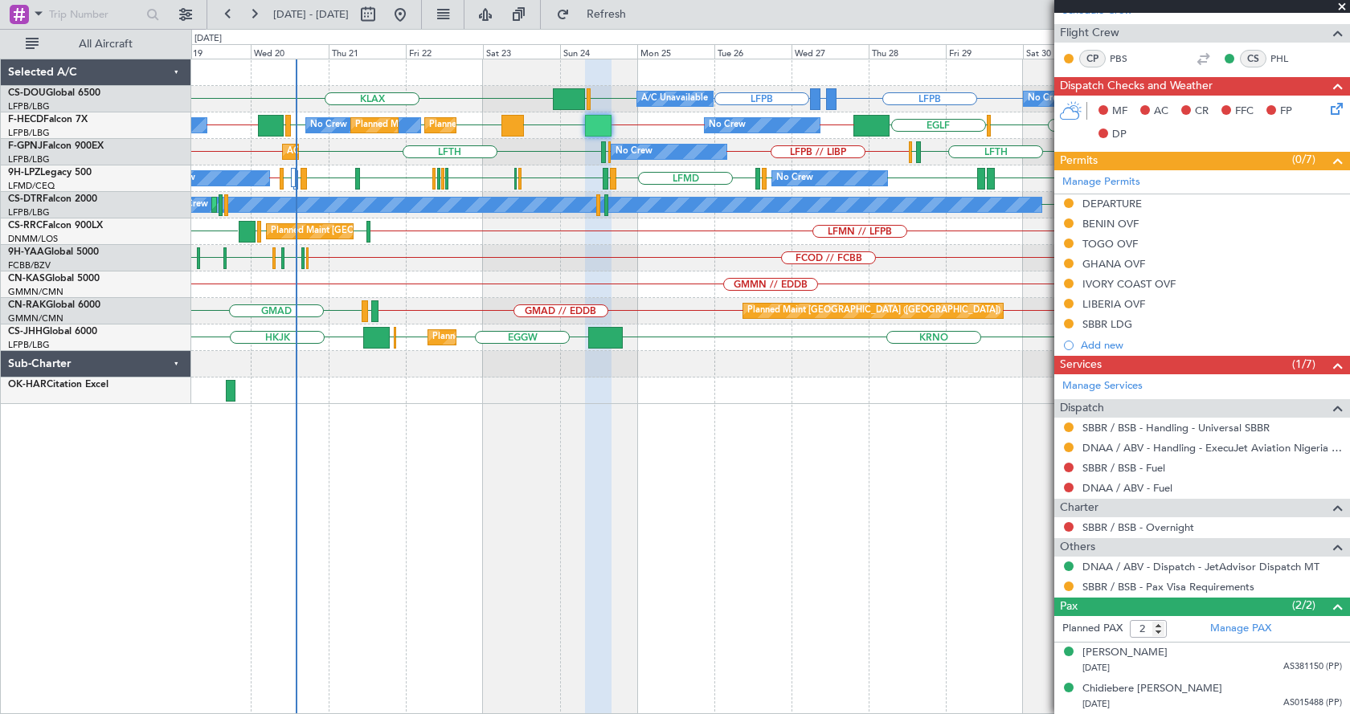
click at [468, 585] on div "GMMX or LFPB LFPB LFPB LFPB KLAX LFPB EGGW Planned Maint [GEOGRAPHIC_DATA] ([GE…" at bounding box center [770, 387] width 1159 height 656
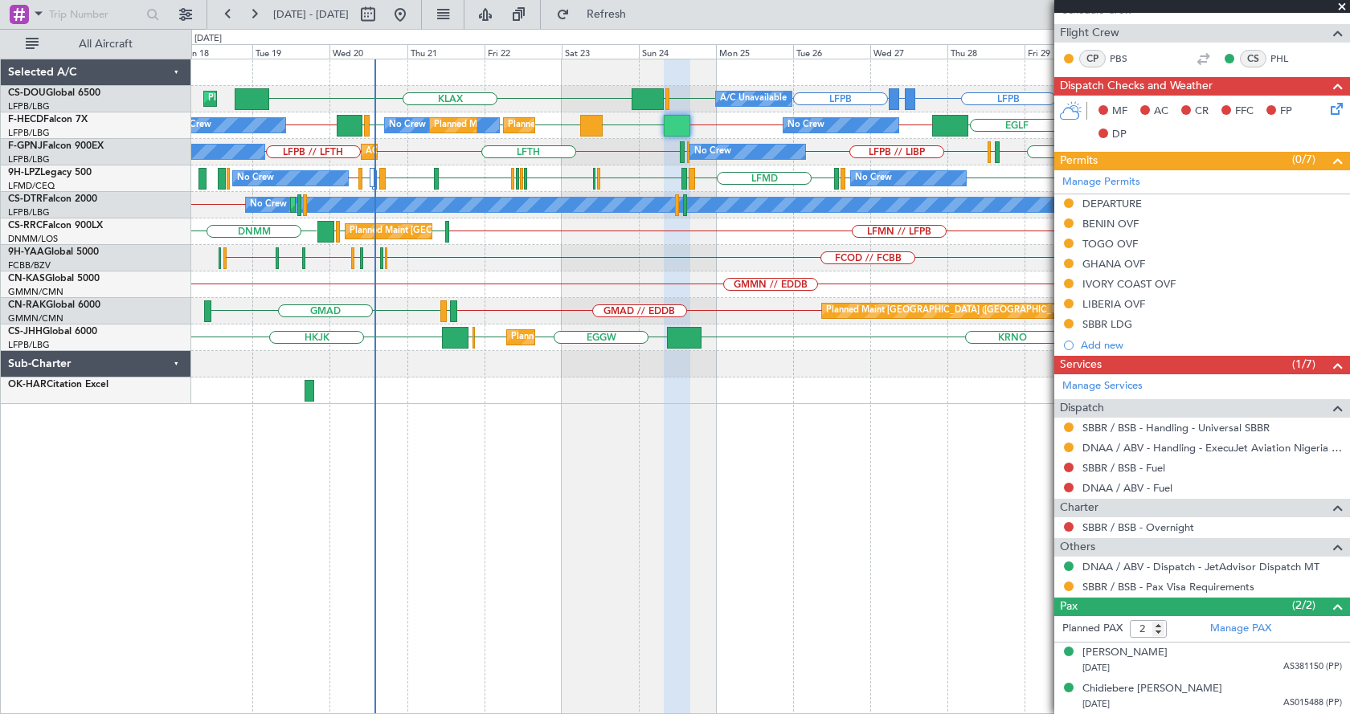
click at [593, 632] on div "Planned Maint [GEOGRAPHIC_DATA] ([GEOGRAPHIC_DATA]) A/C Unavailable No Crew GMM…" at bounding box center [770, 387] width 1159 height 656
click at [999, 553] on div "GMMX or LFPB LFPB LFPB LFPB KLAX EGGW EGGW LFPB EGGW Planned Maint [GEOGRAPHIC_…" at bounding box center [770, 387] width 1159 height 656
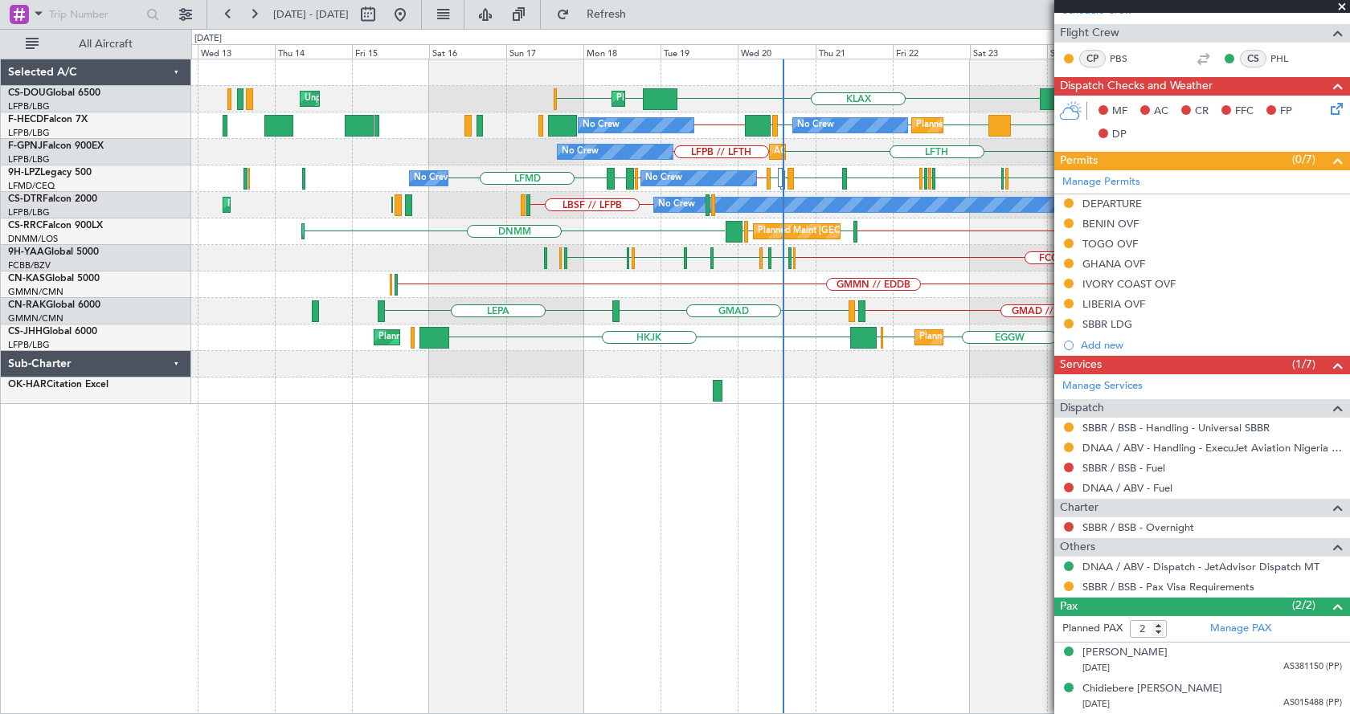
click at [716, 561] on div "GMMX or LFPB LFPB LFPB KLAX EGGW EGGW LFPB EGGW Planned Maint [GEOGRAPHIC_DATA]…" at bounding box center [770, 387] width 1159 height 656
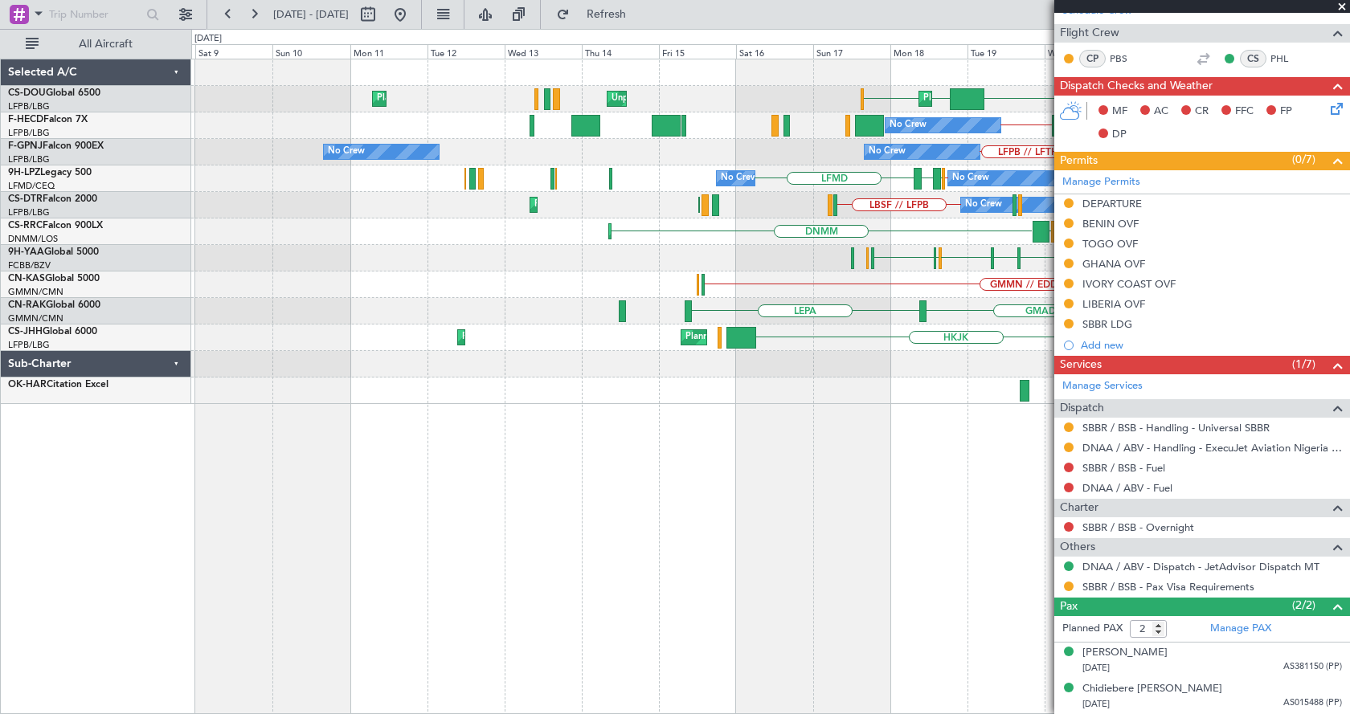
click at [624, 514] on div "KLAX EGGW EGGW Planned Maint [GEOGRAPHIC_DATA] ([GEOGRAPHIC_DATA]) Unplanned Ma…" at bounding box center [770, 387] width 1159 height 656
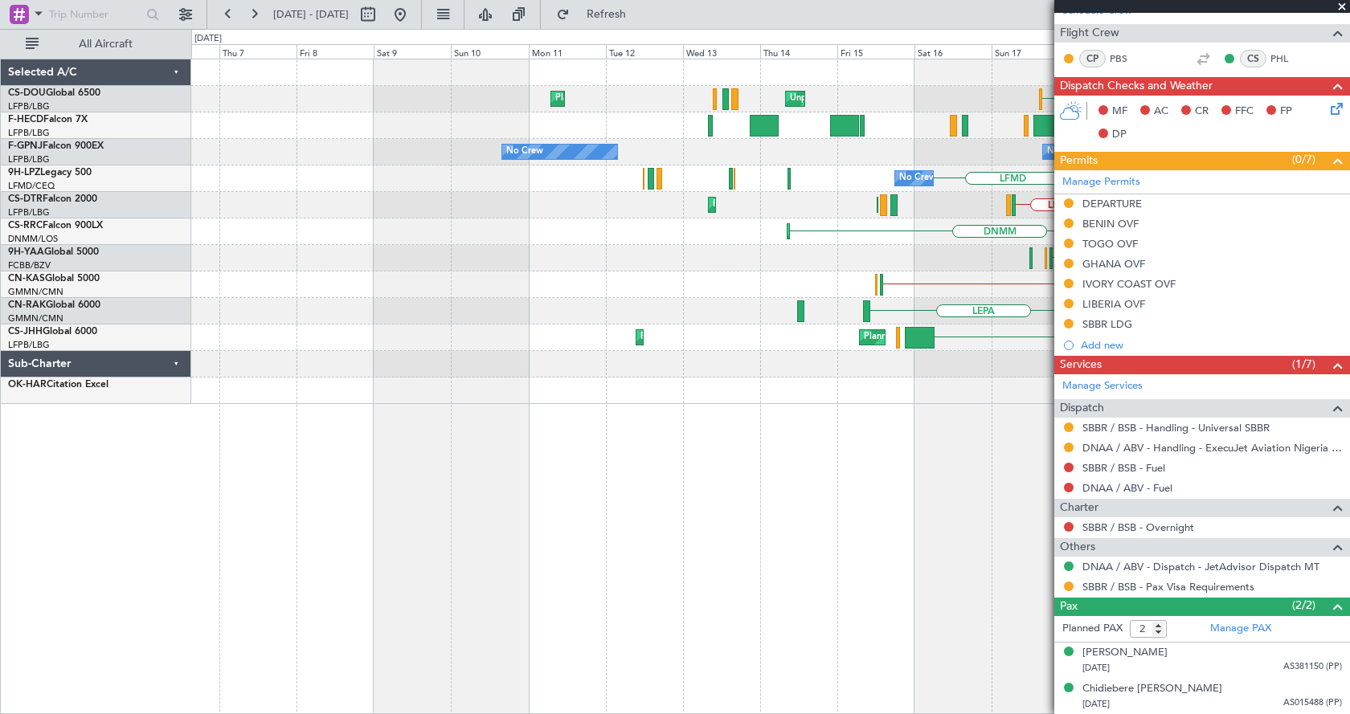
click at [712, 536] on div "KLAX EGGW EGGW Planned Maint [GEOGRAPHIC_DATA] ([GEOGRAPHIC_DATA]) Unplanned Ma…" at bounding box center [770, 387] width 1159 height 656
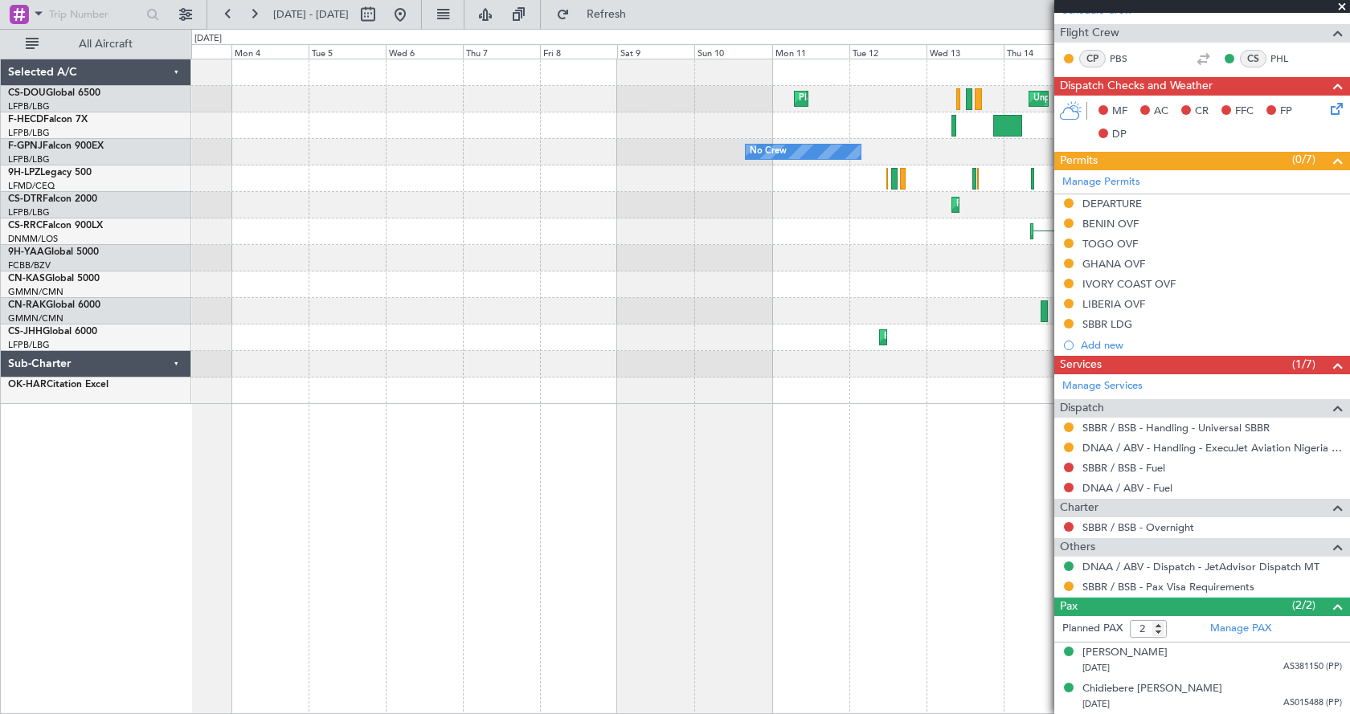
click at [860, 510] on div "EGGW Planned Maint [GEOGRAPHIC_DATA] ([GEOGRAPHIC_DATA]) Unplanned Maint [GEOGR…" at bounding box center [770, 387] width 1159 height 656
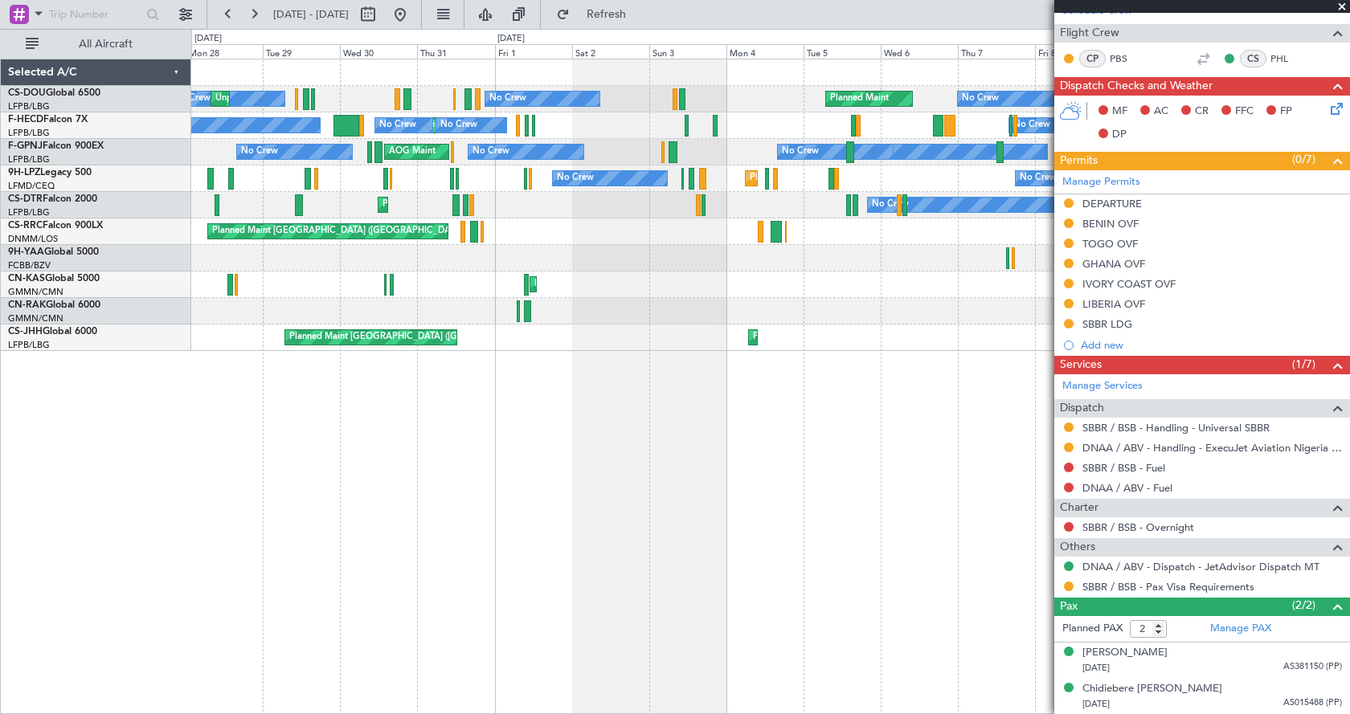
click at [742, 589] on div "Planned Maint [GEOGRAPHIC_DATA] ([GEOGRAPHIC_DATA]) No Crew No Crew Unplanned M…" at bounding box center [770, 387] width 1159 height 656
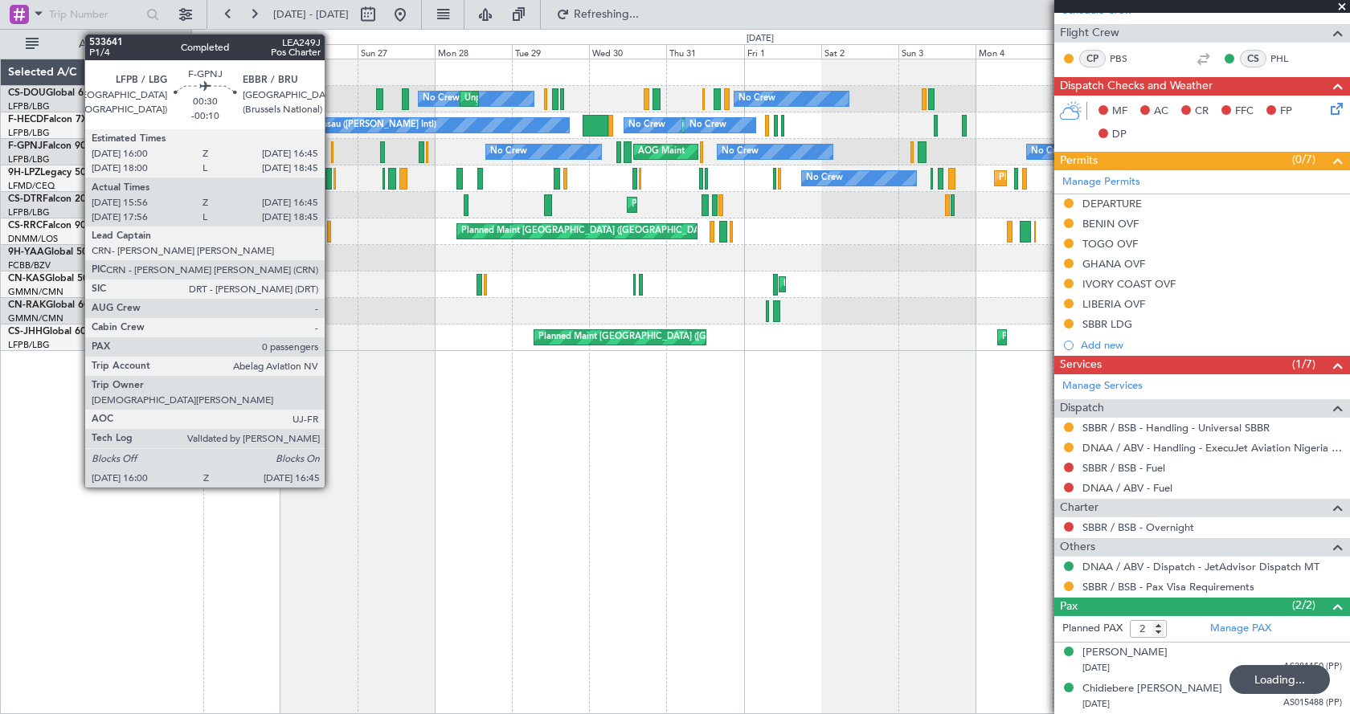
click at [868, 570] on div "No Crew No Crew Unplanned Maint [GEOGRAPHIC_DATA] ([GEOGRAPHIC_DATA]) No Crew P…" at bounding box center [770, 387] width 1159 height 656
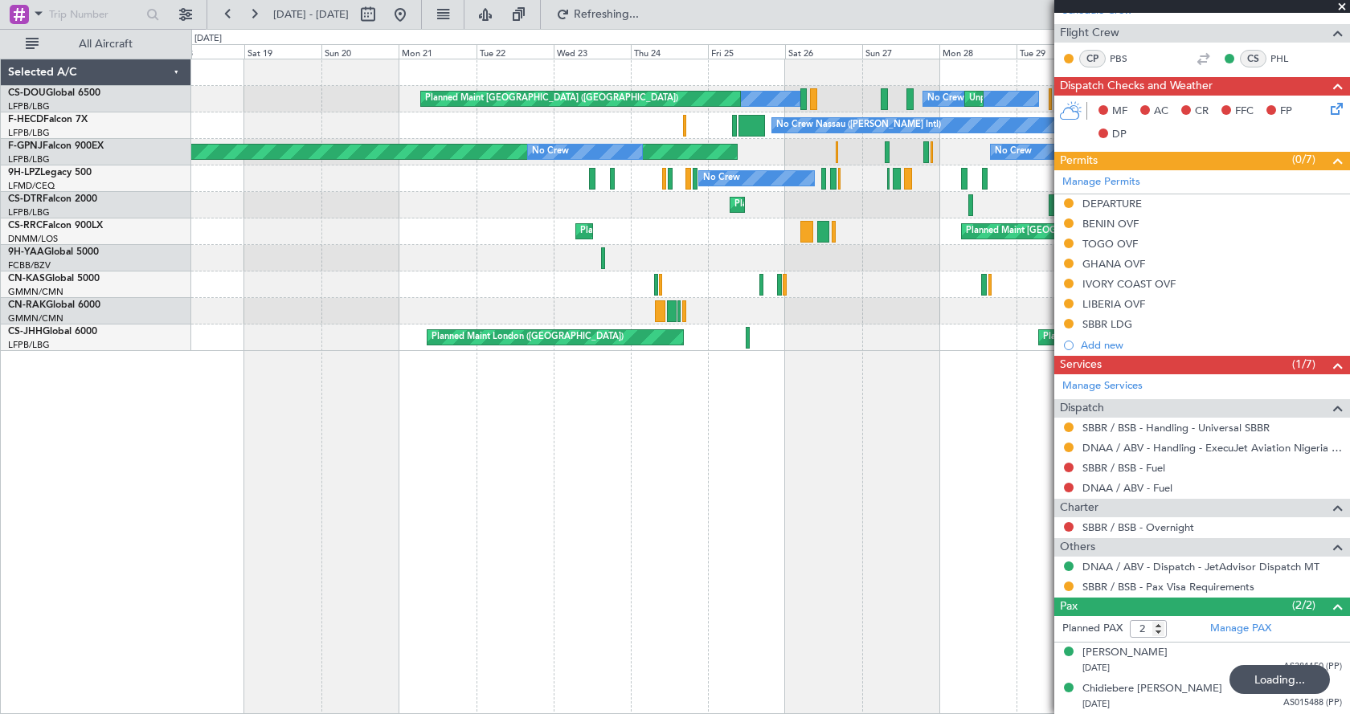
click at [967, 598] on div "No Crew Unplanned Maint [GEOGRAPHIC_DATA] ([GEOGRAPHIC_DATA]) No Crew Unplanned…" at bounding box center [770, 387] width 1159 height 656
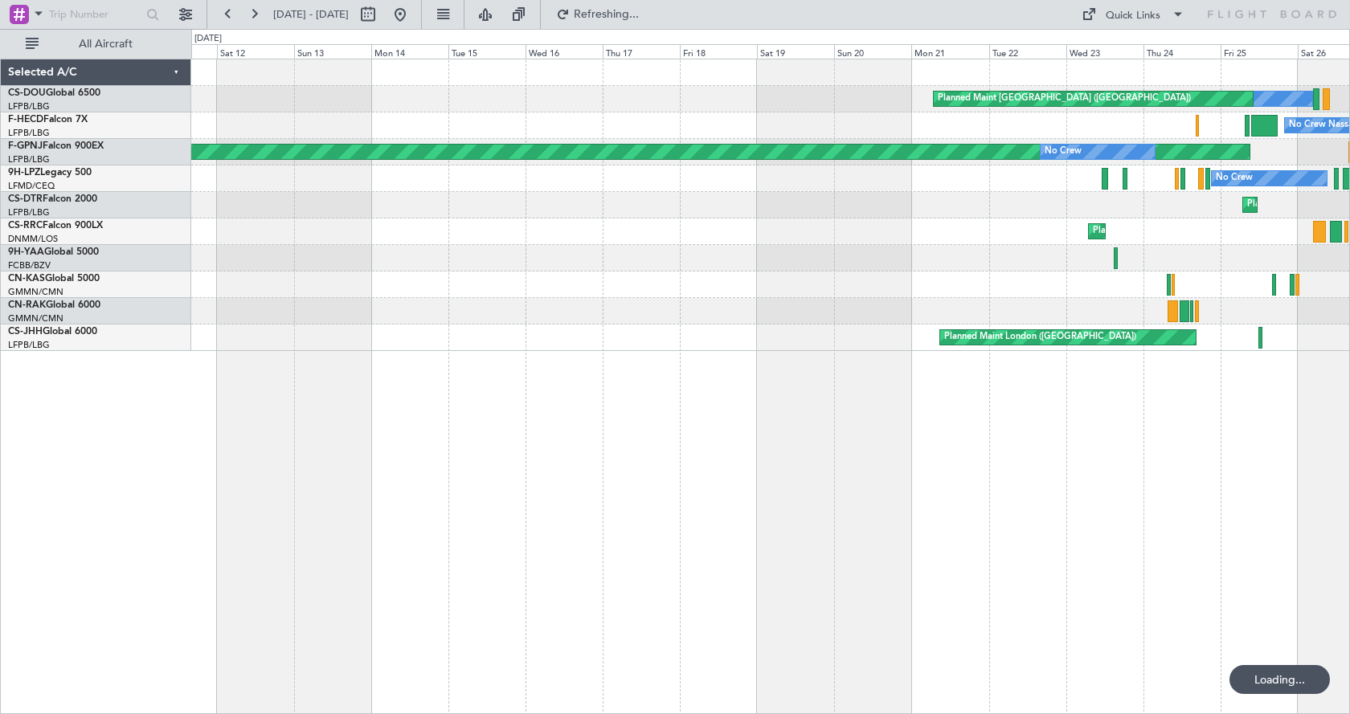
scroll to position [0, 0]
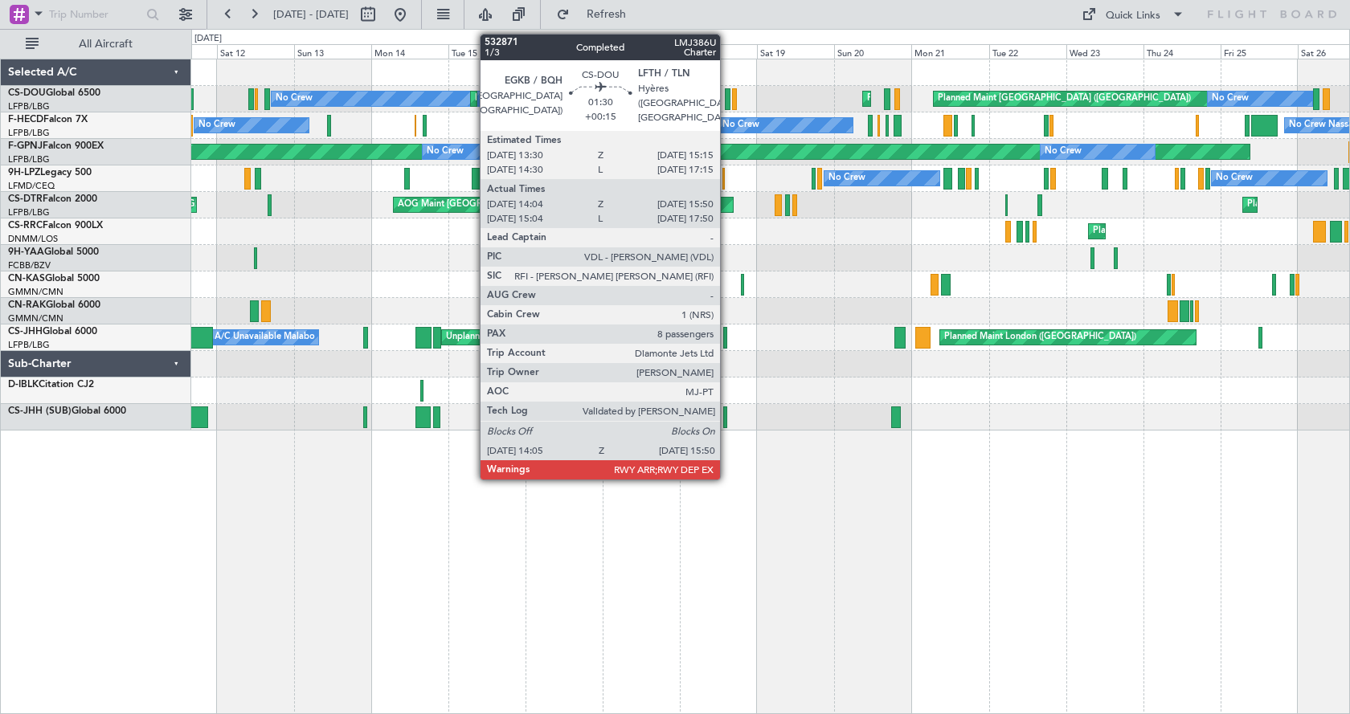
click at [727, 100] on div at bounding box center [728, 99] width 6 height 22
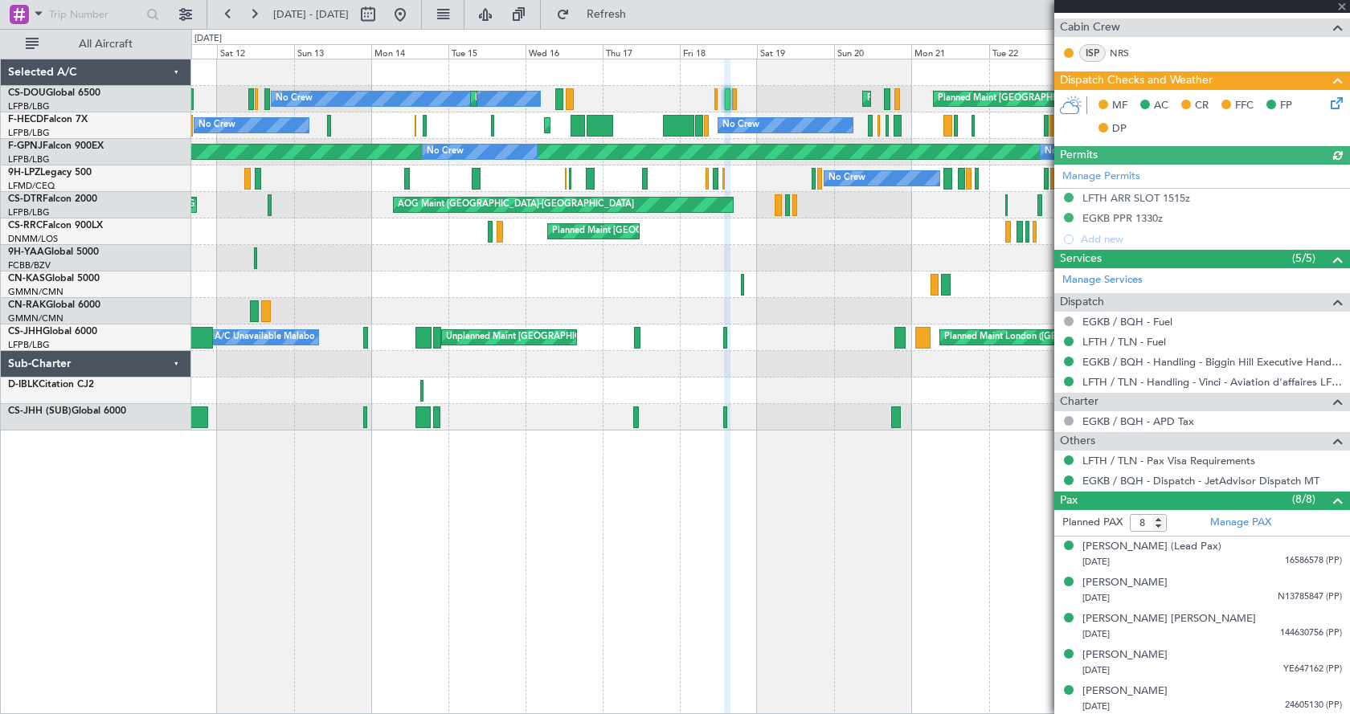
scroll to position [505, 0]
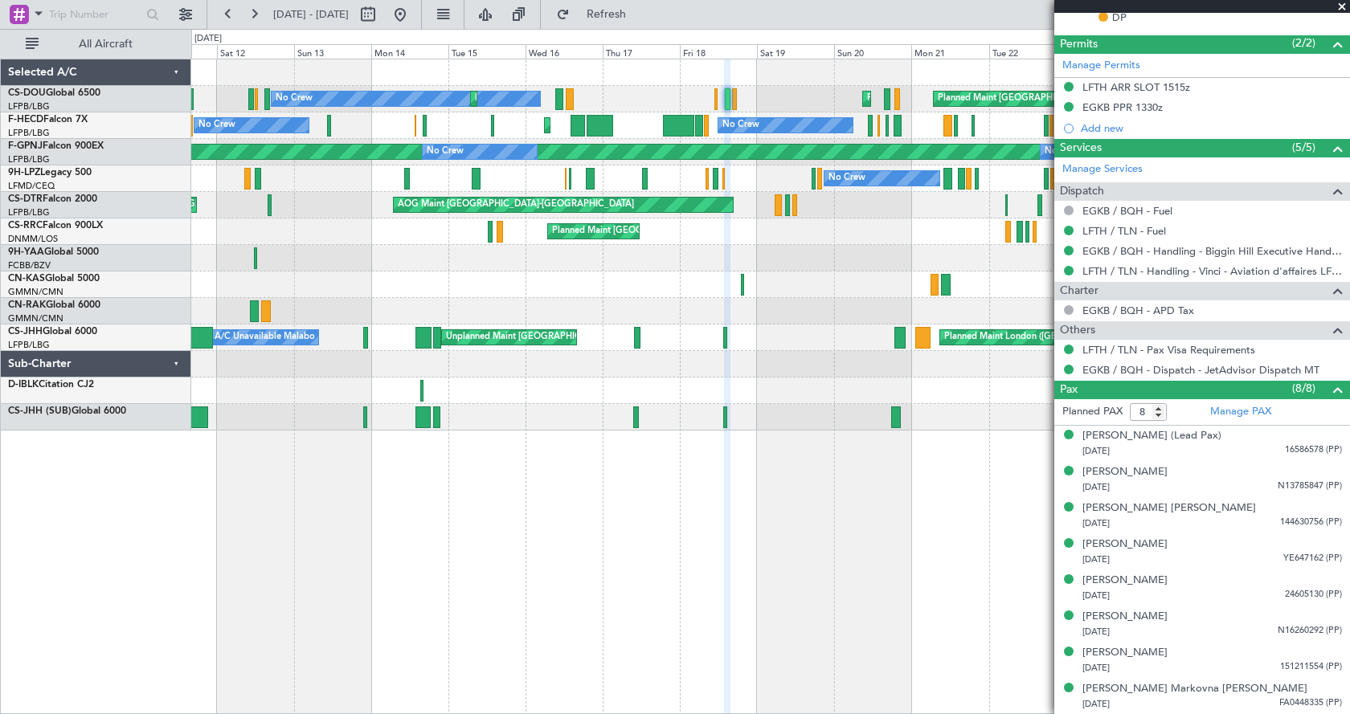
click at [1346, 2] on span at bounding box center [1342, 7] width 16 height 14
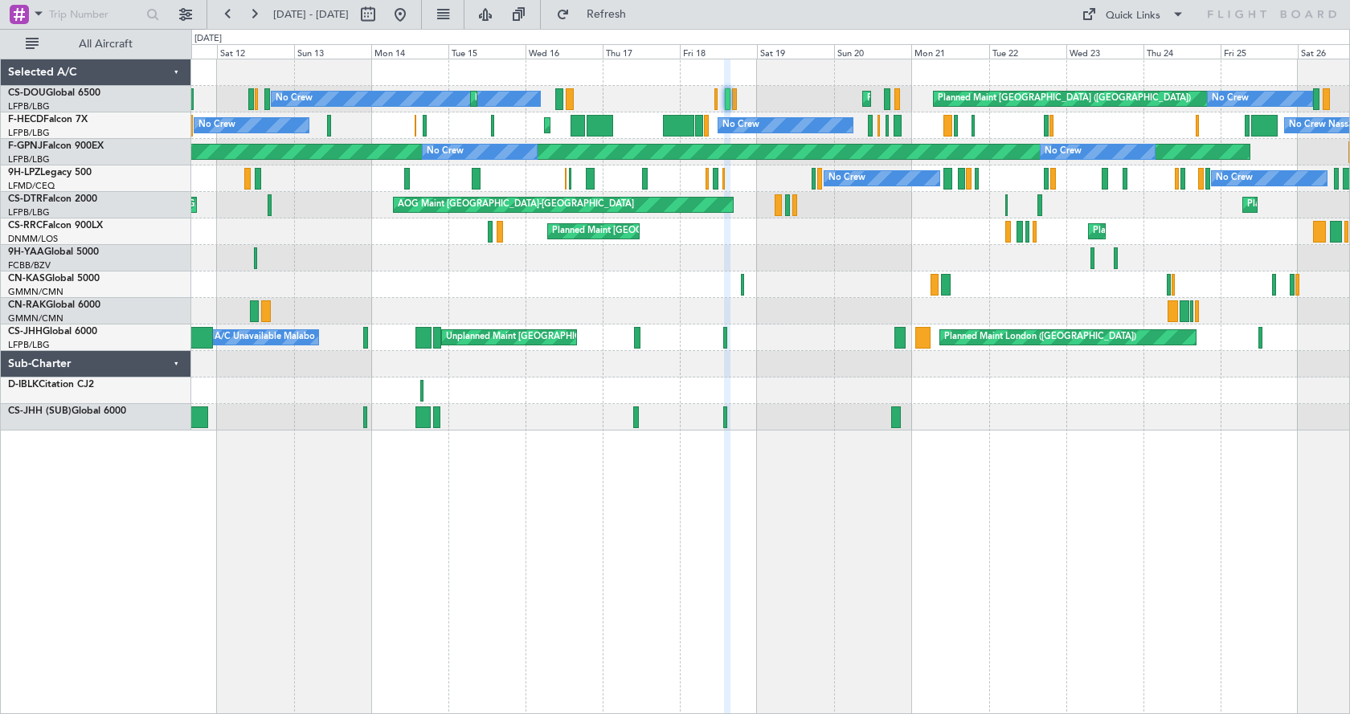
type input "0"
click at [498, 6] on button at bounding box center [485, 15] width 26 height 26
click at [360, 563] on div "Planned Maint [GEOGRAPHIC_DATA] ([GEOGRAPHIC_DATA]) No Crew Planned Maint No Cr…" at bounding box center [770, 387] width 1159 height 656
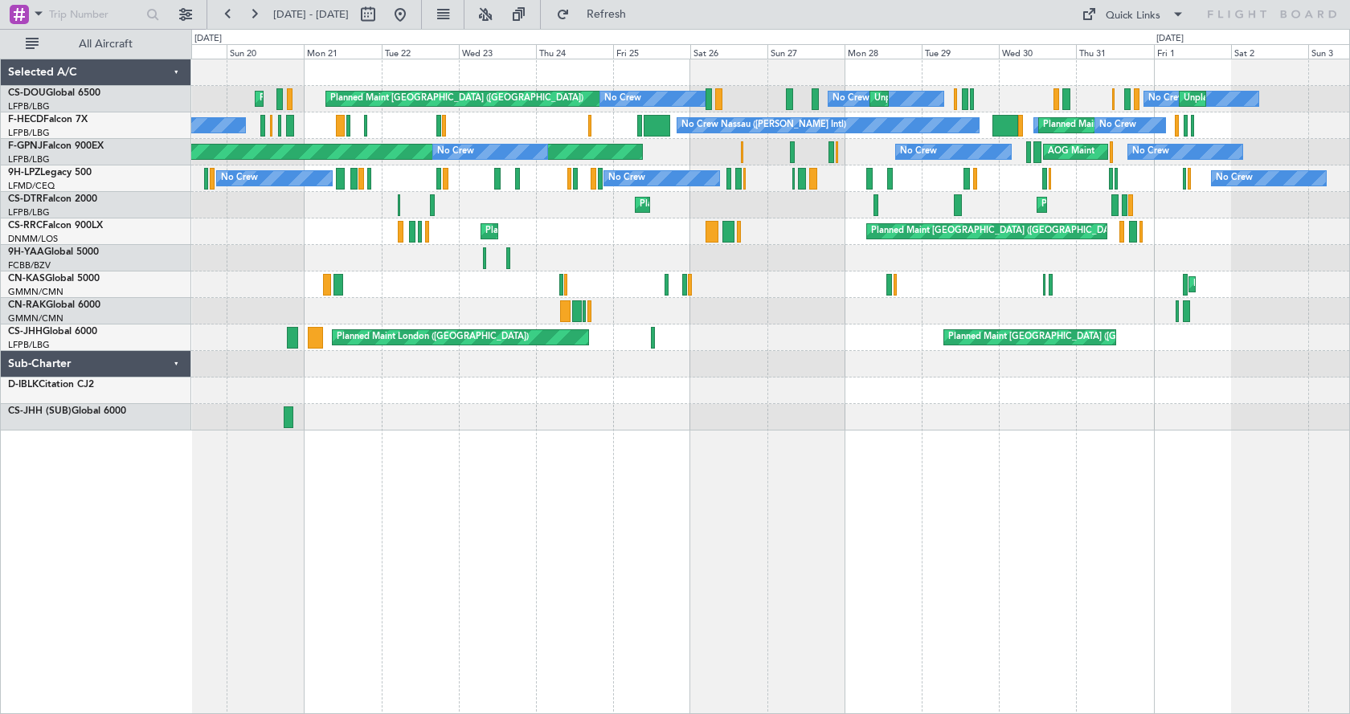
click at [318, 579] on div "Planned Maint [GEOGRAPHIC_DATA] ([GEOGRAPHIC_DATA]) No Crew Planned Maint [GEOG…" at bounding box center [770, 387] width 1159 height 656
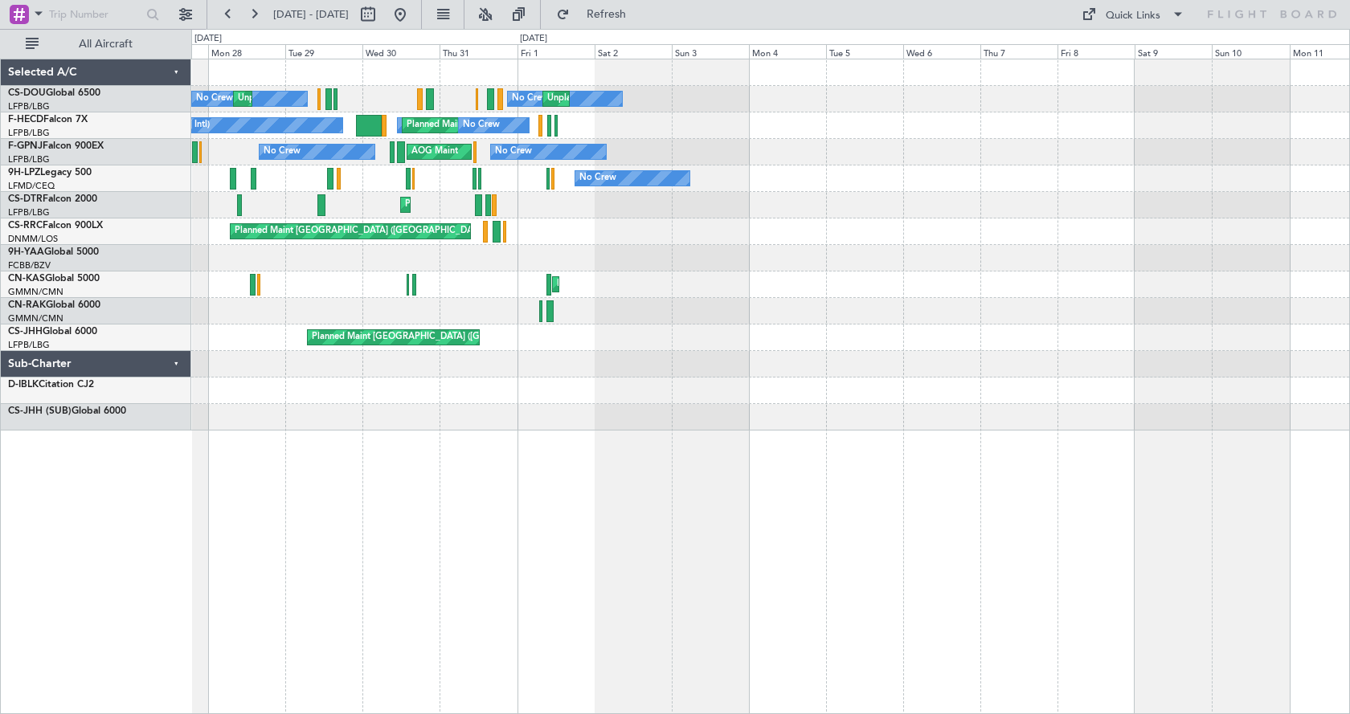
click at [305, 602] on div "No Crew Unplanned Maint [GEOGRAPHIC_DATA] ([GEOGRAPHIC_DATA]) No Crew Unplanned…" at bounding box center [770, 387] width 1159 height 656
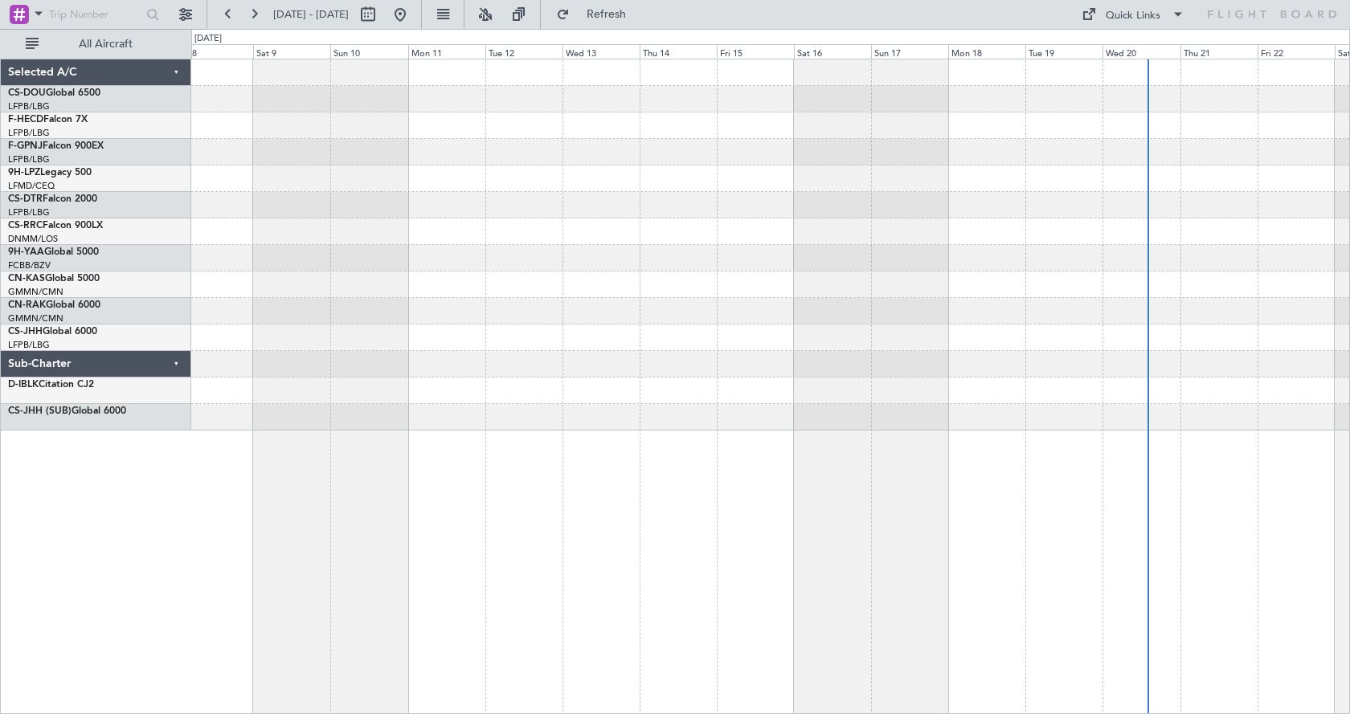
click at [405, 589] on div at bounding box center [770, 387] width 1159 height 656
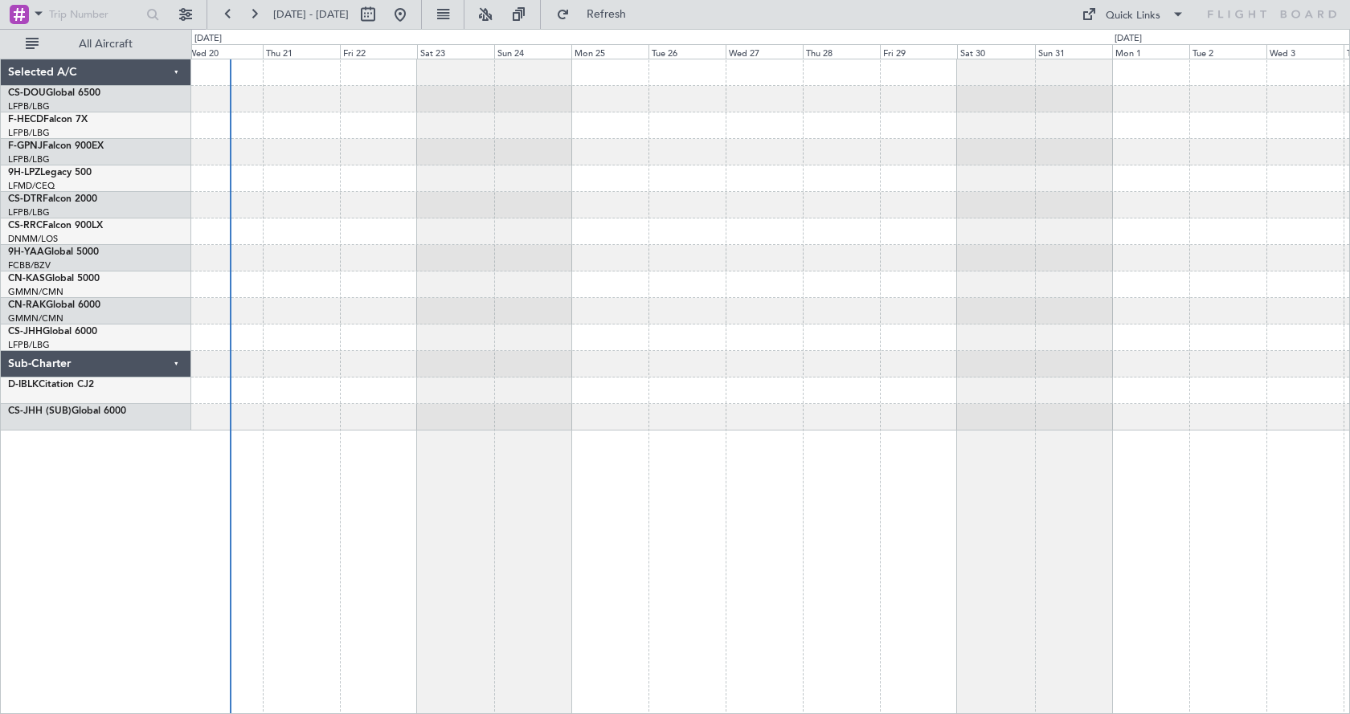
click at [583, 588] on div at bounding box center [770, 387] width 1159 height 656
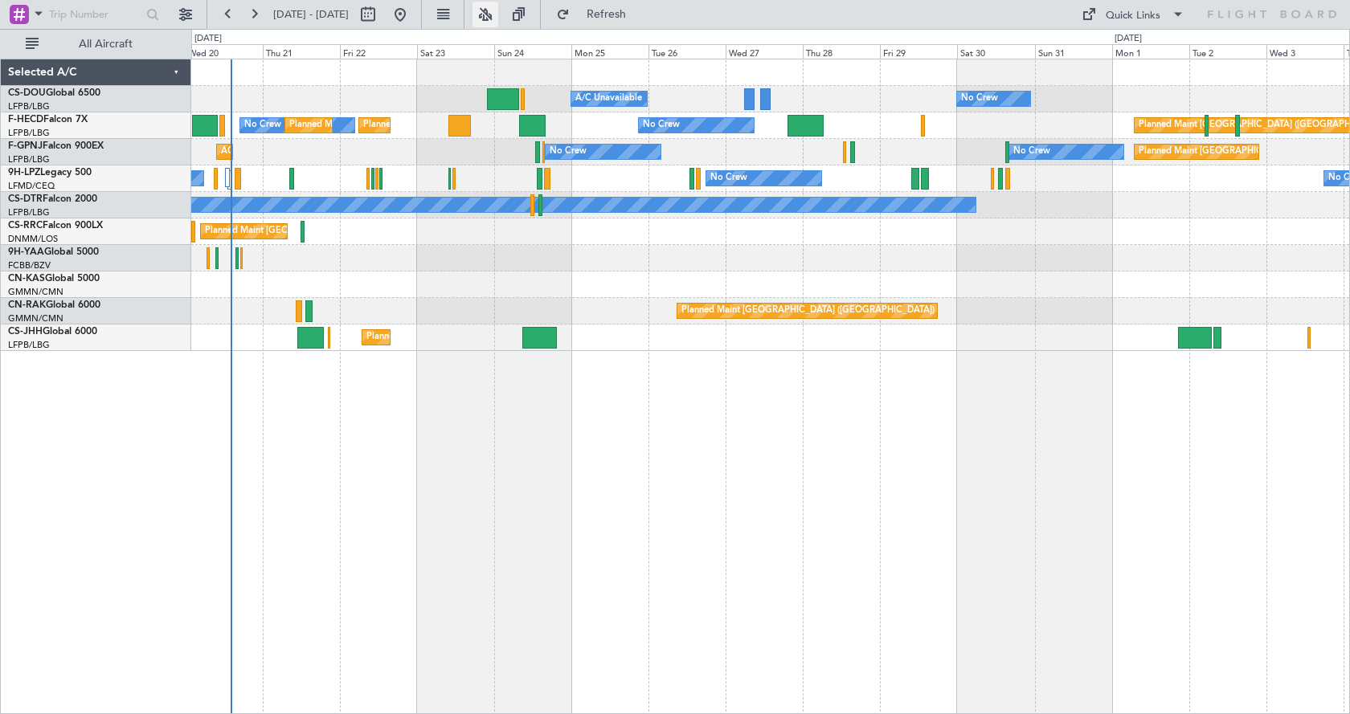
click at [498, 14] on button at bounding box center [485, 15] width 26 height 26
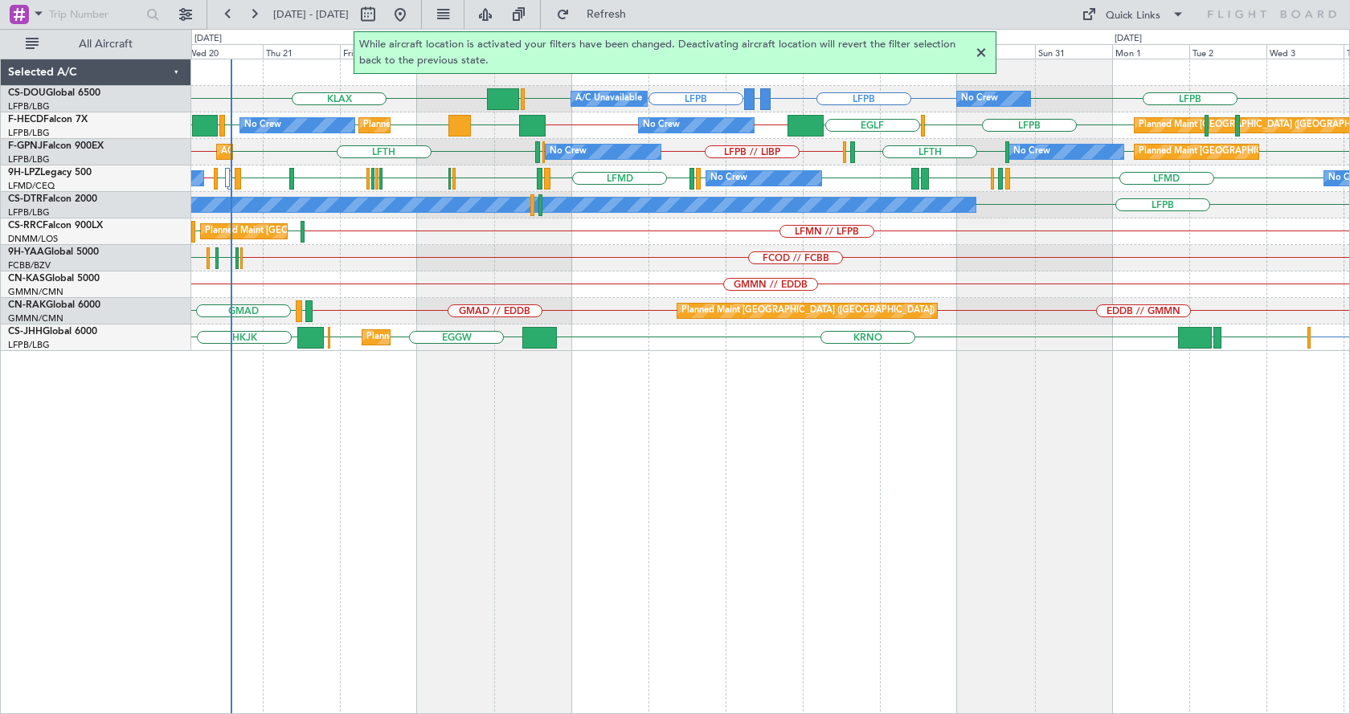
click at [981, 55] on div at bounding box center [980, 52] width 19 height 19
